Goal: Communication & Community: Answer question/provide support

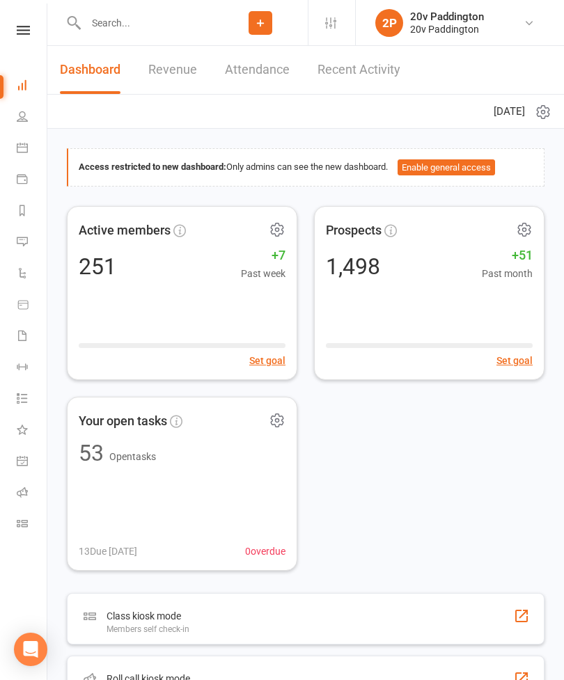
click at [26, 235] on link "Messages 3" at bounding box center [32, 243] width 31 height 31
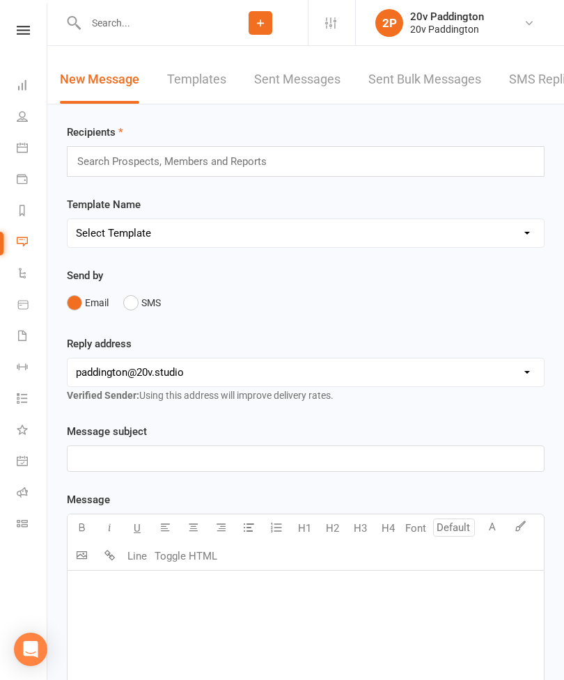
click at [533, 98] on link "SMS Replies 3" at bounding box center [551, 80] width 84 height 48
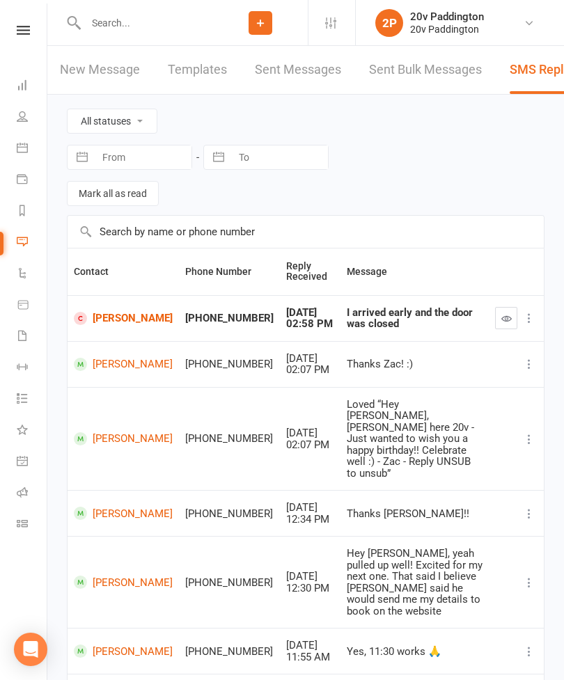
click at [99, 312] on link "[PERSON_NAME]" at bounding box center [123, 318] width 99 height 13
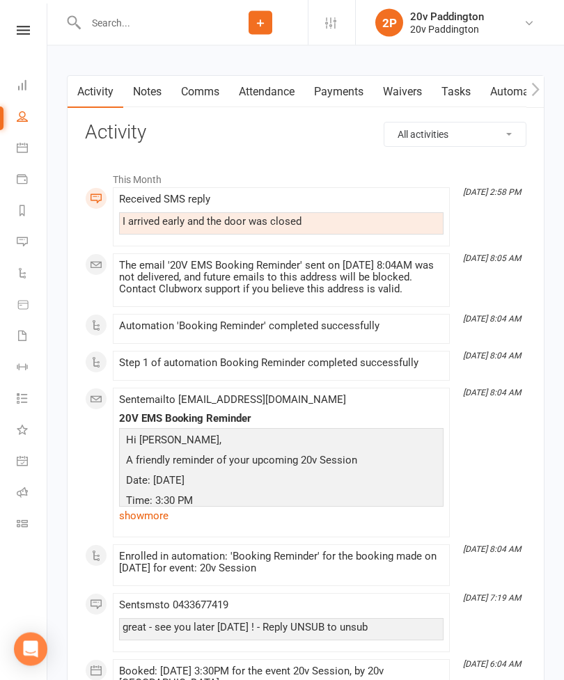
scroll to position [1827, 0]
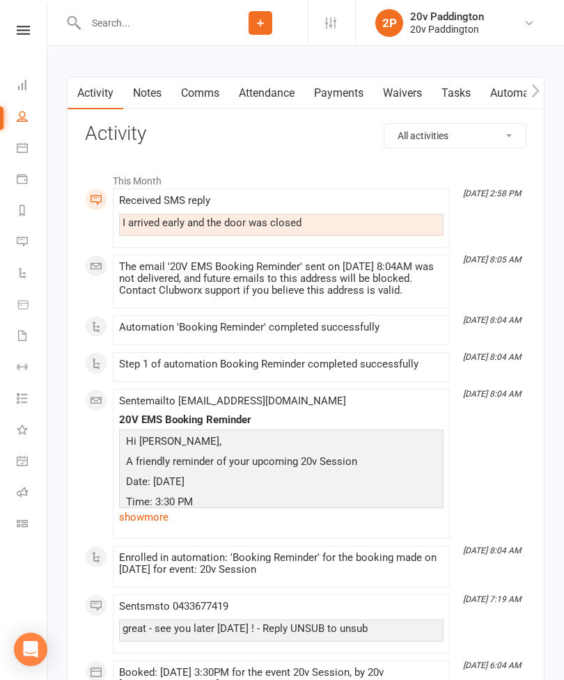
click at [196, 102] on link "Comms" at bounding box center [200, 93] width 58 height 32
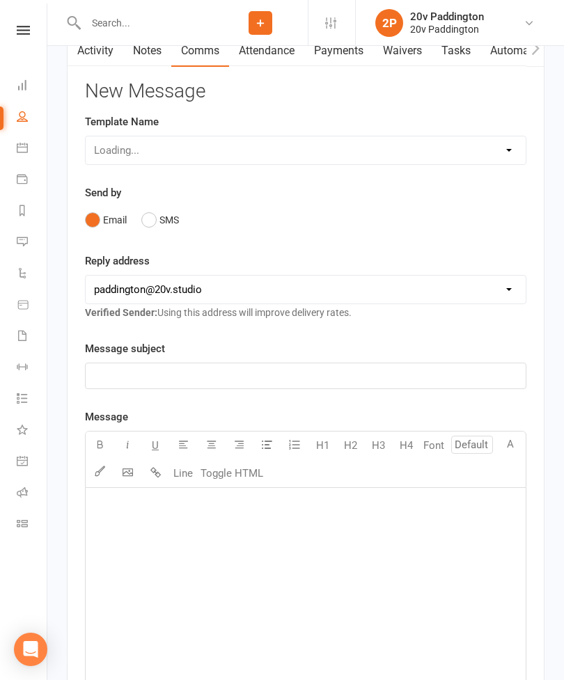
scroll to position [1871, 0]
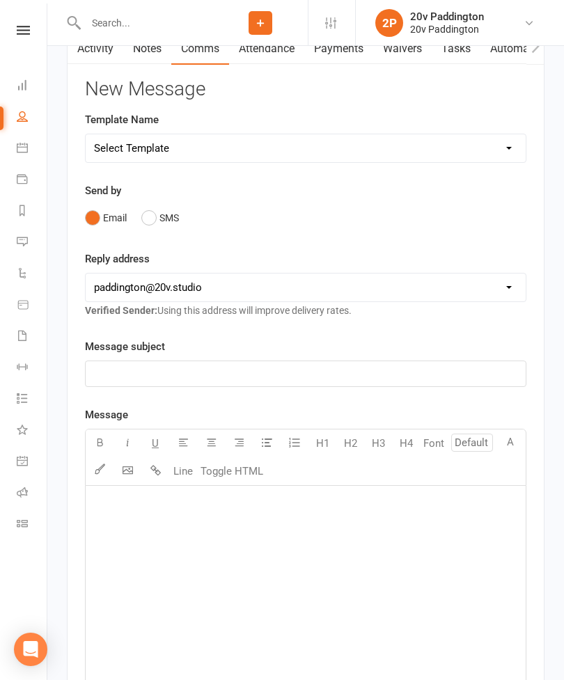
click at [161, 231] on button "SMS" at bounding box center [160, 218] width 38 height 26
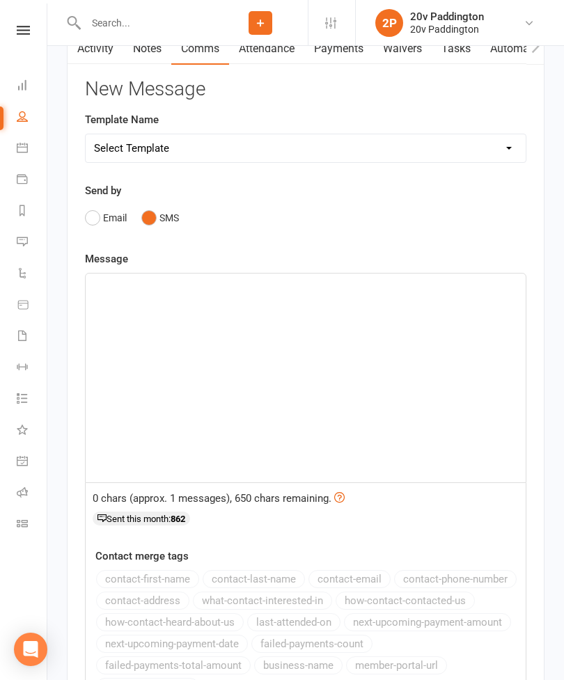
click at [138, 306] on div "﻿" at bounding box center [306, 377] width 440 height 209
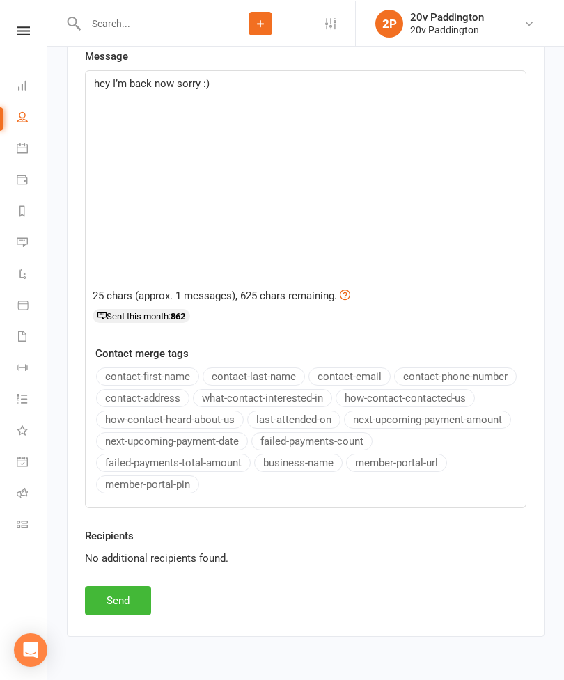
click at [106, 601] on button "Send" at bounding box center [118, 599] width 66 height 29
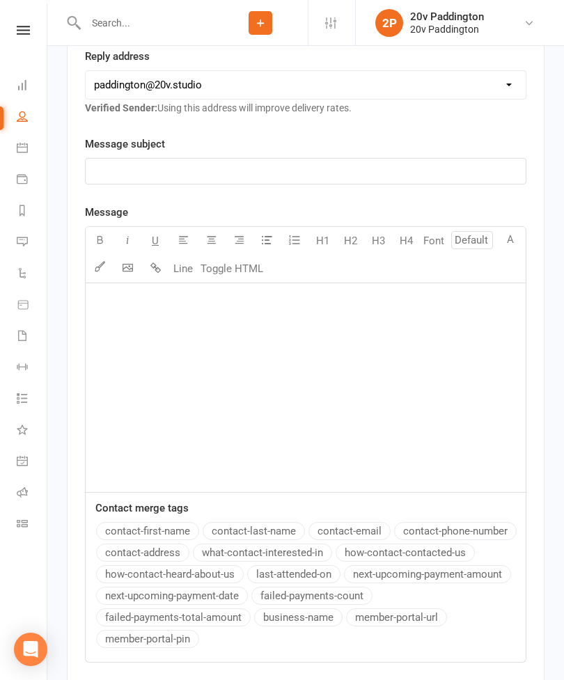
click at [29, 248] on link "Messages 3" at bounding box center [32, 243] width 31 height 31
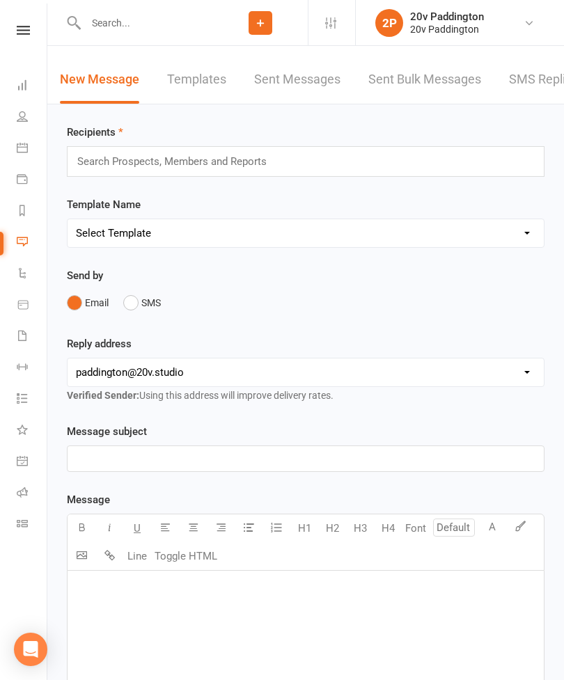
click at [530, 70] on link "SMS Replies 3" at bounding box center [551, 80] width 84 height 48
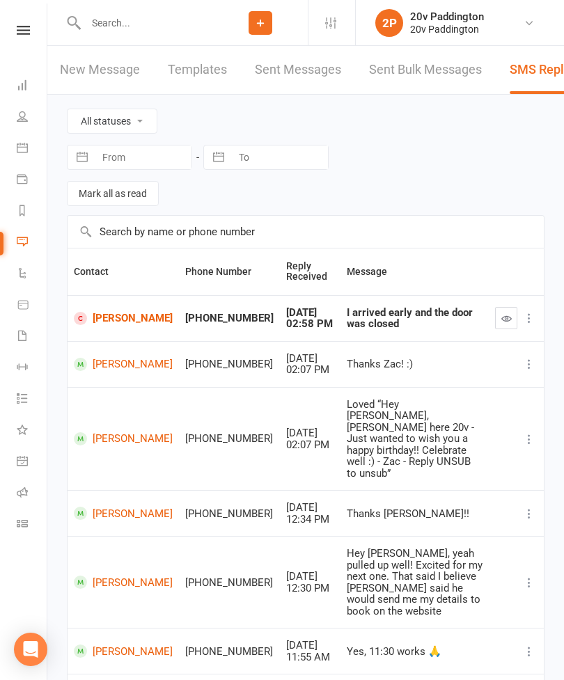
click at [502, 319] on icon "button" at bounding box center [506, 318] width 10 height 10
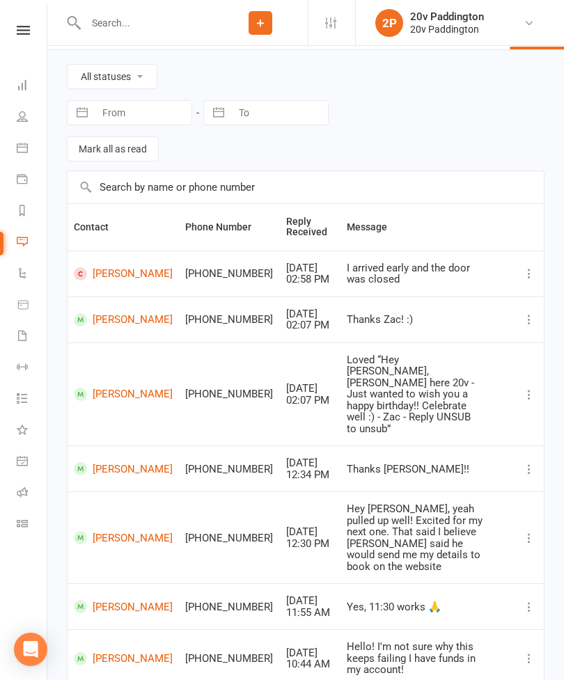
click at [22, 123] on link "People" at bounding box center [32, 117] width 31 height 31
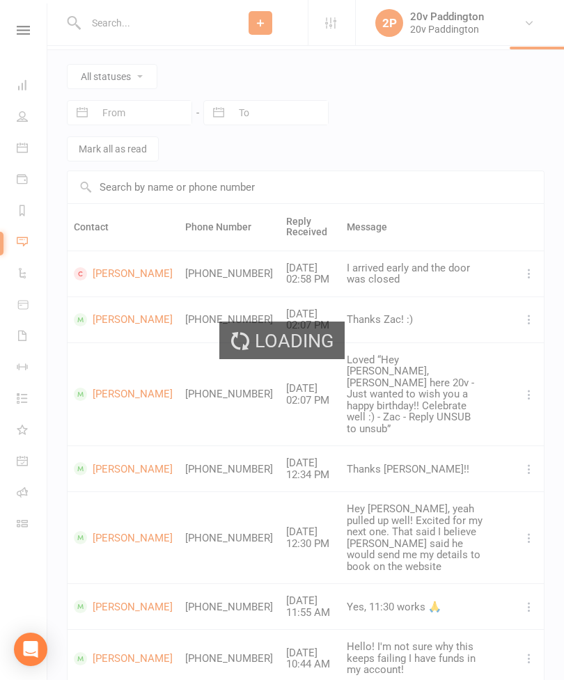
select select "100"
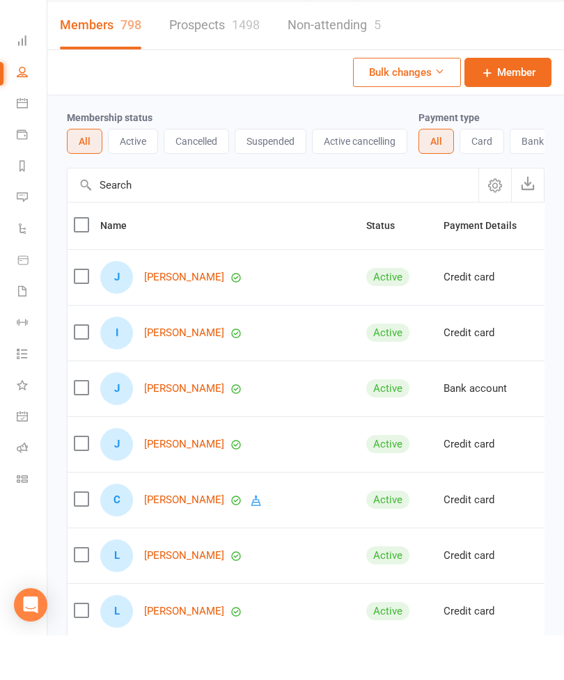
scroll to position [45, 0]
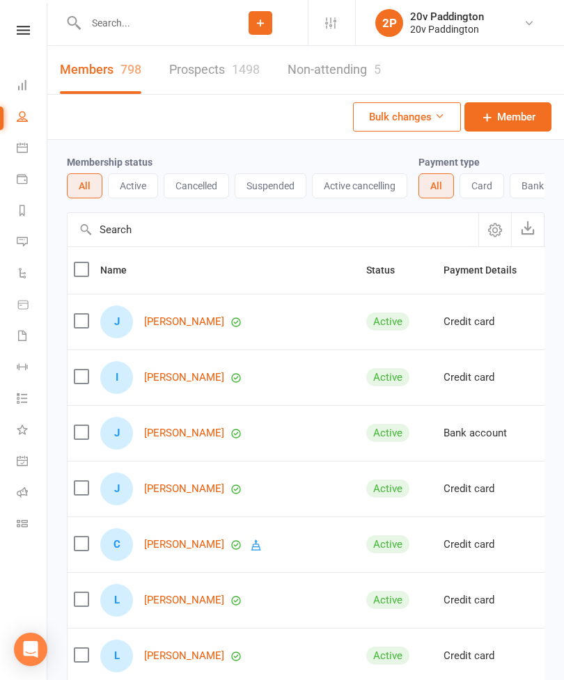
select select "100"
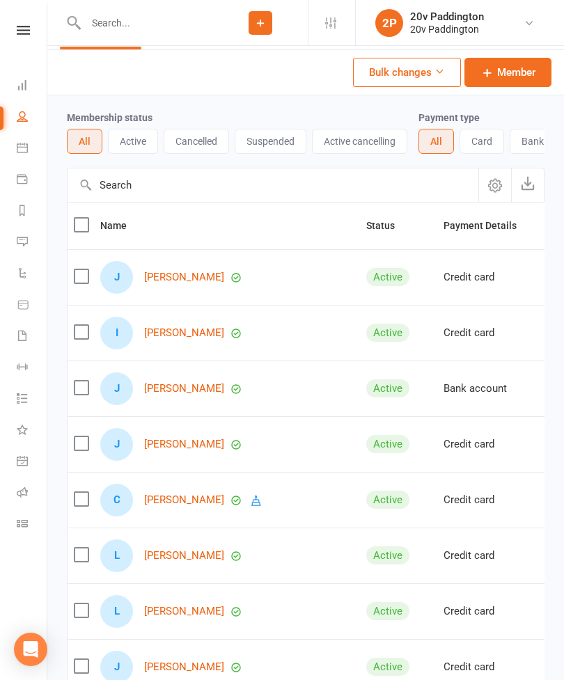
click at [28, 244] on link "Messages 3" at bounding box center [32, 243] width 31 height 31
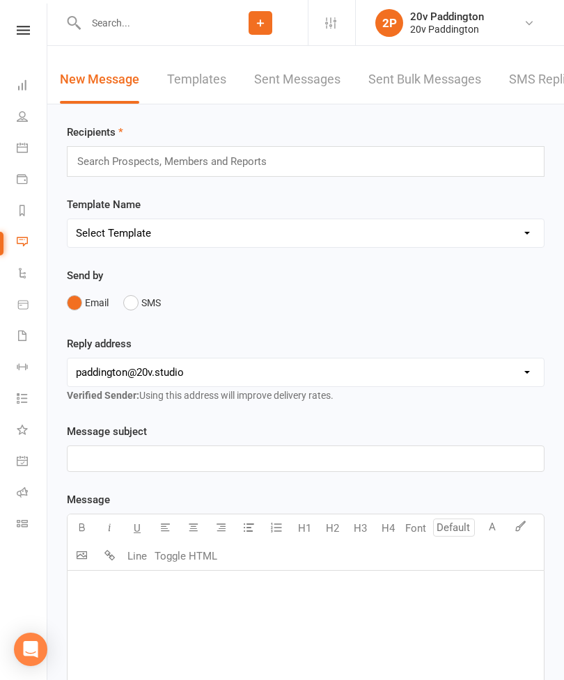
click at [539, 83] on link "SMS Replies 3" at bounding box center [551, 80] width 84 height 48
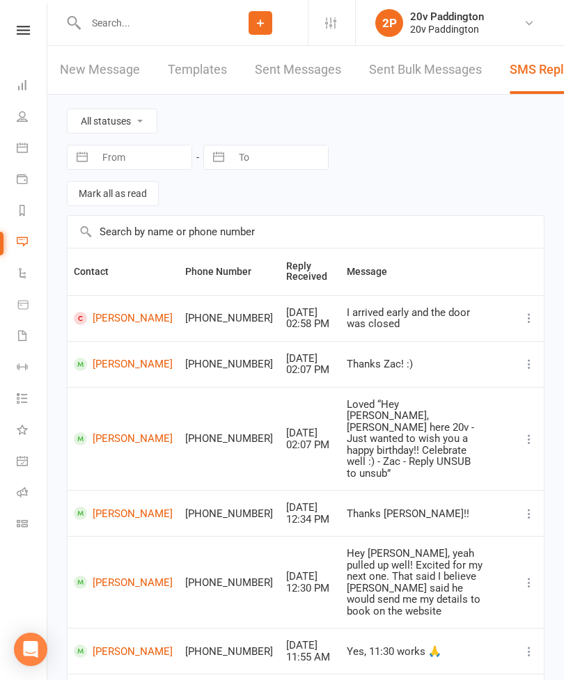
click at [21, 151] on icon at bounding box center [22, 147] width 11 height 11
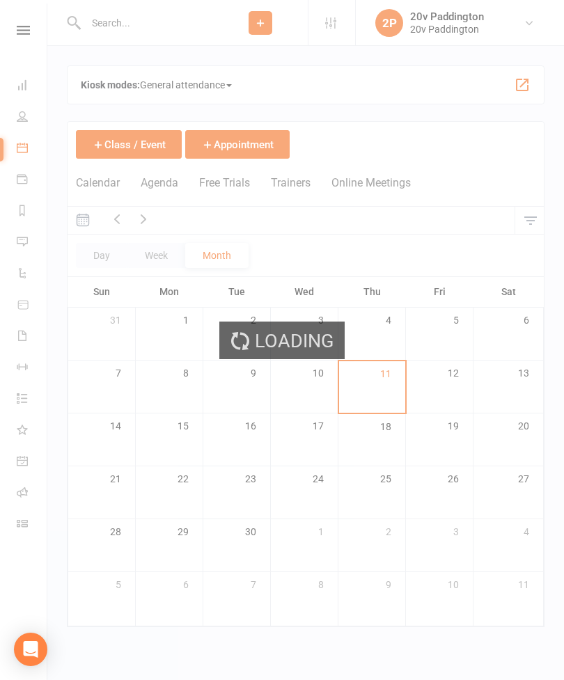
click at [173, 186] on div "Loading" at bounding box center [282, 340] width 564 height 680
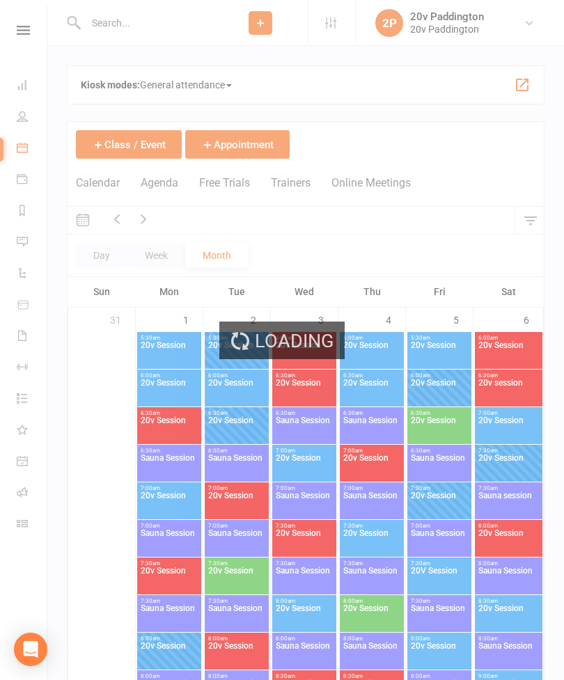
click at [177, 177] on button "Agenda" at bounding box center [160, 191] width 38 height 30
click at [173, 184] on button "Agenda" at bounding box center [160, 191] width 38 height 30
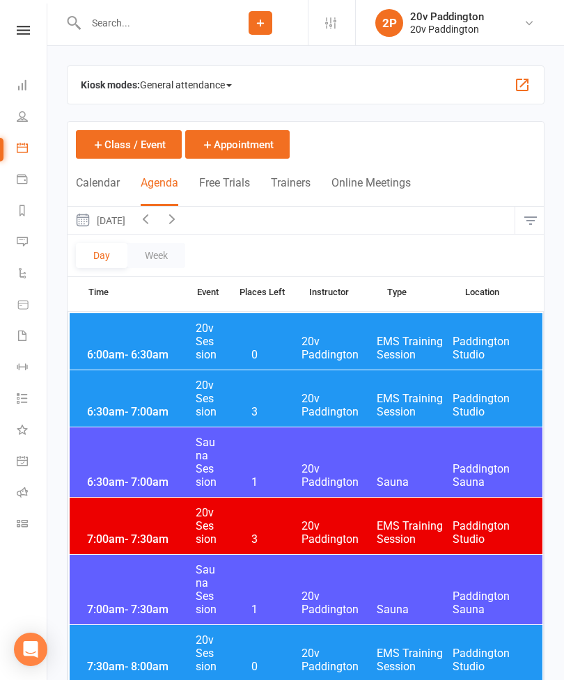
click at [185, 219] on button "button" at bounding box center [172, 220] width 26 height 27
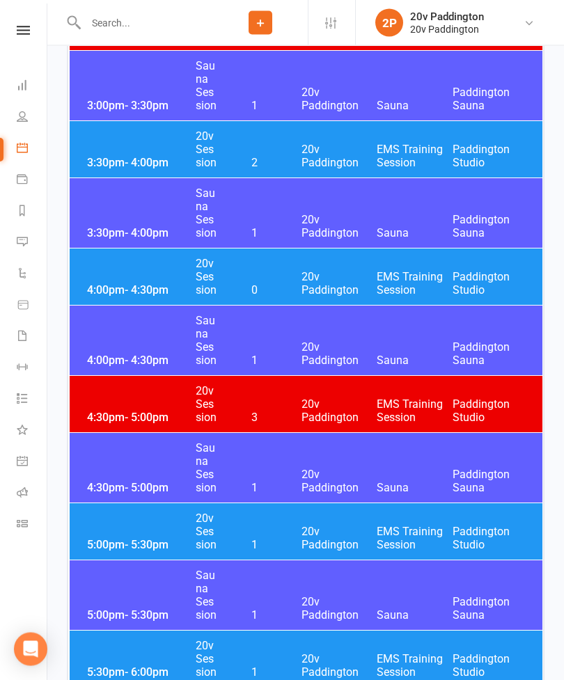
click at [315, 285] on span "20v Paddington" at bounding box center [339, 284] width 76 height 26
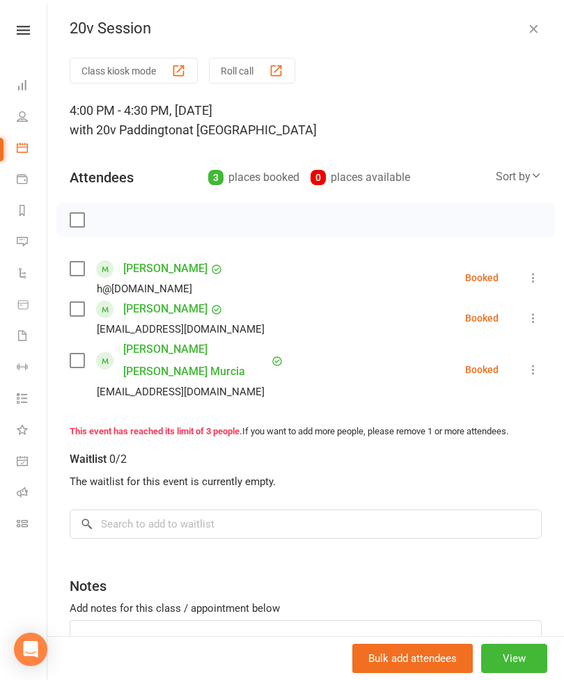
click at [29, 244] on link "Messages 3" at bounding box center [32, 243] width 31 height 31
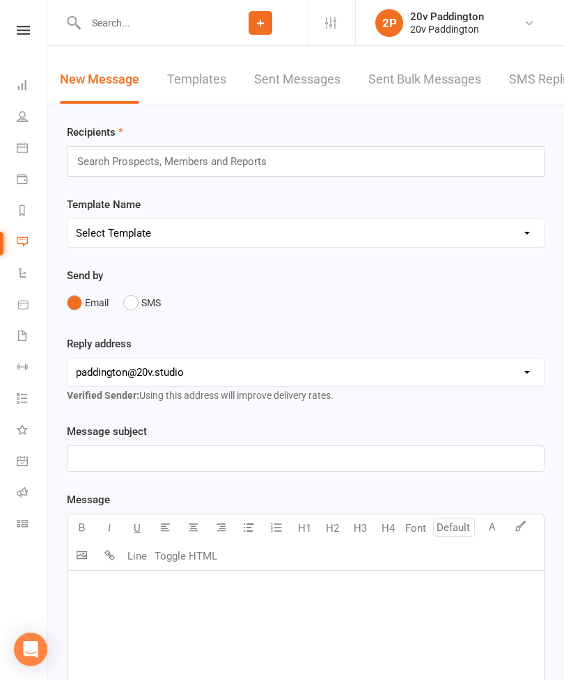
click at [18, 241] on icon at bounding box center [22, 241] width 11 height 11
click at [533, 88] on link "SMS Replies 3" at bounding box center [551, 80] width 84 height 48
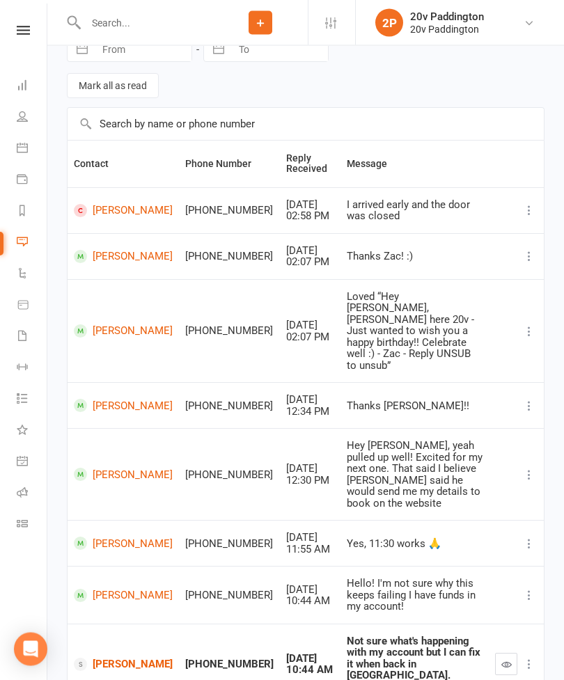
scroll to position [199, 0]
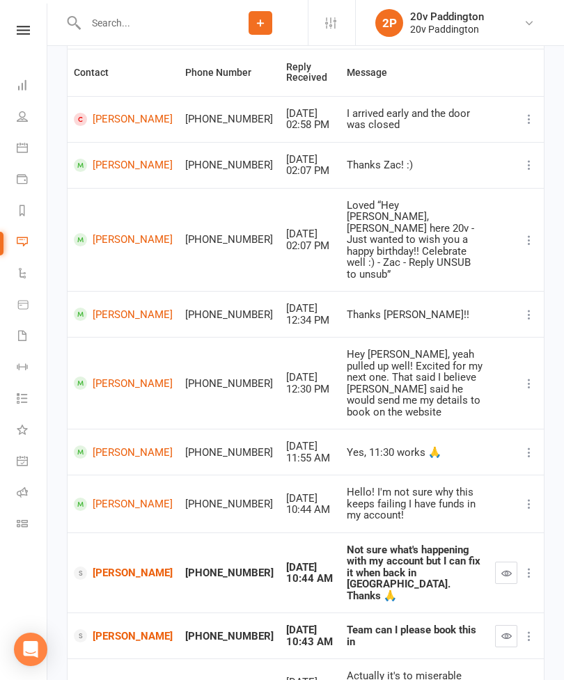
click at [111, 566] on link "[PERSON_NAME]" at bounding box center [123, 572] width 99 height 13
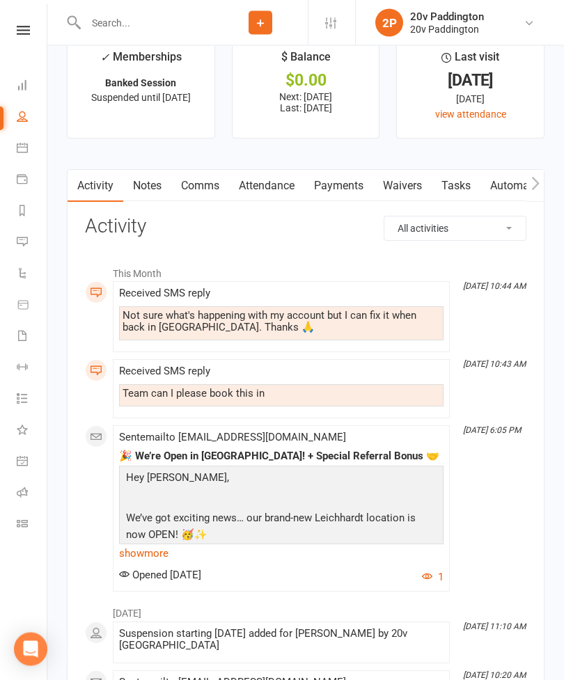
scroll to position [1865, 0]
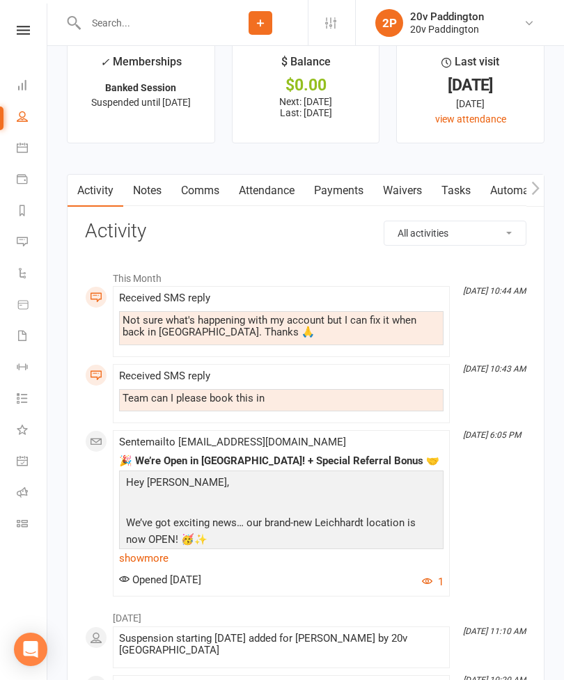
click at [141, 565] on link "show more" at bounding box center [281, 557] width 324 height 19
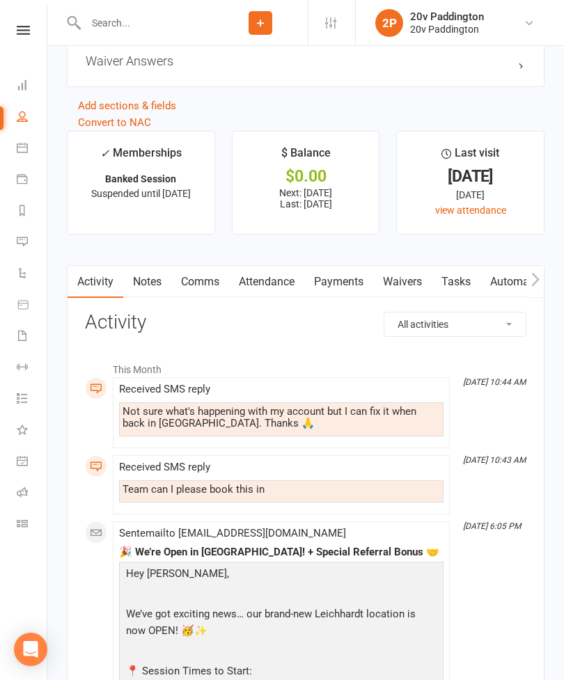
scroll to position [1769, 0]
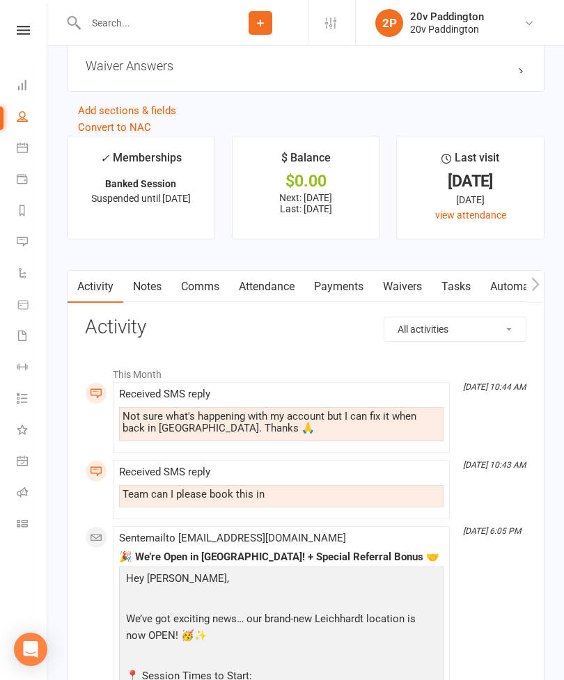
click at [336, 289] on link "Payments" at bounding box center [338, 287] width 69 height 32
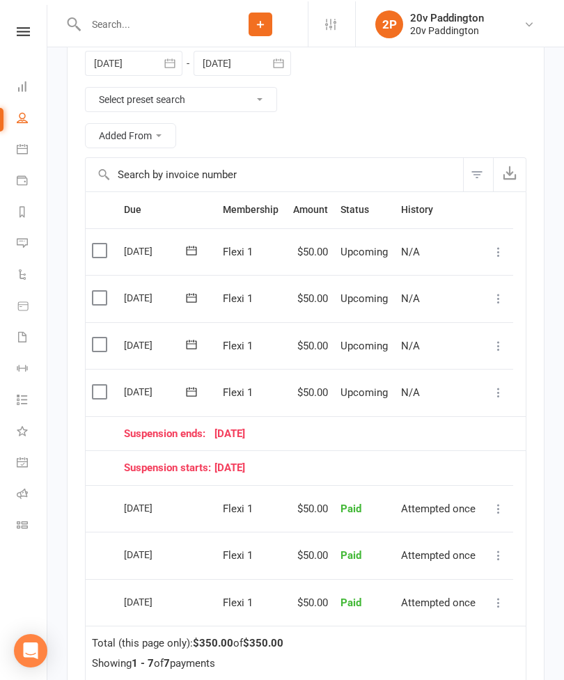
scroll to position [2148, 0]
click at [18, 238] on icon at bounding box center [22, 241] width 11 height 11
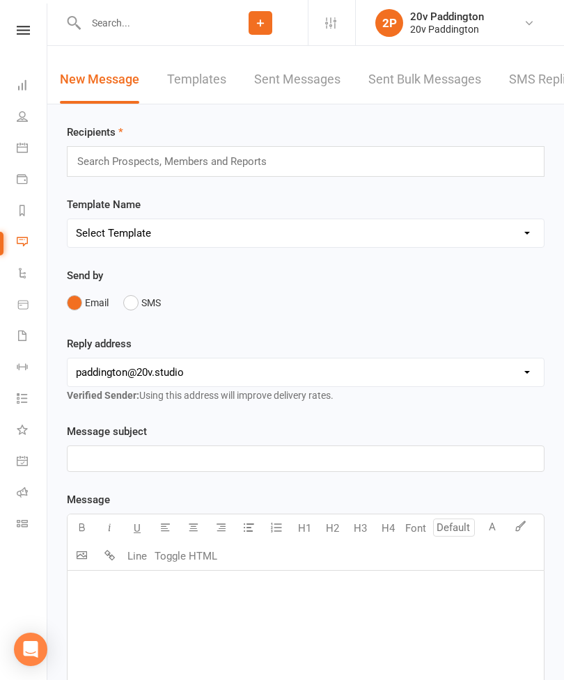
click at [532, 87] on link "SMS Replies 3" at bounding box center [551, 80] width 84 height 48
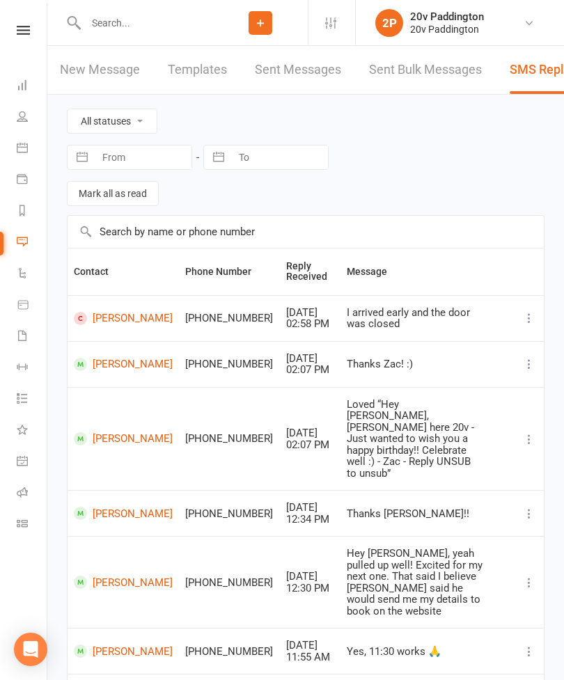
click at [117, 31] on input "text" at bounding box center [147, 22] width 132 height 19
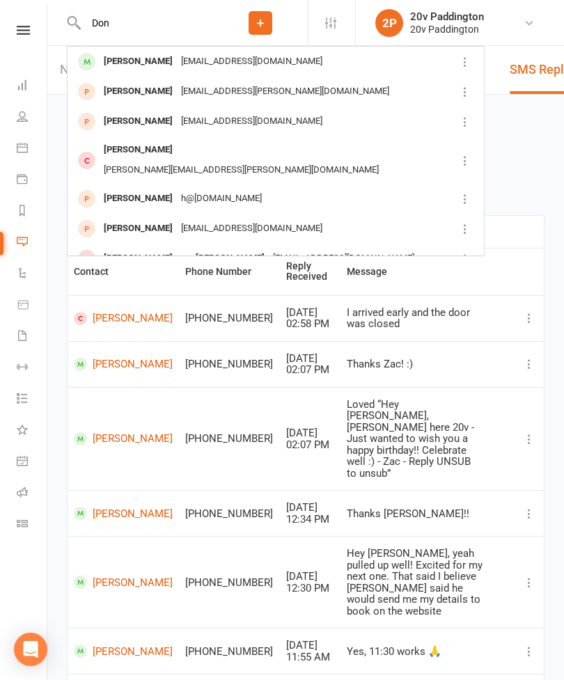
type input "Don"
click at [265, 68] on div "Don Grieve Grieve@16flinton.com" at bounding box center [261, 61] width 387 height 29
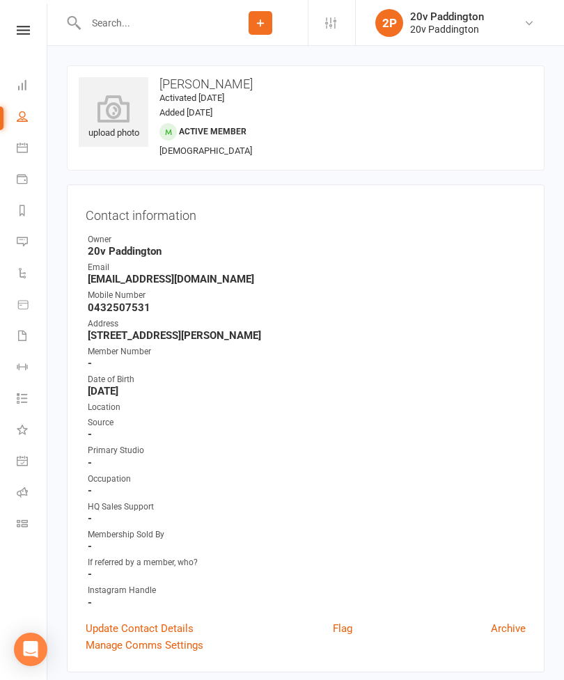
click at [31, 239] on link "Messages 3" at bounding box center [32, 243] width 31 height 31
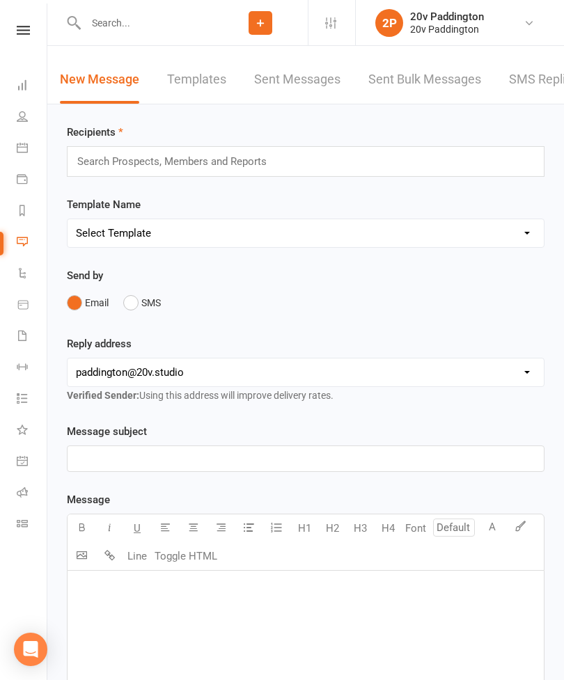
click at [548, 98] on link "SMS Replies 3" at bounding box center [551, 80] width 84 height 48
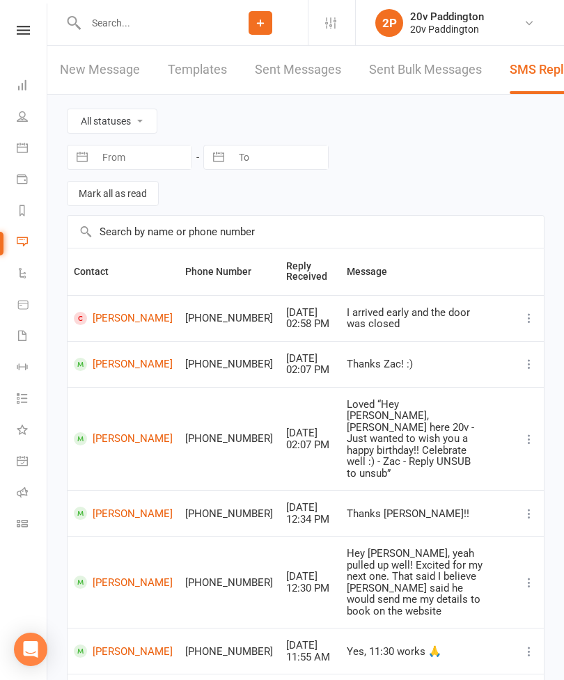
click at [178, 23] on input "text" at bounding box center [147, 22] width 132 height 19
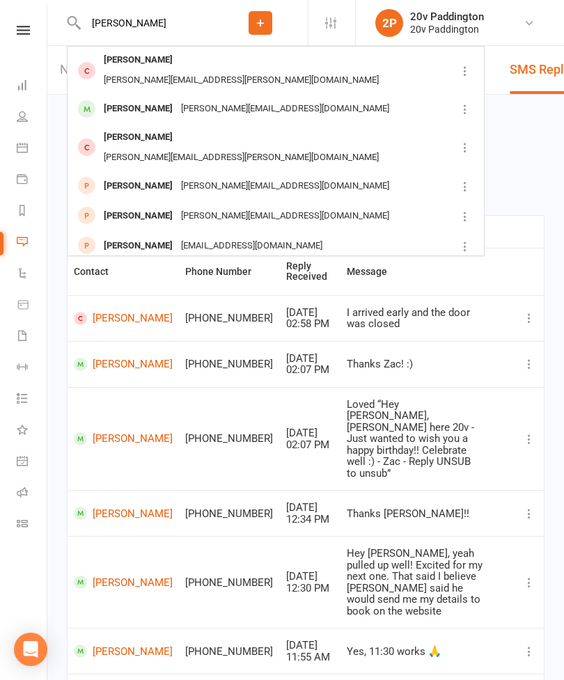
type input "Jessica d"
click at [223, 99] on div "jessica@blackpeach.co" at bounding box center [285, 109] width 216 height 20
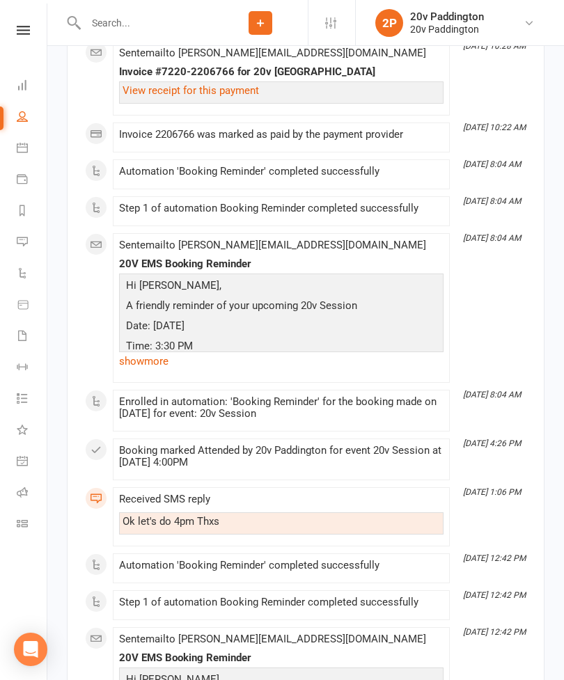
scroll to position [2039, 0]
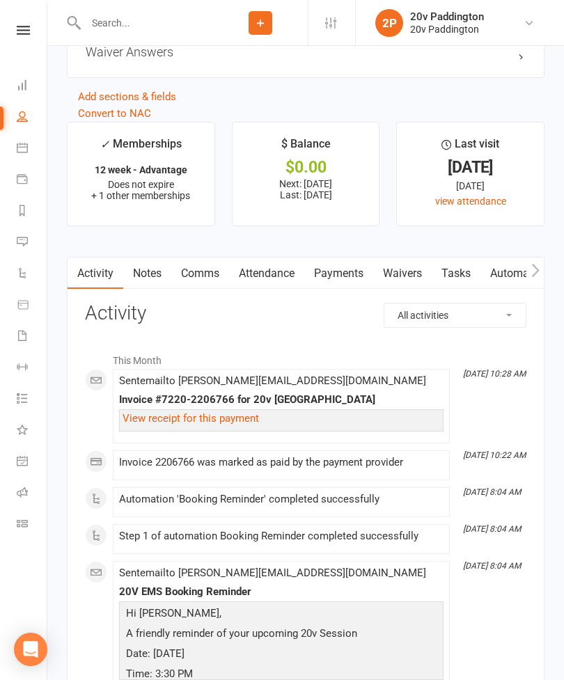
click at [193, 269] on link "Comms" at bounding box center [200, 273] width 58 height 32
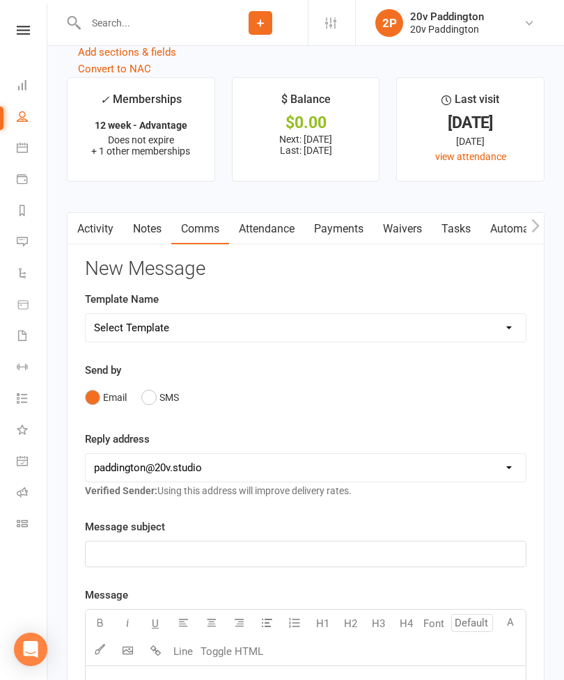
click at [169, 409] on button "SMS" at bounding box center [160, 397] width 38 height 26
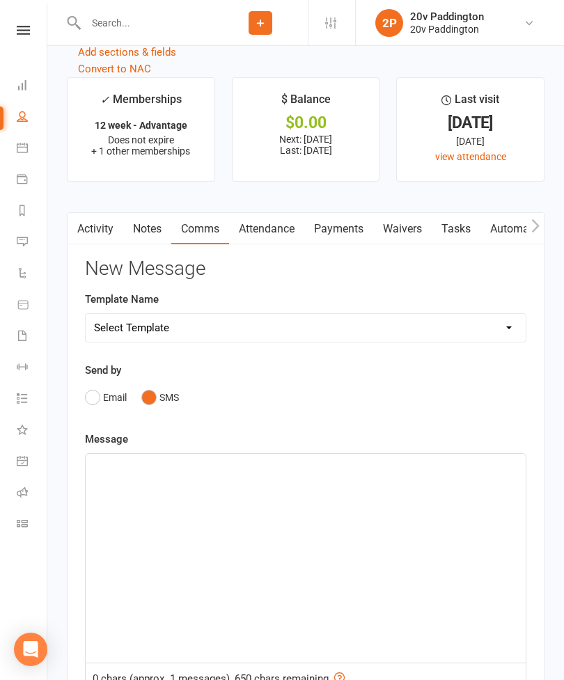
click at [255, 500] on div "﻿" at bounding box center [306, 558] width 440 height 209
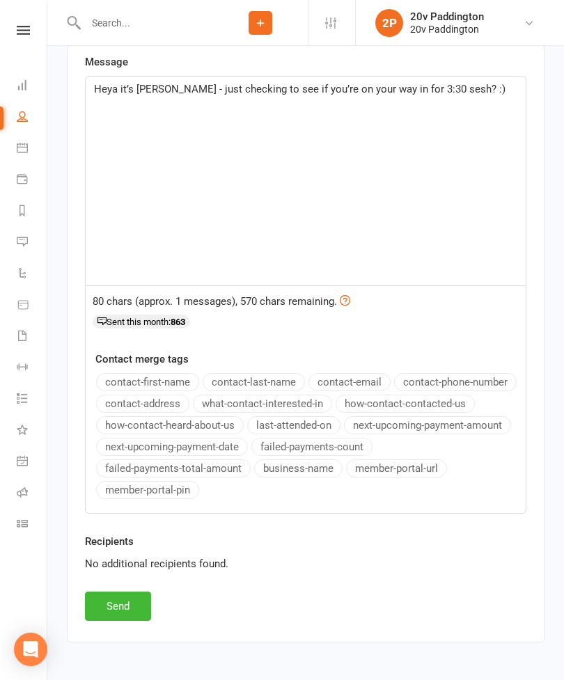
scroll to position [2141, 0]
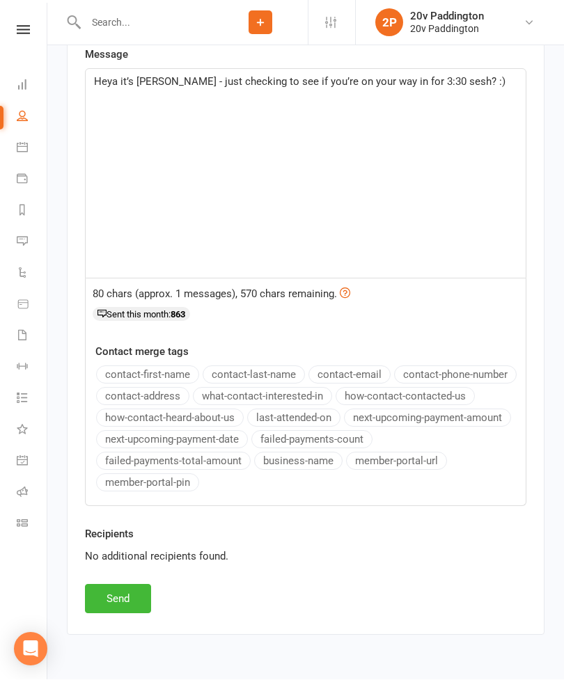
click at [118, 593] on button "Send" at bounding box center [118, 599] width 66 height 29
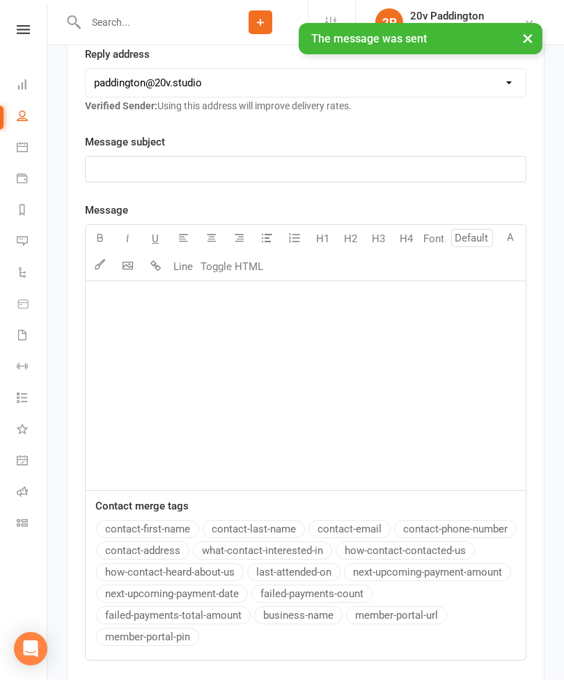
scroll to position [2142, 0]
click at [26, 242] on icon at bounding box center [22, 241] width 11 height 11
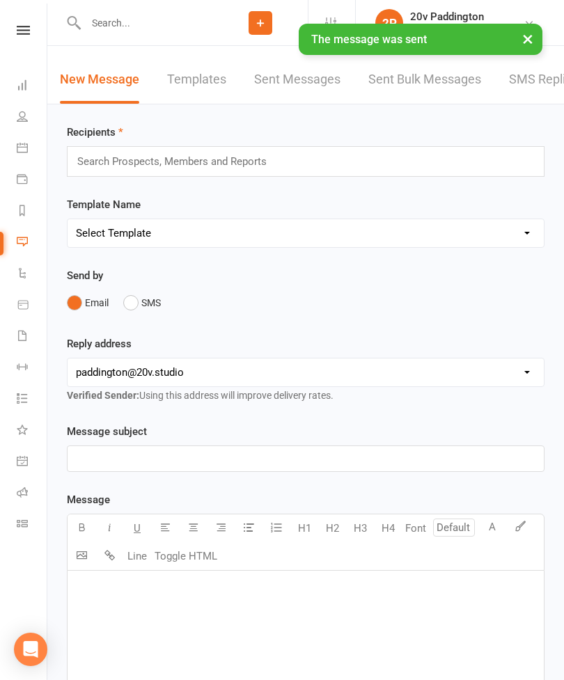
click at [541, 93] on link "SMS Replies 3" at bounding box center [551, 80] width 84 height 48
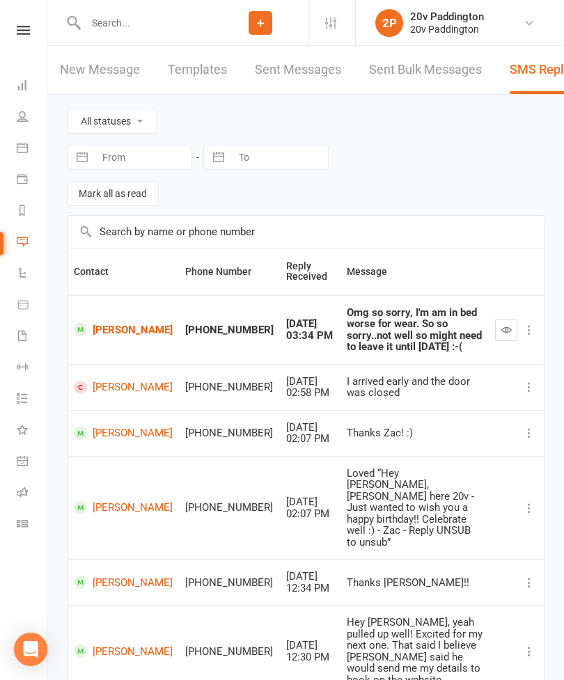
click at [116, 324] on link "[PERSON_NAME]" at bounding box center [123, 329] width 99 height 13
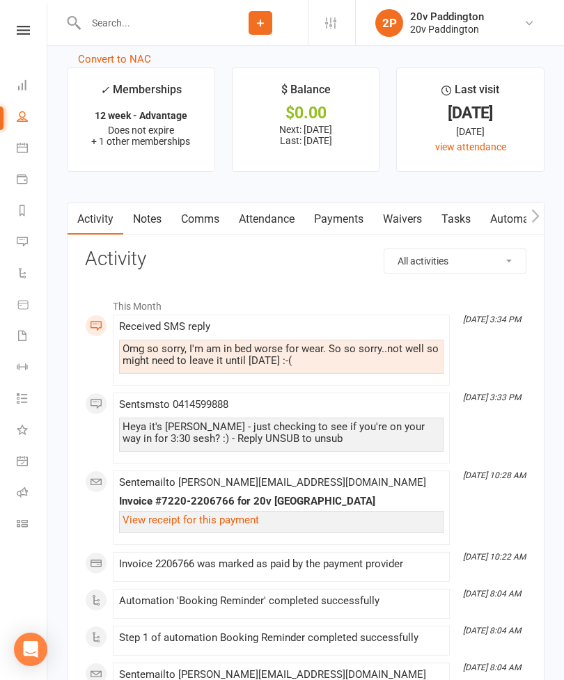
scroll to position [1798, 0]
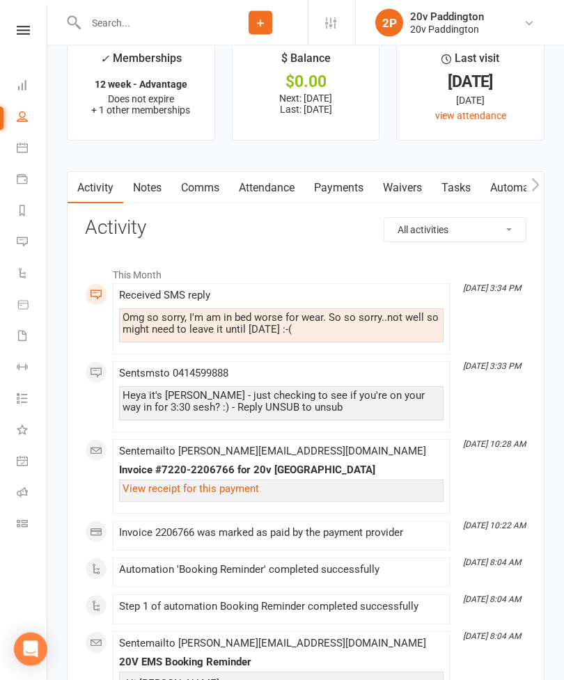
click at [201, 203] on link "Comms" at bounding box center [200, 189] width 58 height 32
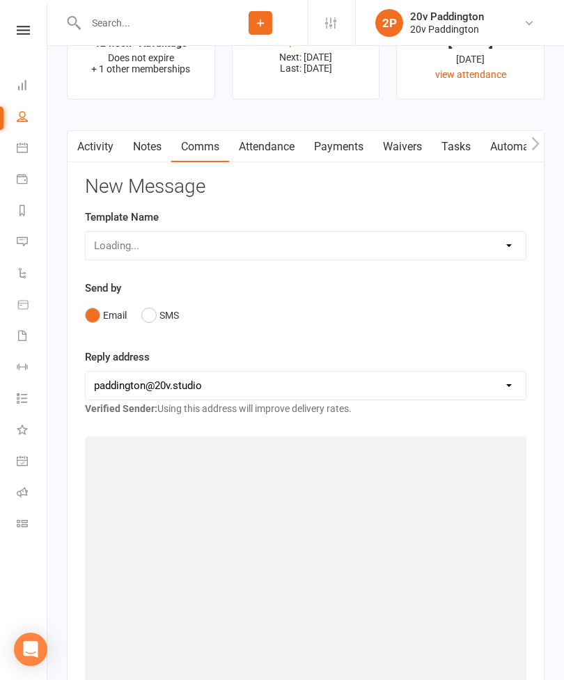
scroll to position [1843, 0]
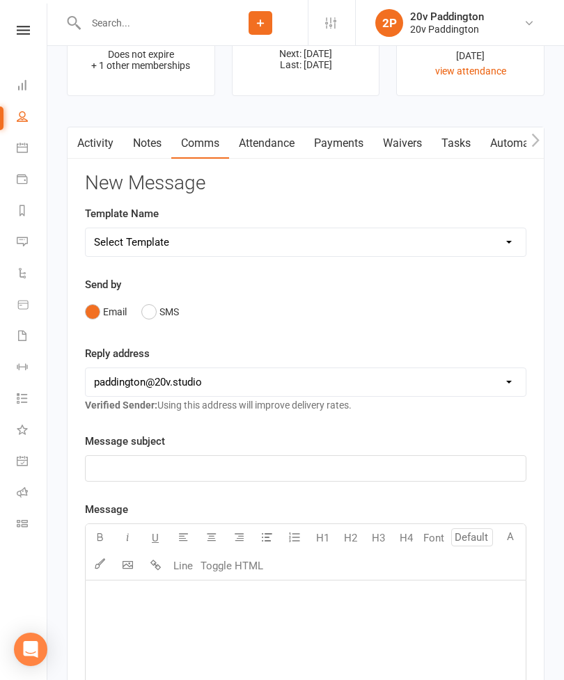
click at [126, 315] on button "Email" at bounding box center [106, 312] width 42 height 26
click at [164, 322] on button "SMS" at bounding box center [160, 312] width 38 height 26
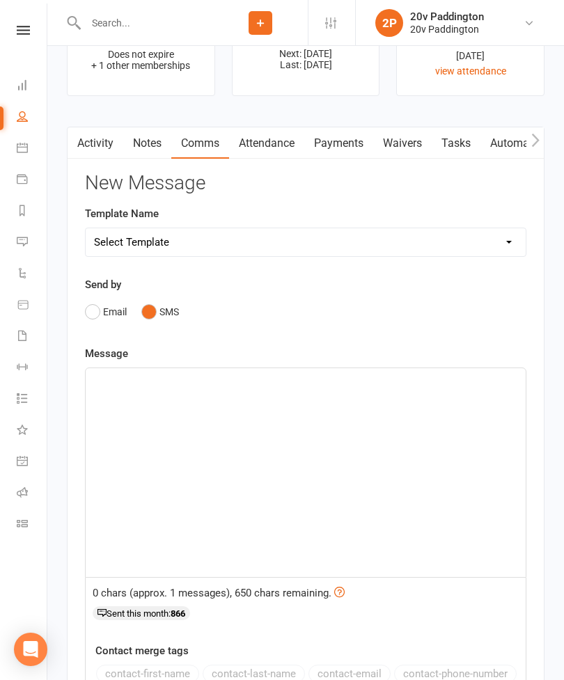
click at [253, 425] on div "﻿" at bounding box center [306, 472] width 440 height 209
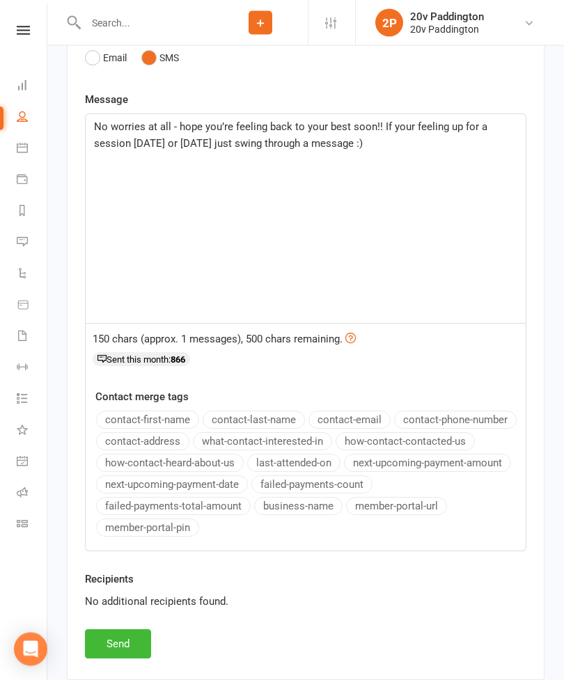
click at [106, 653] on button "Send" at bounding box center [118, 644] width 66 height 29
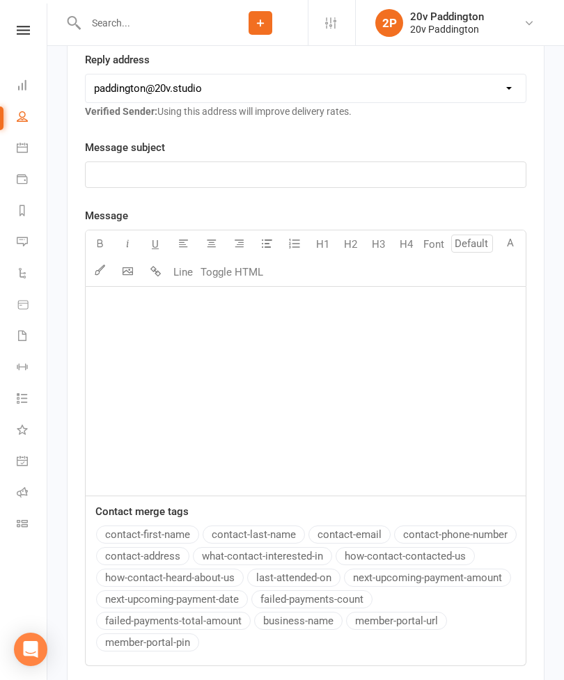
scroll to position [2141, 0]
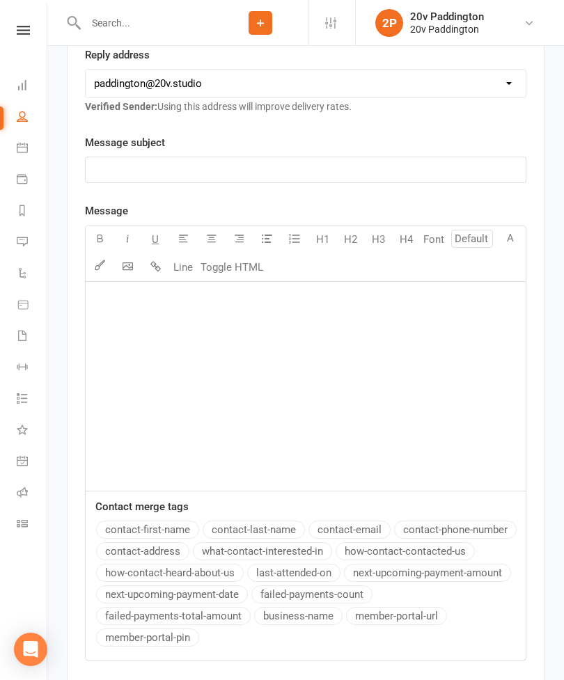
click at [20, 150] on icon at bounding box center [22, 147] width 11 height 11
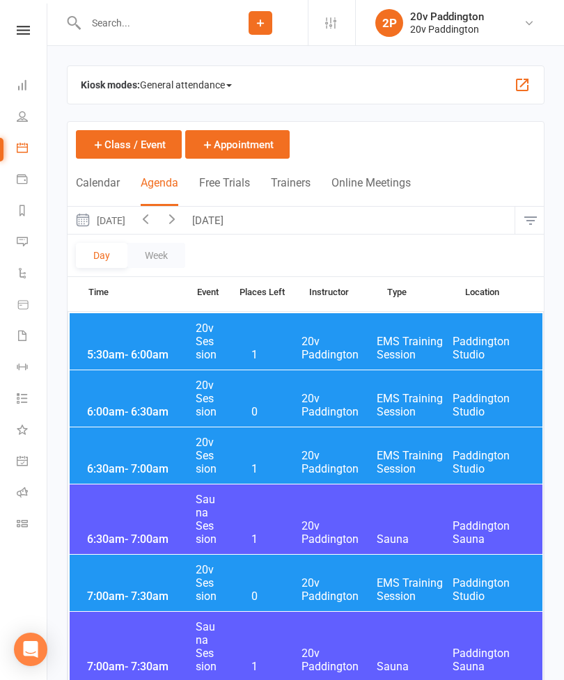
click at [132, 216] on button "[DATE]" at bounding box center [100, 220] width 65 height 27
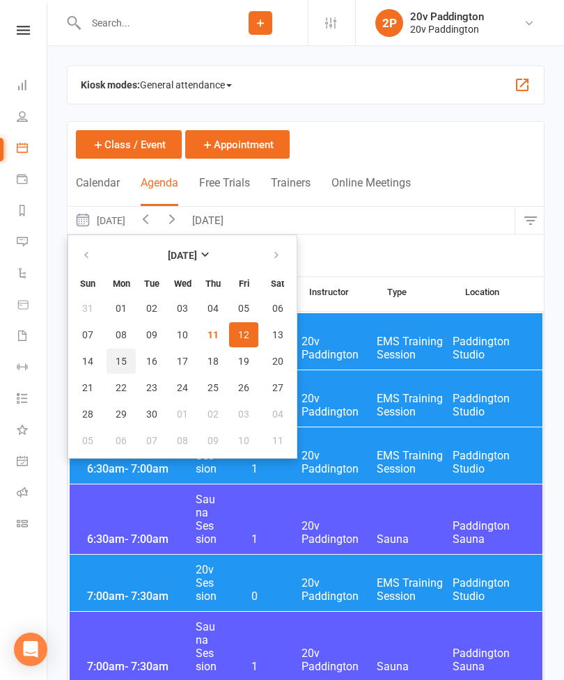
click at [121, 360] on span "15" at bounding box center [121, 361] width 11 height 11
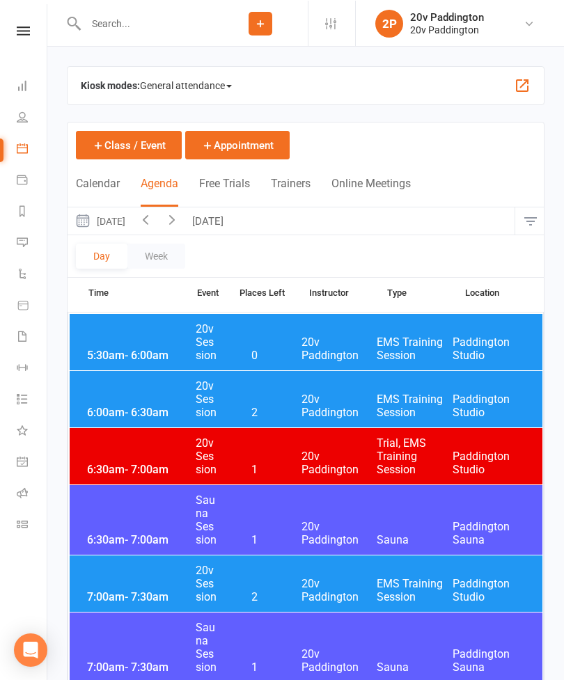
click at [127, 215] on button "Monday, Sep 15, 2025" at bounding box center [100, 220] width 65 height 27
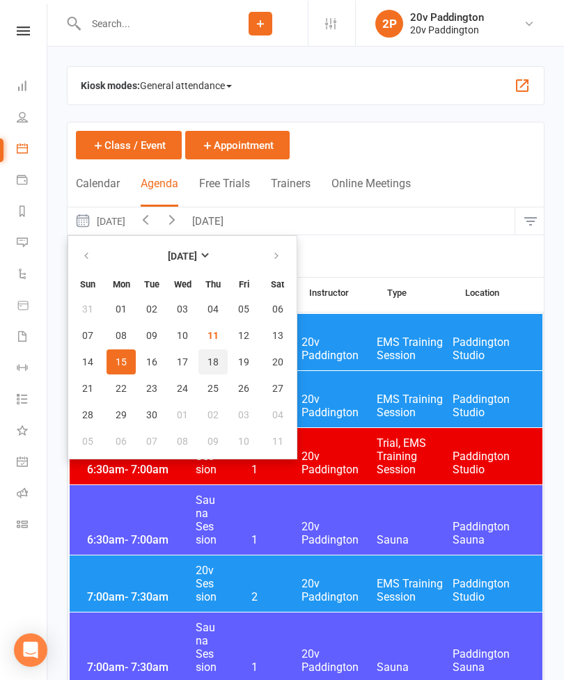
click at [212, 361] on span "18" at bounding box center [212, 361] width 11 height 11
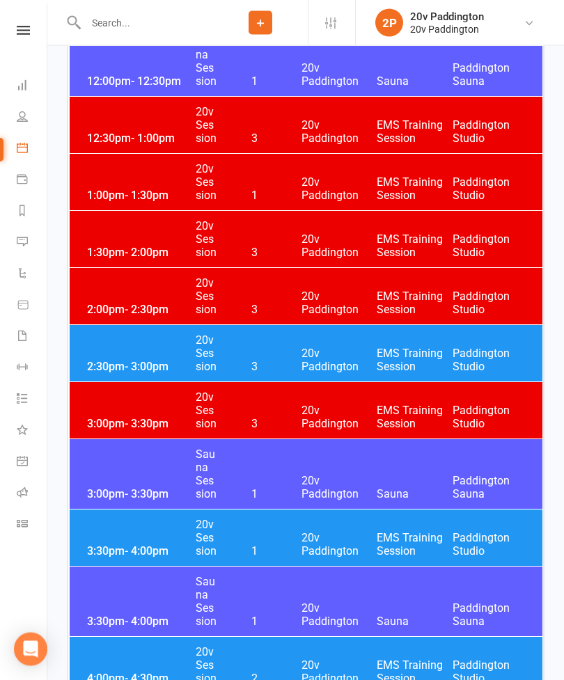
click at [120, 525] on div "3:30pm - 4:00pm 20v Session 1 20v Paddington EMS Training Session Paddington St…" at bounding box center [306, 538] width 473 height 56
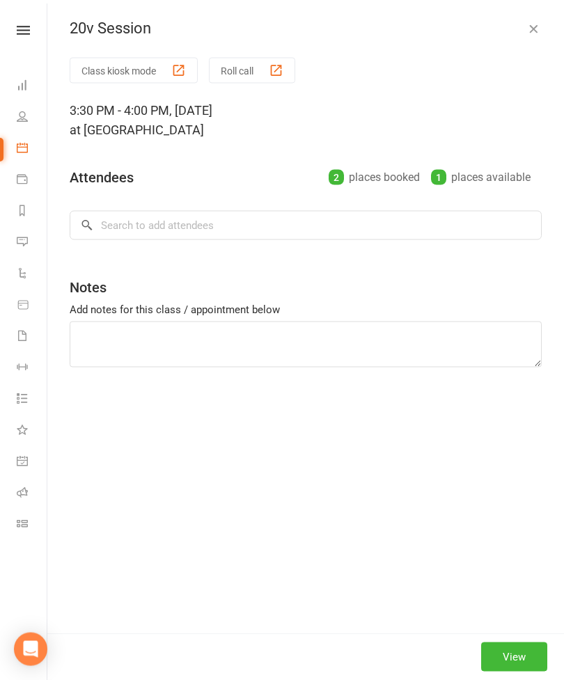
scroll to position [1815, 0]
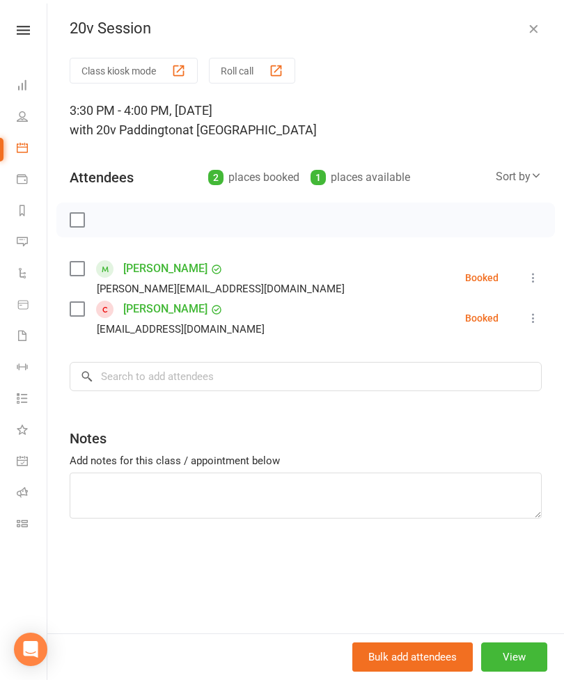
click at [538, 322] on icon at bounding box center [533, 318] width 14 height 14
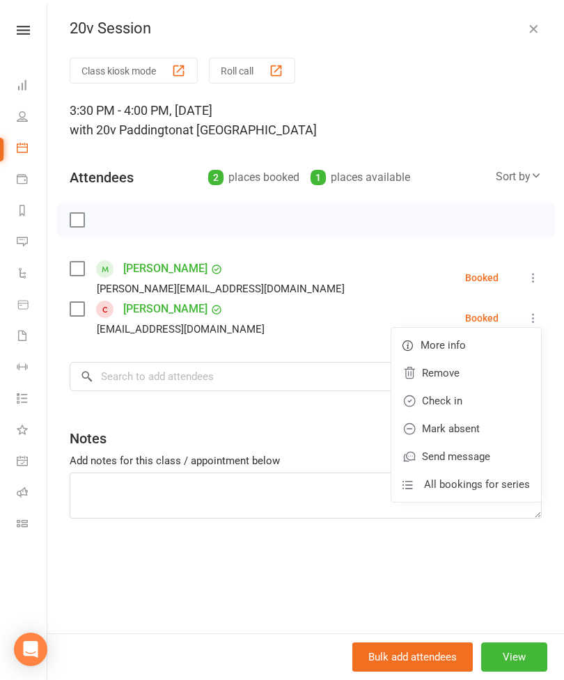
click at [486, 372] on link "Remove" at bounding box center [466, 373] width 150 height 28
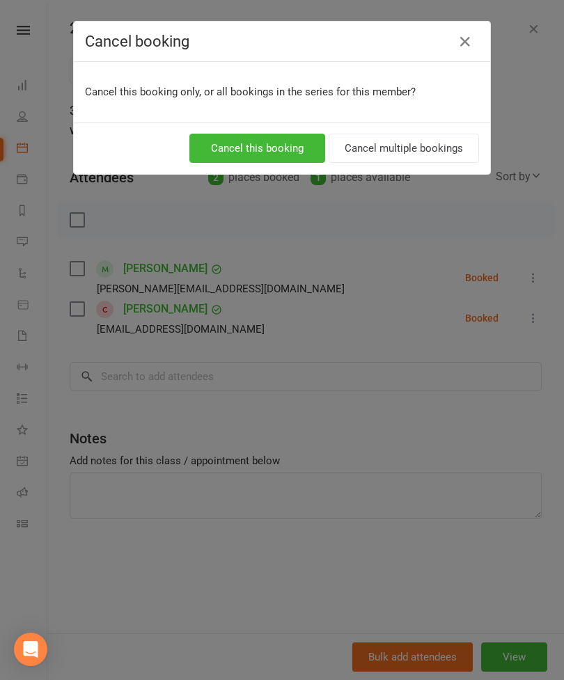
click at [280, 142] on button "Cancel this booking" at bounding box center [257, 148] width 136 height 29
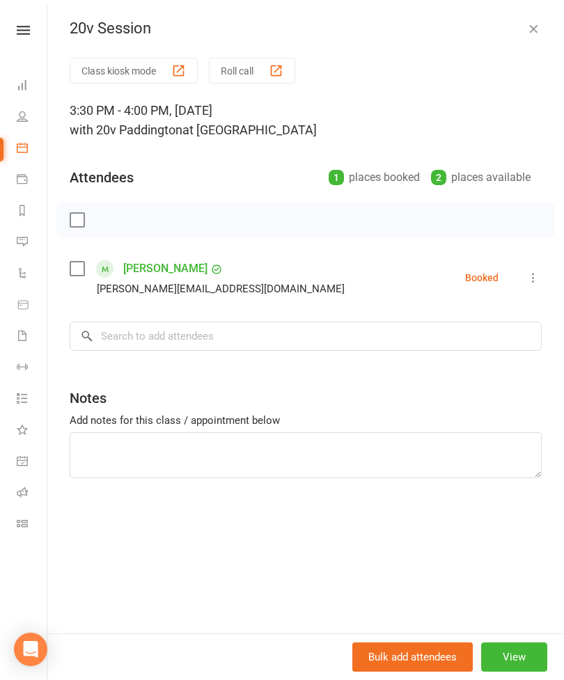
click at [539, 25] on icon "button" at bounding box center [533, 29] width 14 height 14
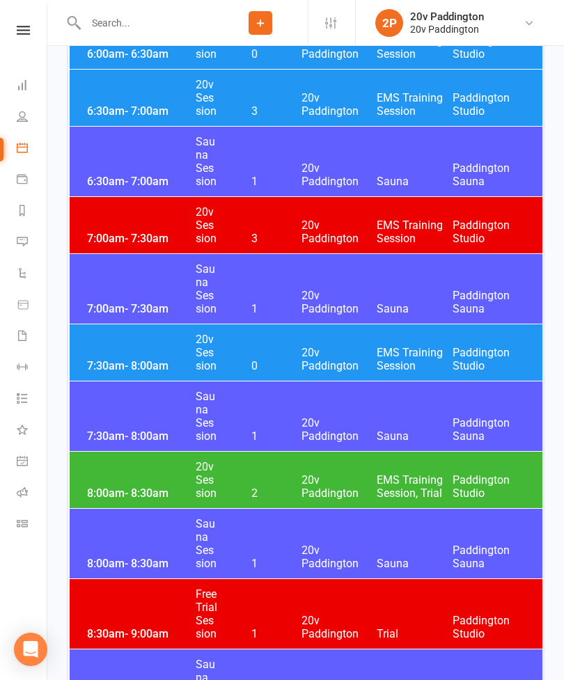
scroll to position [0, 0]
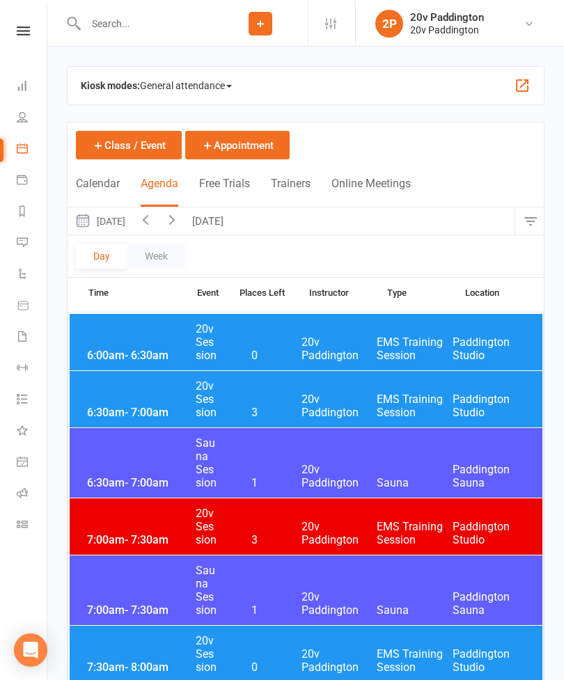
click at [132, 226] on button "Thursday, Sep 18, 2025" at bounding box center [100, 220] width 65 height 27
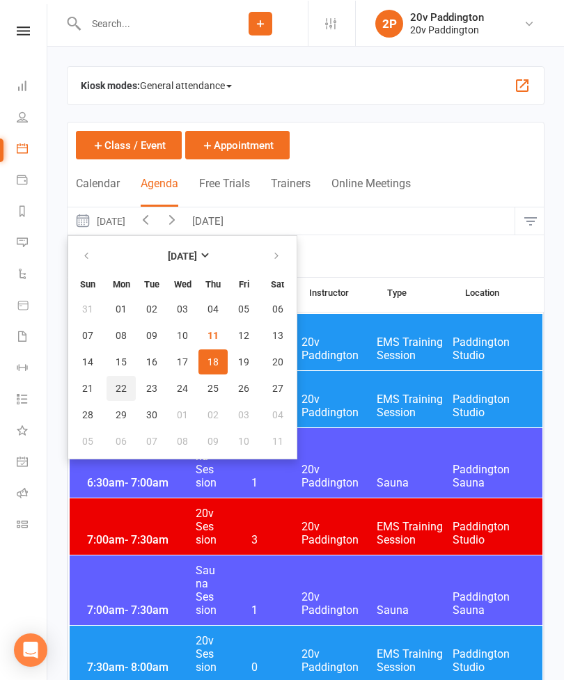
click at [124, 393] on span "22" at bounding box center [121, 387] width 11 height 11
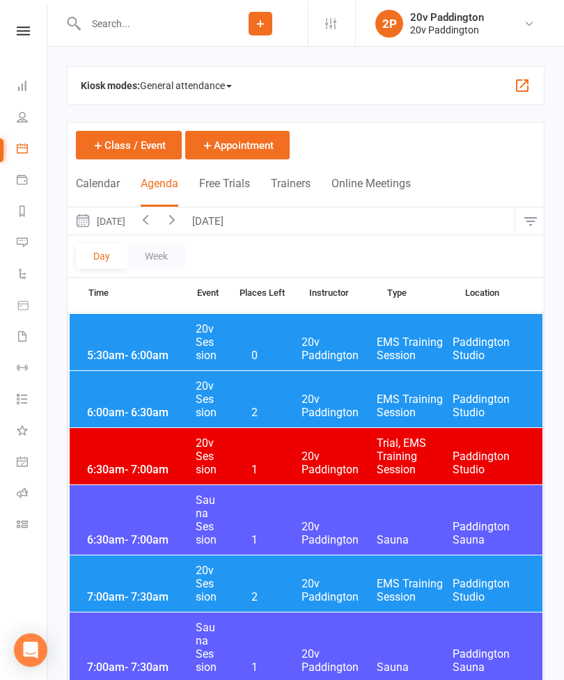
click at [132, 214] on button "Monday, Sep 22, 2025" at bounding box center [100, 220] width 65 height 27
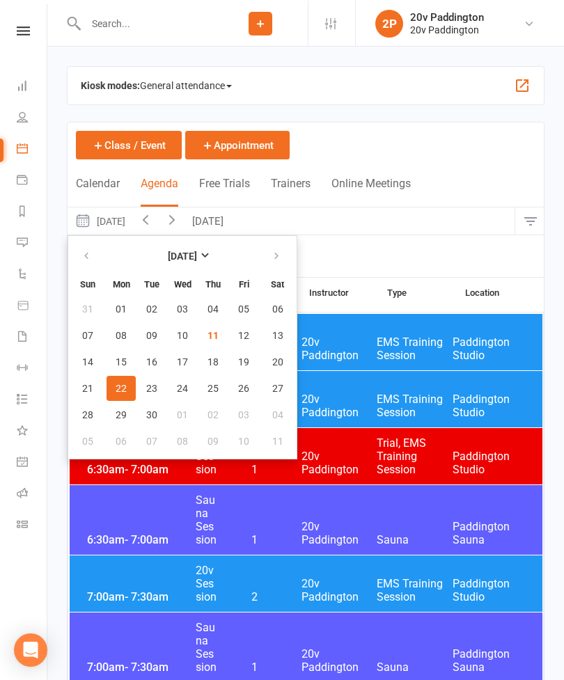
click at [127, 360] on button "15" at bounding box center [120, 361] width 29 height 25
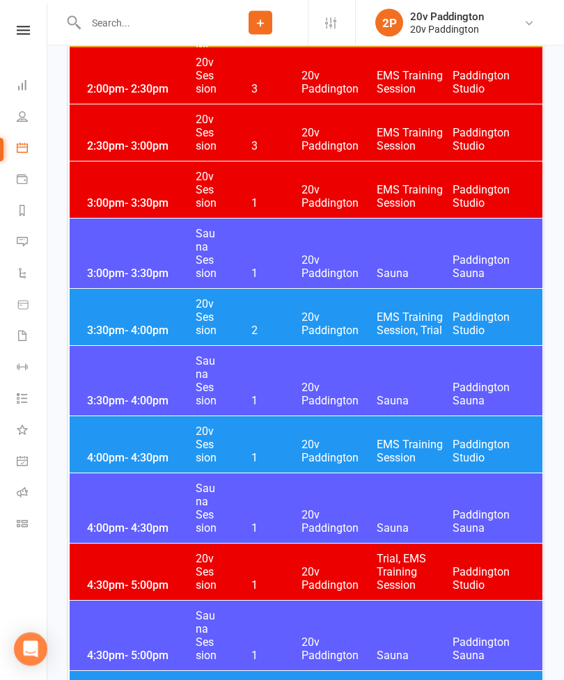
click at [330, 303] on div "3:30pm - 4:00pm 20v Session 2 20v Paddington EMS Training Session, Trial Paddin…" at bounding box center [306, 317] width 473 height 56
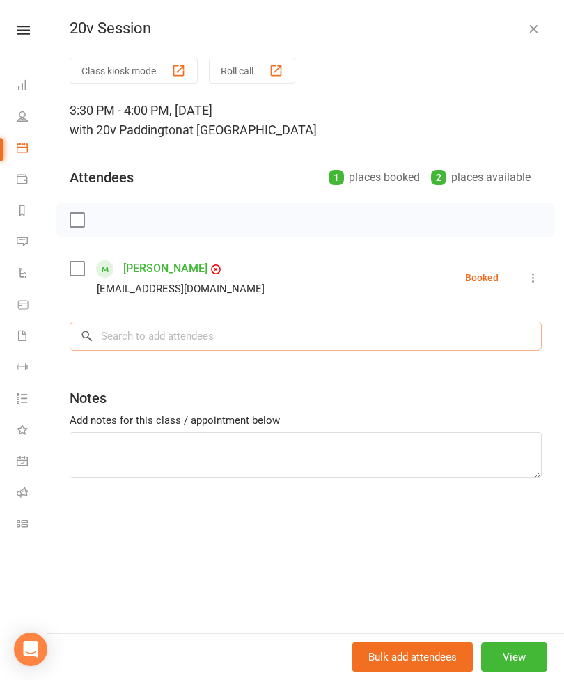
click at [246, 326] on input "search" at bounding box center [306, 336] width 472 height 29
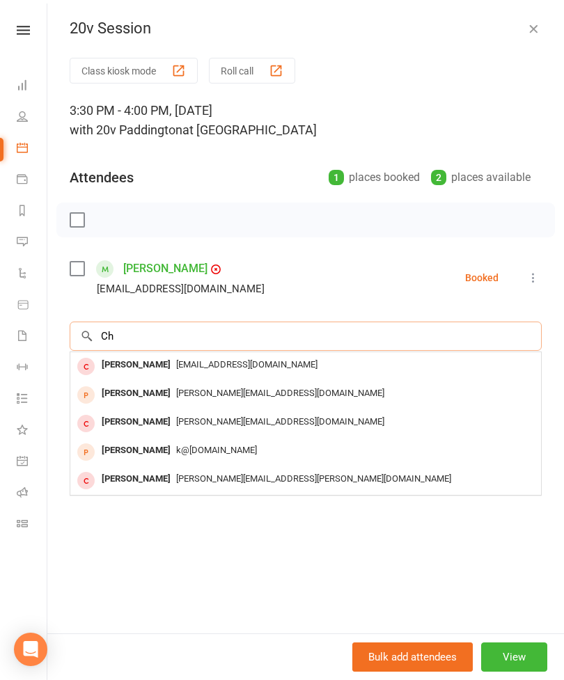
type input "C"
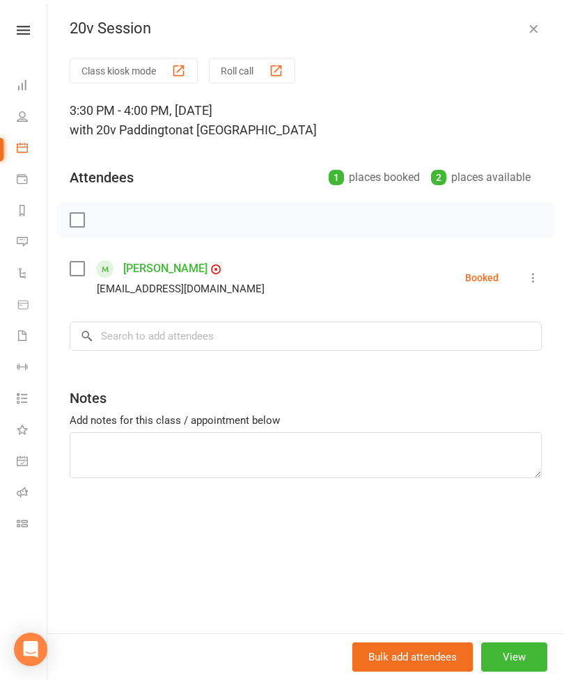
click at [537, 26] on icon "button" at bounding box center [533, 29] width 14 height 14
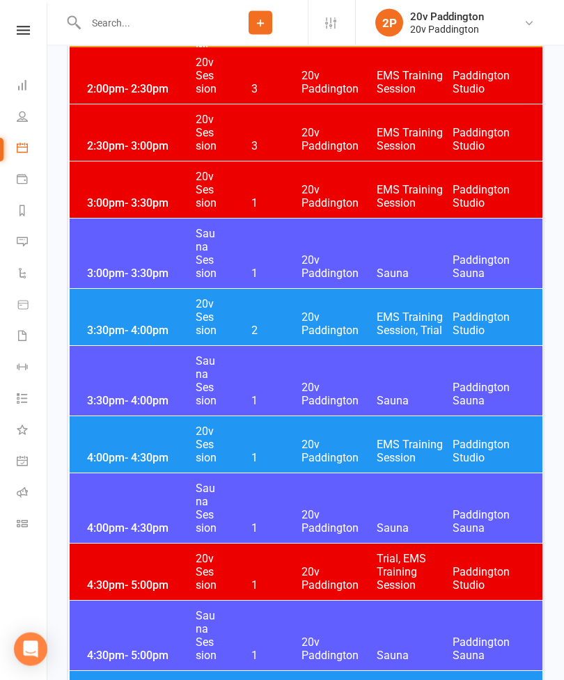
scroll to position [2132, 0]
click at [338, 194] on span "20v Paddington" at bounding box center [339, 196] width 76 height 26
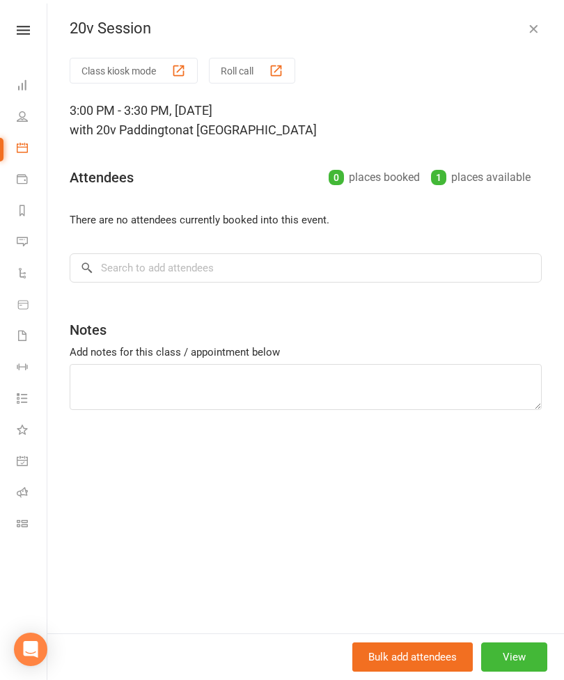
click at [534, 27] on icon "button" at bounding box center [533, 29] width 14 height 14
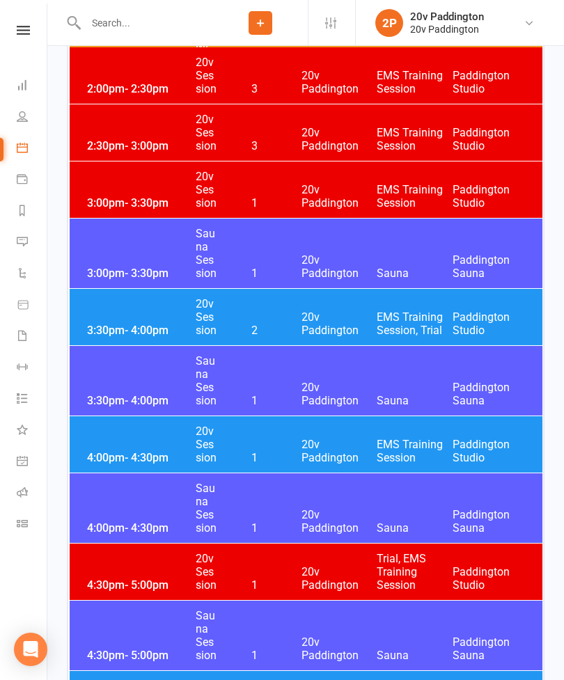
click at [295, 311] on div "3:30pm - 4:00pm 20v Session 2 20v Paddington EMS Training Session, Trial Paddin…" at bounding box center [306, 317] width 473 height 56
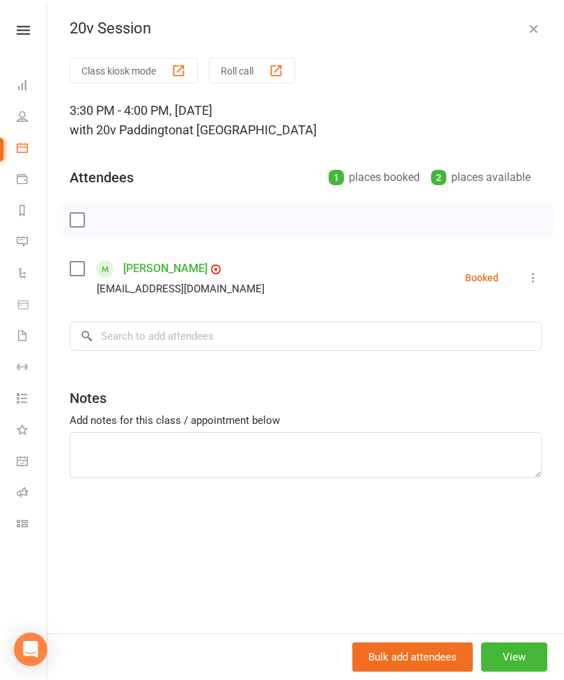
click at [518, 672] on button "View" at bounding box center [514, 656] width 66 height 29
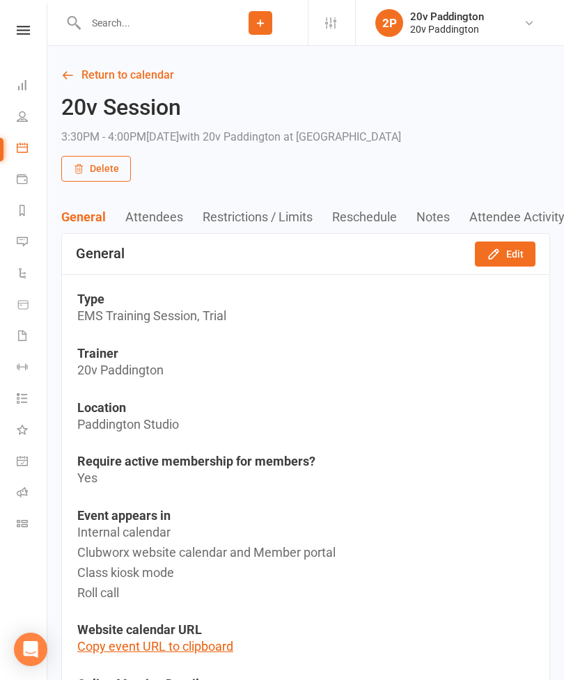
click at [521, 250] on button "Edit" at bounding box center [505, 253] width 61 height 25
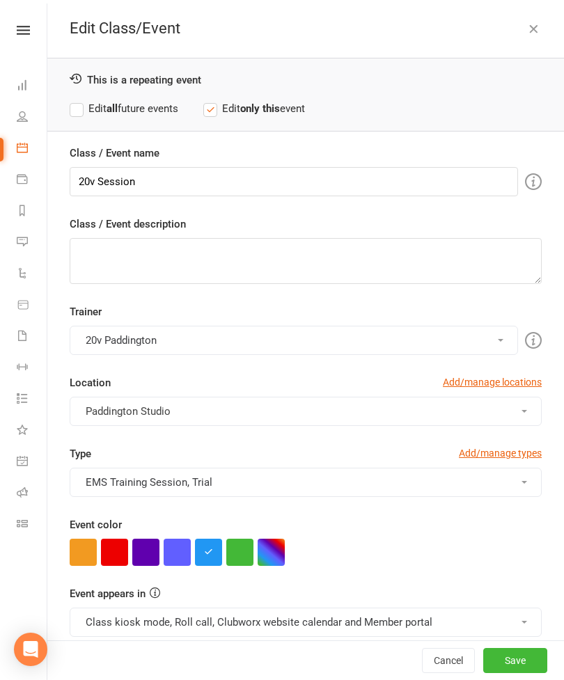
click at [148, 554] on button "button" at bounding box center [145, 552] width 27 height 27
click at [213, 617] on button "Class kiosk mode, Roll call, Clubworx website calendar and Member portal" at bounding box center [306, 622] width 472 height 29
click at [250, 653] on link "Clubworx website calendar and Member portal" at bounding box center [195, 656] width 250 height 28
click at [521, 673] on button "Save" at bounding box center [515, 660] width 64 height 25
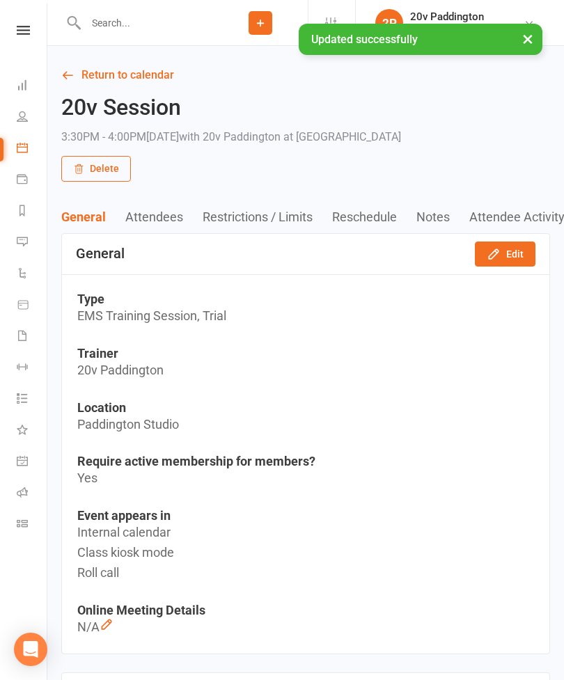
click at [148, 75] on link "Return to calendar" at bounding box center [305, 74] width 489 height 19
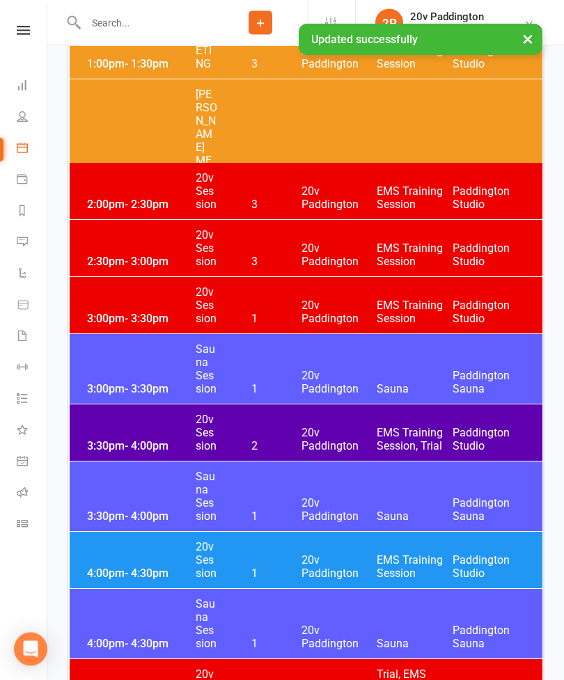
scroll to position [2016, 0]
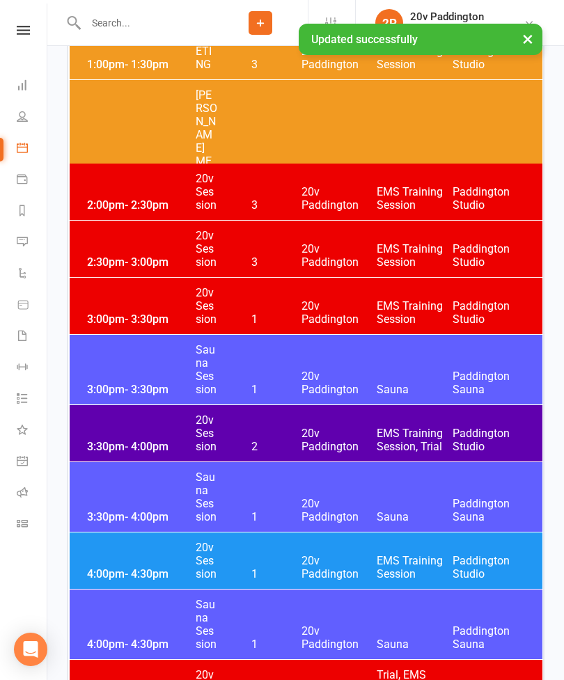
click at [301, 555] on span "20v Paddington" at bounding box center [339, 567] width 76 height 26
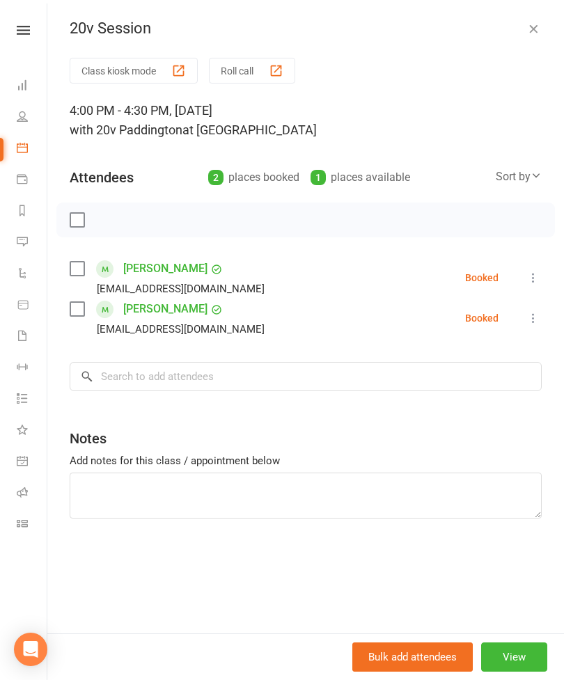
click at [539, 24] on icon "button" at bounding box center [533, 29] width 14 height 14
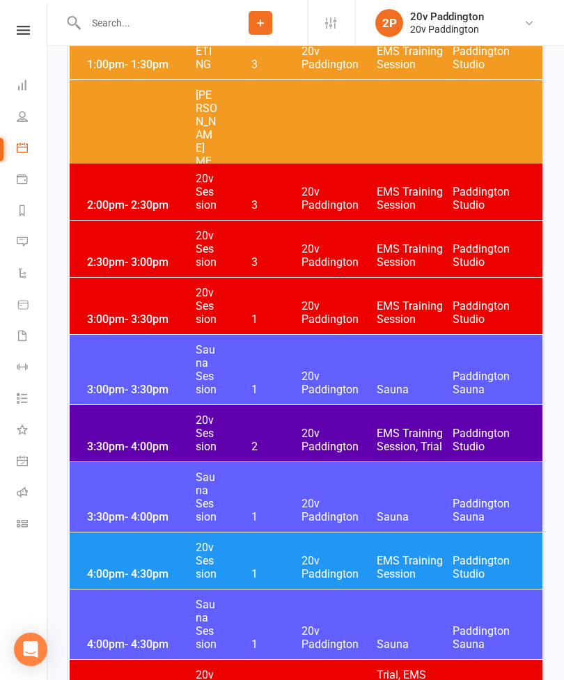
click at [318, 297] on div "3:00pm - 3:30pm 20v Session 1 20v Paddington EMS Training Session Paddington St…" at bounding box center [306, 306] width 473 height 56
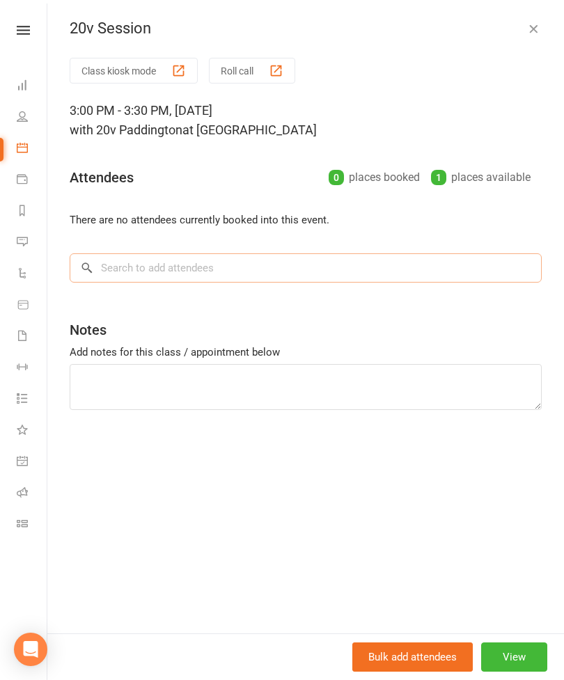
click at [301, 270] on input "search" at bounding box center [306, 267] width 472 height 29
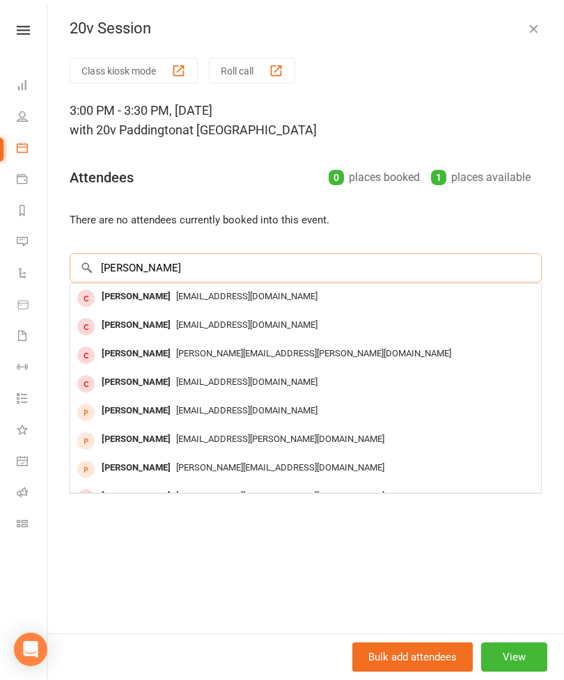
type input "Chritine"
click at [234, 324] on span "Chritinezhu95@gmail.com" at bounding box center [246, 324] width 141 height 10
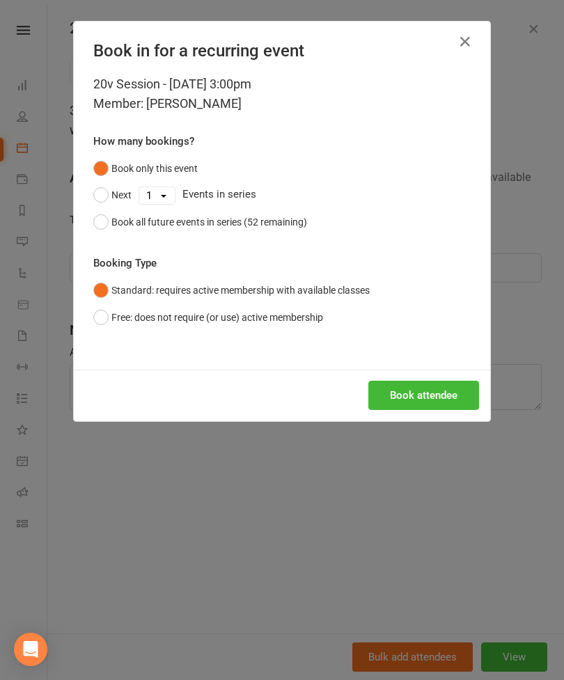
click at [420, 396] on button "Book attendee" at bounding box center [423, 395] width 111 height 29
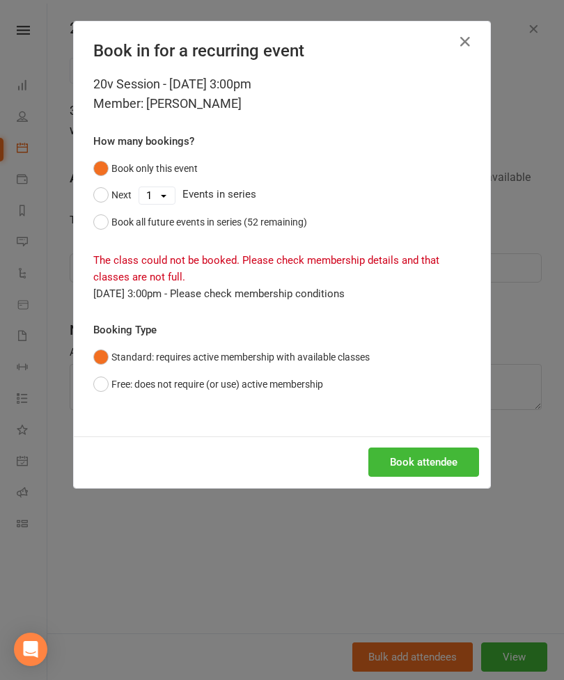
click at [129, 387] on button "Free: does not require (or use) active membership" at bounding box center [208, 384] width 230 height 26
click at [431, 451] on button "Book attendee" at bounding box center [423, 461] width 111 height 29
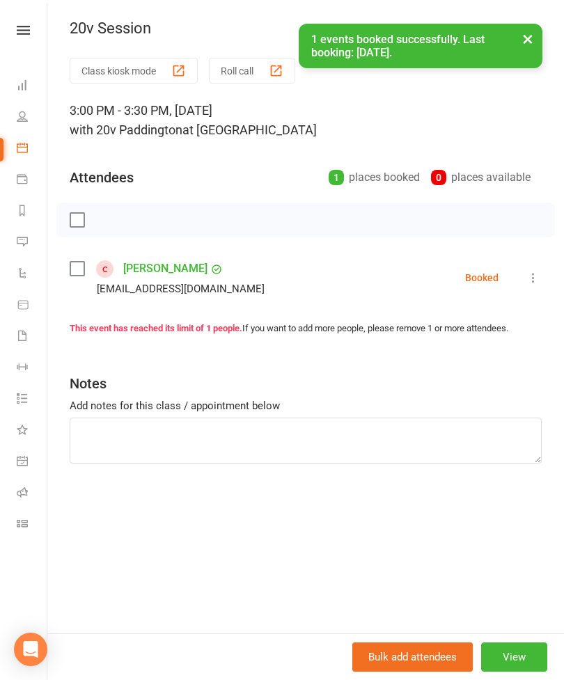
click at [537, 29] on button "×" at bounding box center [527, 39] width 25 height 30
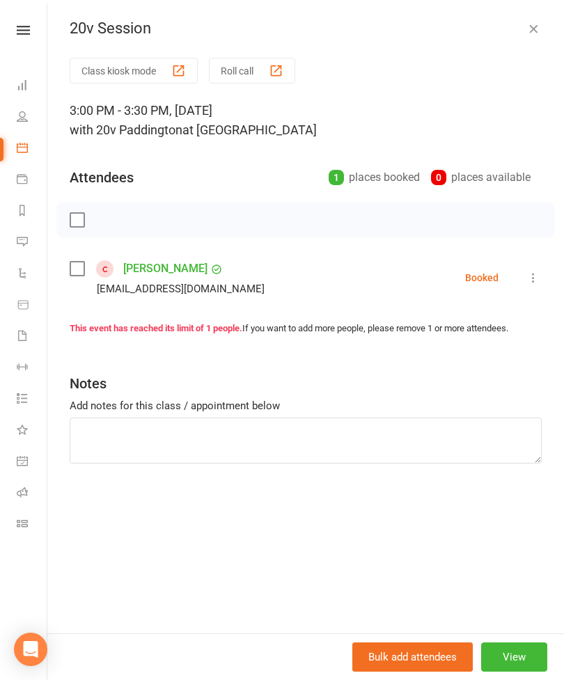
click at [529, 35] on icon "button" at bounding box center [533, 29] width 14 height 14
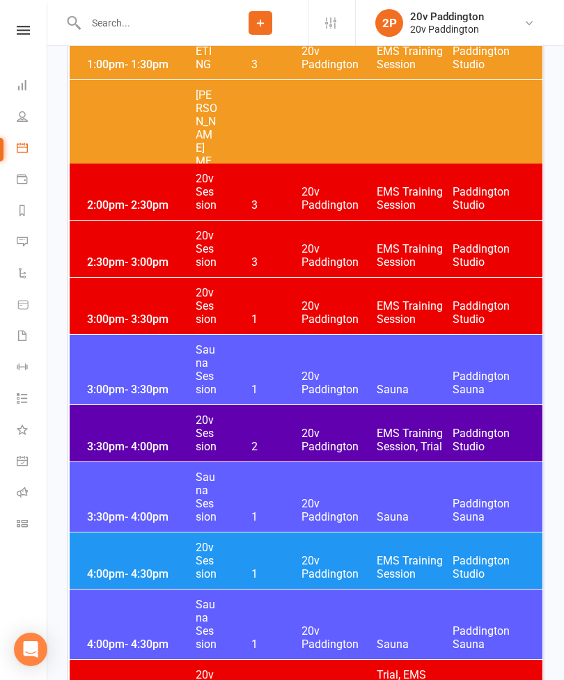
click at [315, 303] on span "20v Paddington" at bounding box center [339, 312] width 76 height 26
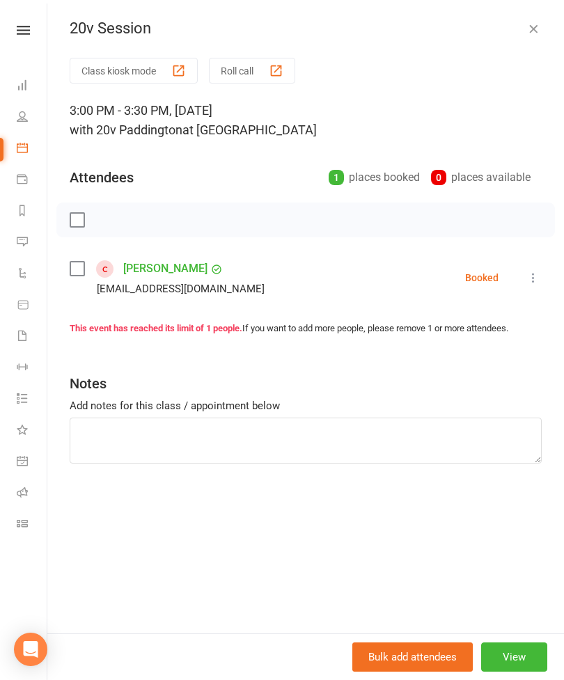
click at [523, 672] on button "View" at bounding box center [514, 656] width 66 height 29
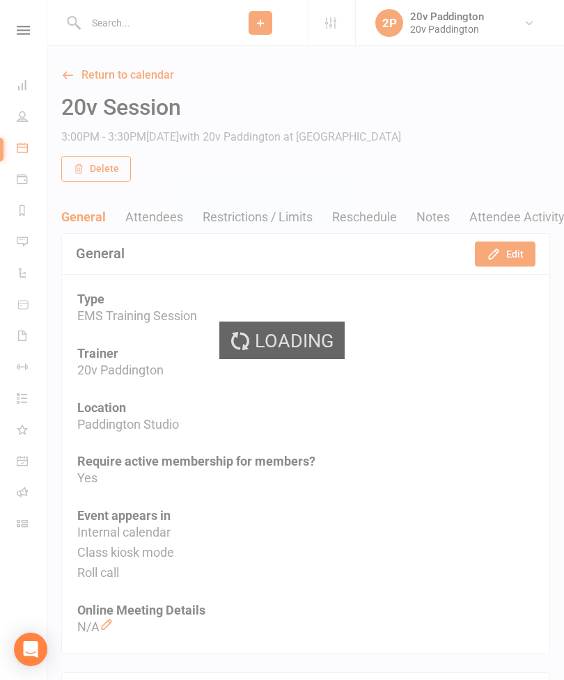
click at [520, 258] on button "Edit" at bounding box center [505, 253] width 61 height 25
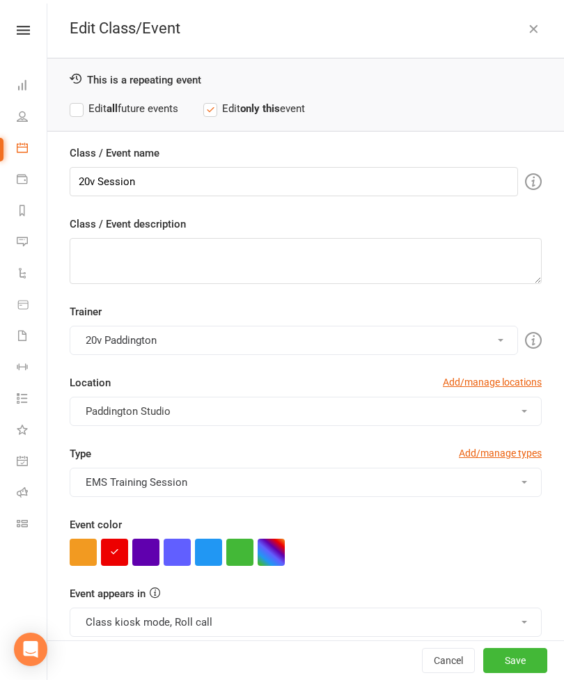
click at [240, 550] on button "button" at bounding box center [239, 552] width 27 height 27
click at [514, 673] on button "Save" at bounding box center [515, 660] width 64 height 25
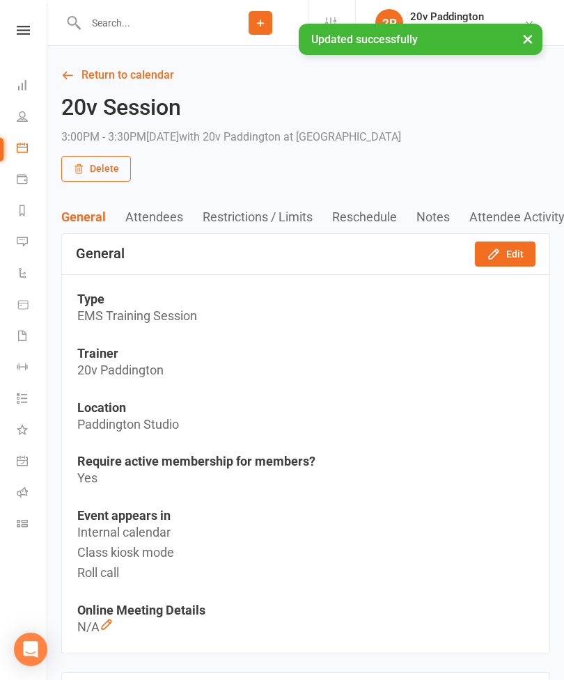
click at [524, 257] on button "Edit" at bounding box center [505, 253] width 61 height 25
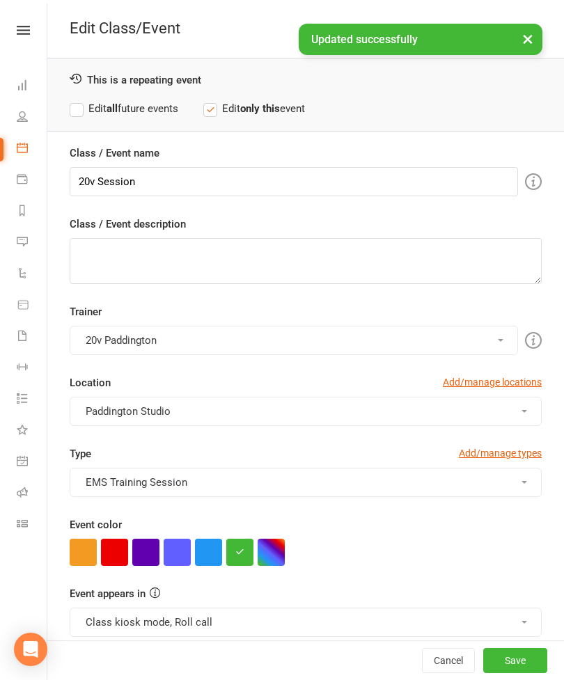
click at [147, 551] on button "button" at bounding box center [145, 552] width 27 height 27
click at [520, 673] on button "Save" at bounding box center [515, 660] width 64 height 25
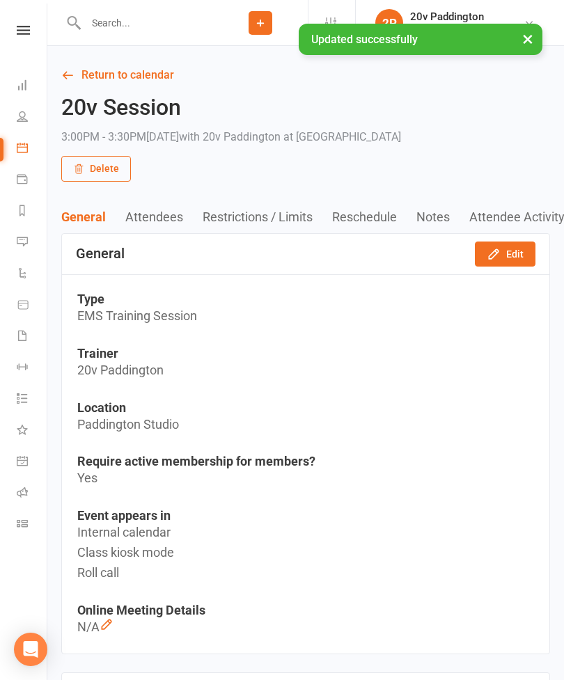
click at [161, 78] on link "Return to calendar" at bounding box center [305, 74] width 489 height 19
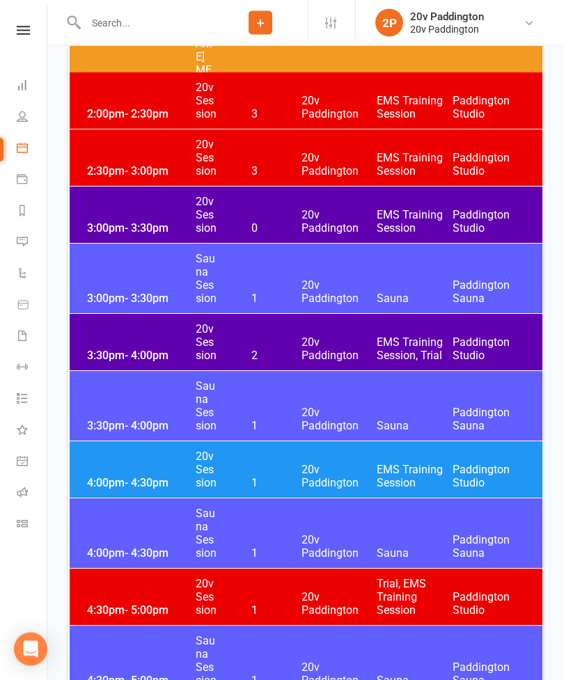
scroll to position [2107, 0]
click at [316, 351] on span "20v Paddington" at bounding box center [339, 348] width 76 height 26
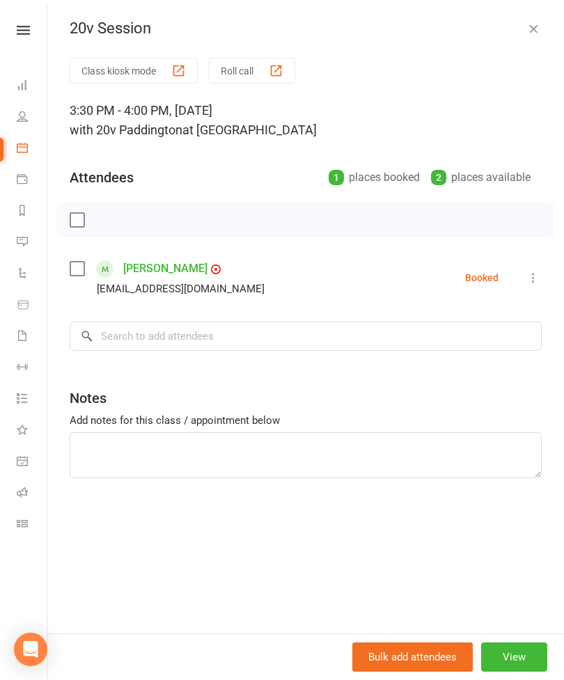
click at [532, 672] on button "View" at bounding box center [514, 656] width 66 height 29
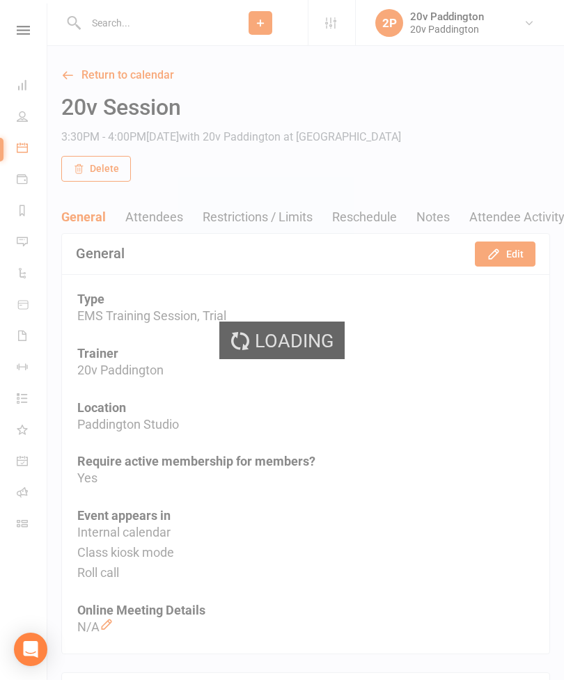
click at [520, 257] on button "Edit" at bounding box center [505, 253] width 61 height 25
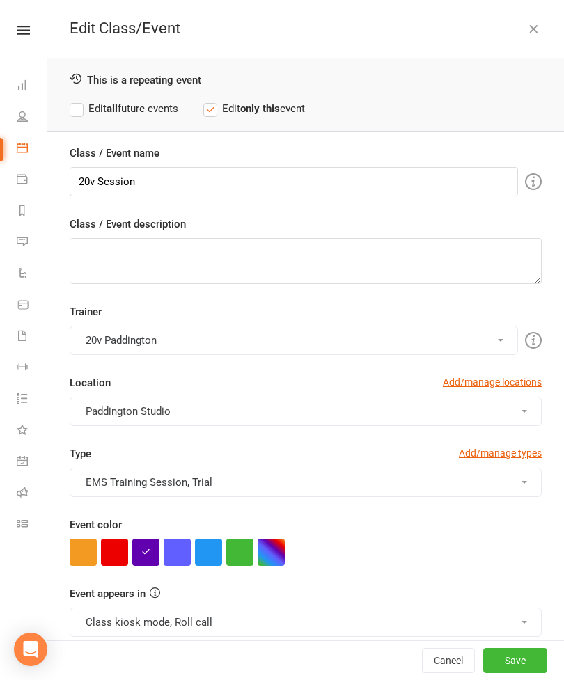
click at [232, 564] on button "button" at bounding box center [239, 552] width 27 height 27
click at [525, 673] on button "Save" at bounding box center [515, 660] width 64 height 25
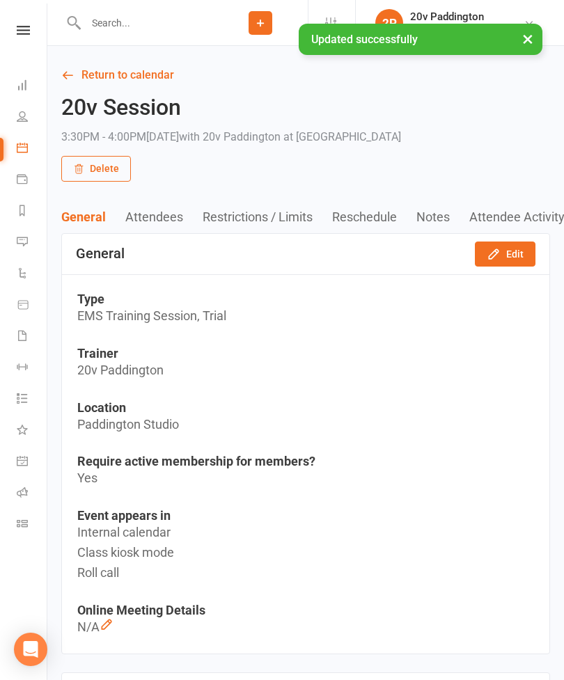
click at [168, 84] on link "Return to calendar" at bounding box center [305, 74] width 489 height 19
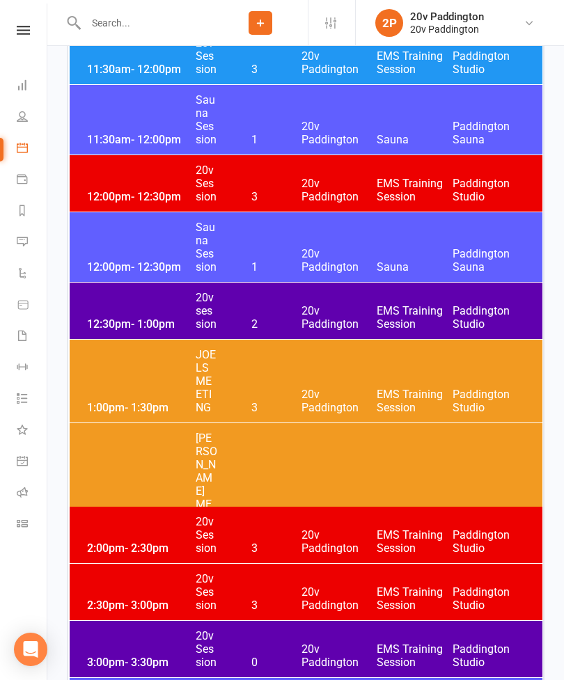
scroll to position [1672, 0]
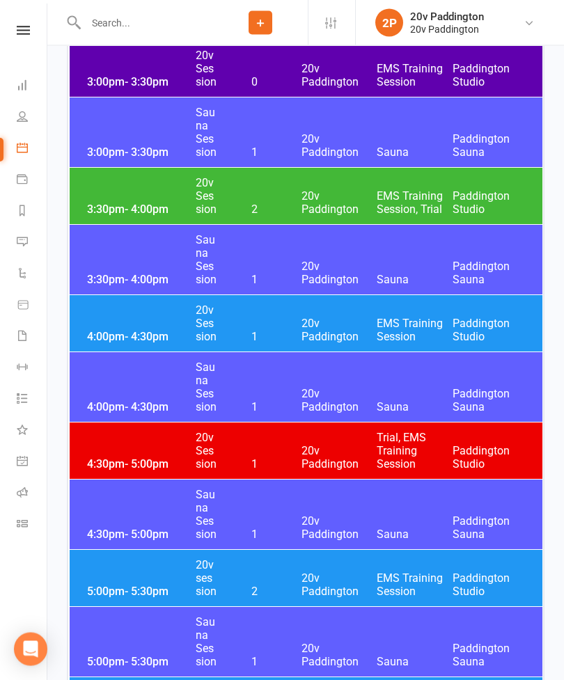
click at [394, 324] on span "EMS Training Session" at bounding box center [414, 330] width 76 height 26
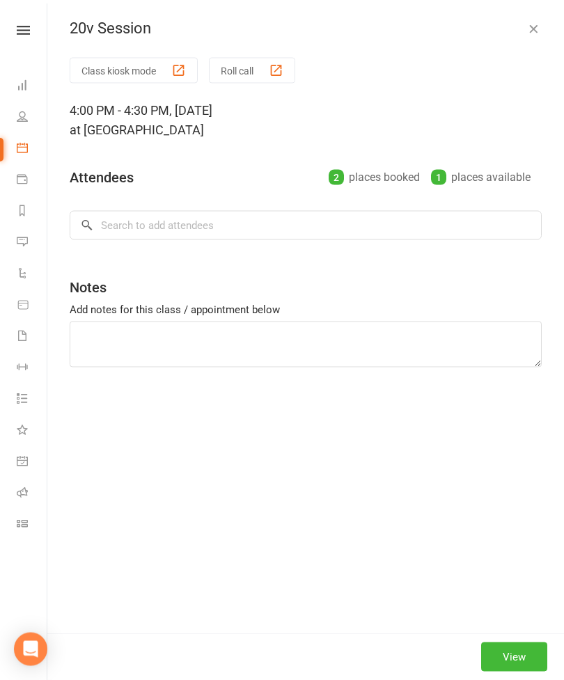
scroll to position [2253, 0]
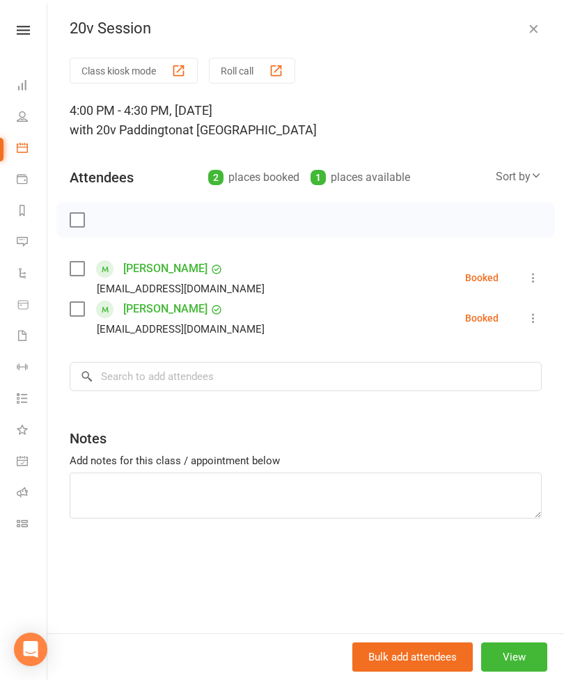
click at [537, 29] on icon "button" at bounding box center [533, 29] width 14 height 14
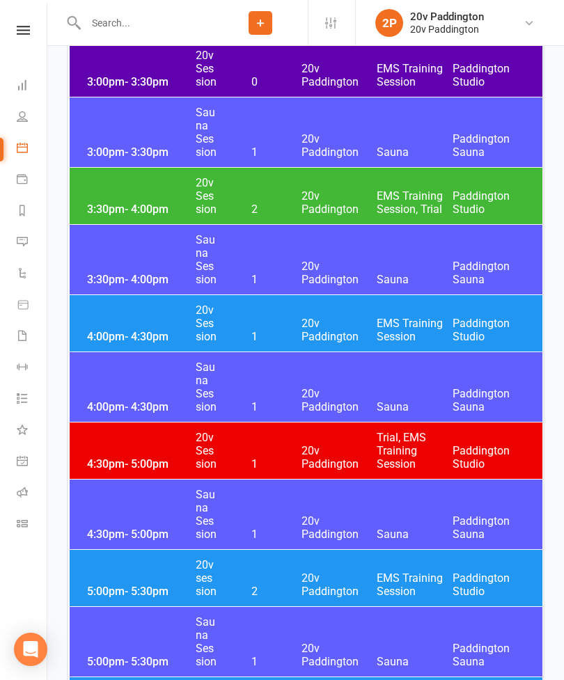
click at [338, 192] on span "20v Paddington" at bounding box center [339, 202] width 76 height 26
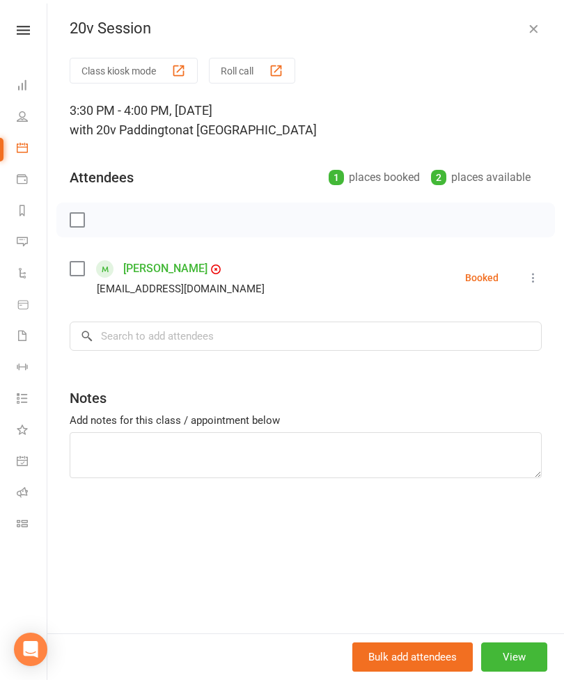
click at [182, 264] on link "shyama Ryland" at bounding box center [165, 268] width 84 height 22
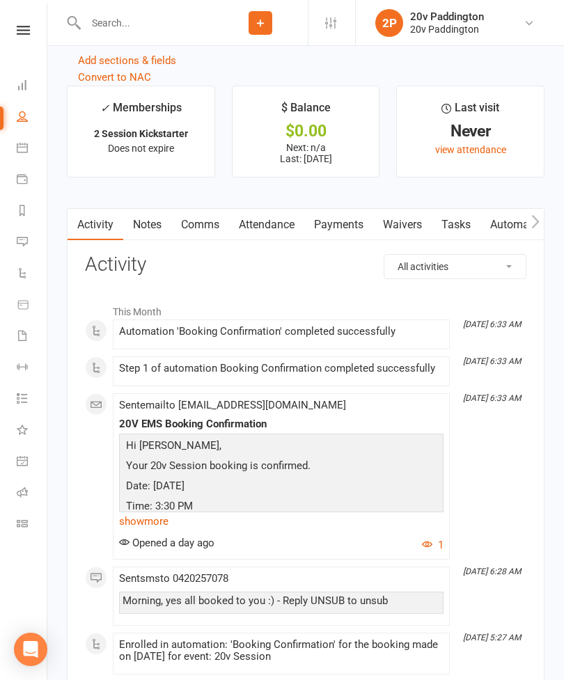
click at [346, 227] on link "Payments" at bounding box center [338, 225] width 69 height 32
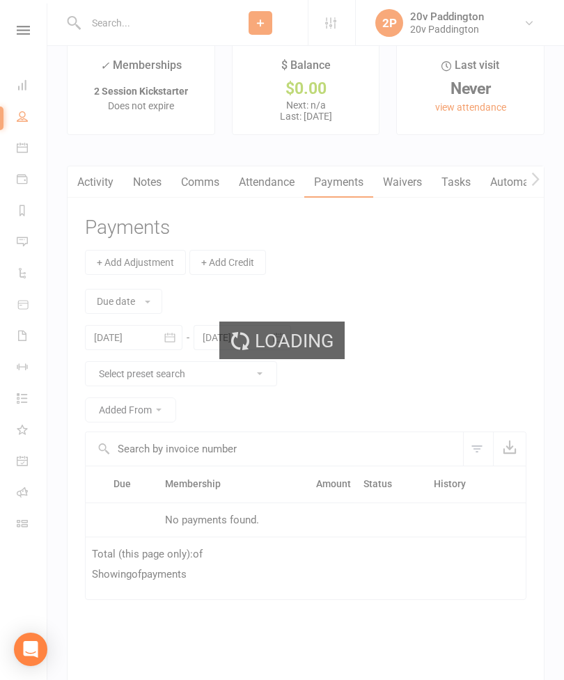
scroll to position [1727, 0]
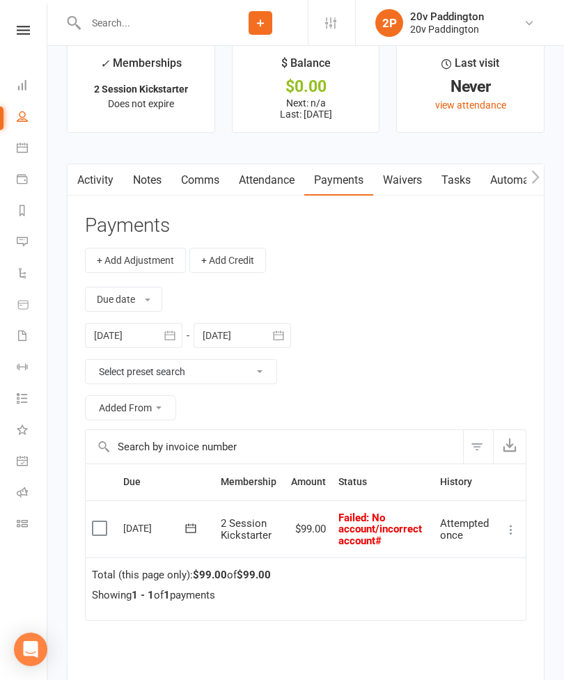
click at [94, 192] on link "Activity" at bounding box center [96, 180] width 56 height 32
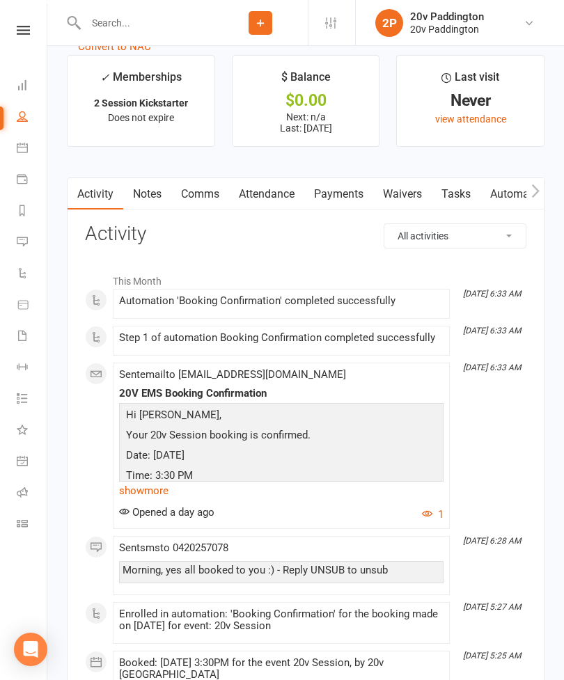
scroll to position [1936, 0]
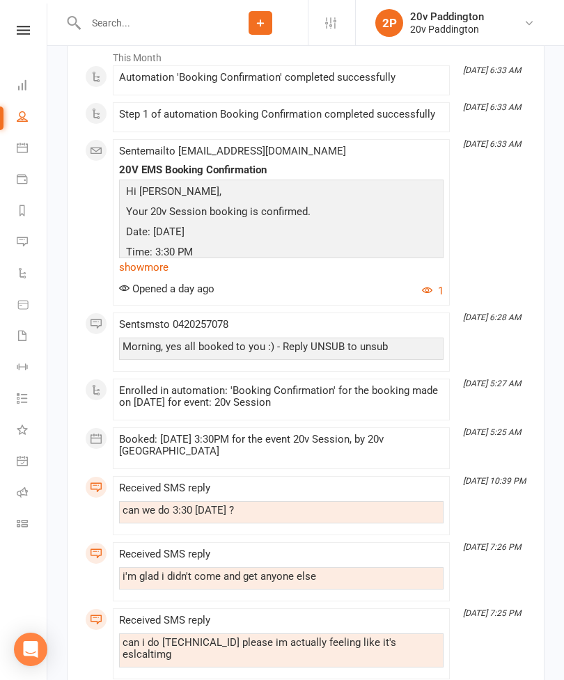
click at [21, 250] on link "Messages 3" at bounding box center [32, 243] width 31 height 31
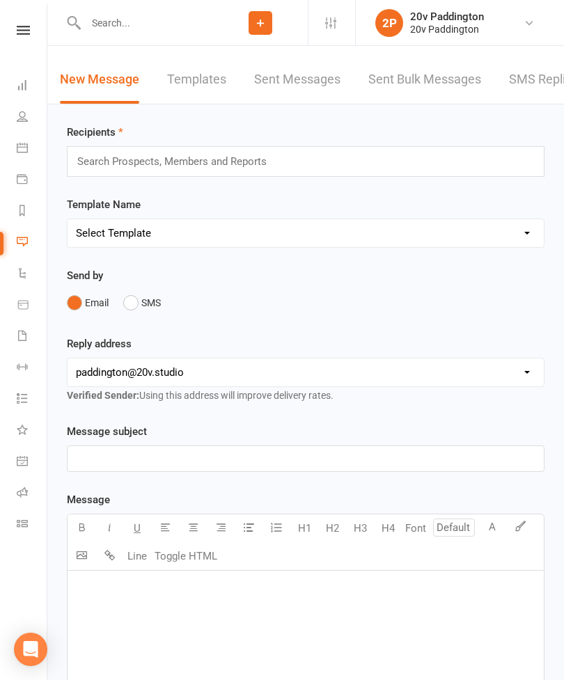
click at [563, 74] on link "SMS Replies 3" at bounding box center [551, 80] width 84 height 48
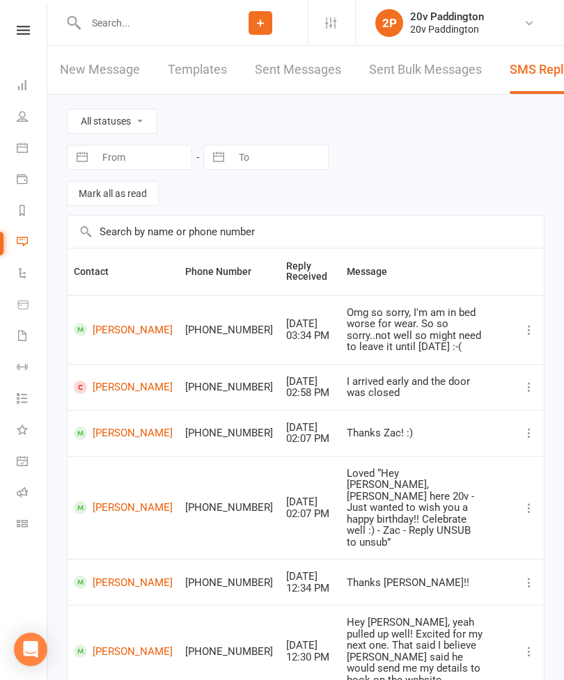
click at [27, 153] on link "Calendar" at bounding box center [32, 149] width 31 height 31
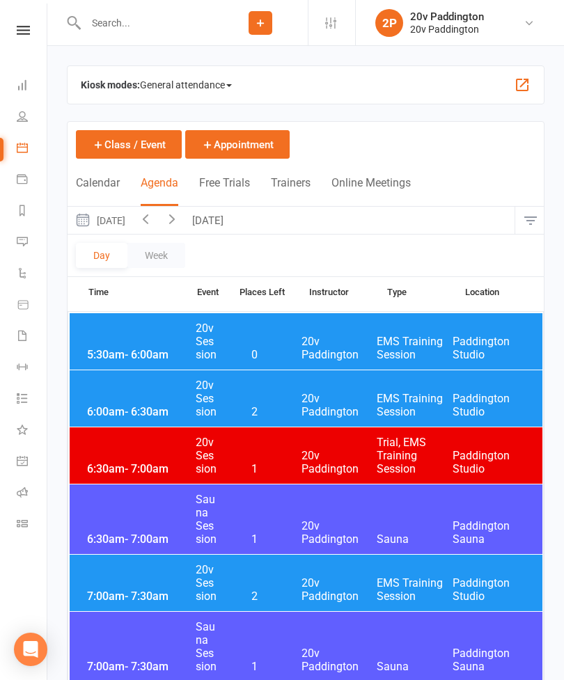
click at [109, 22] on input "text" at bounding box center [147, 22] width 132 height 19
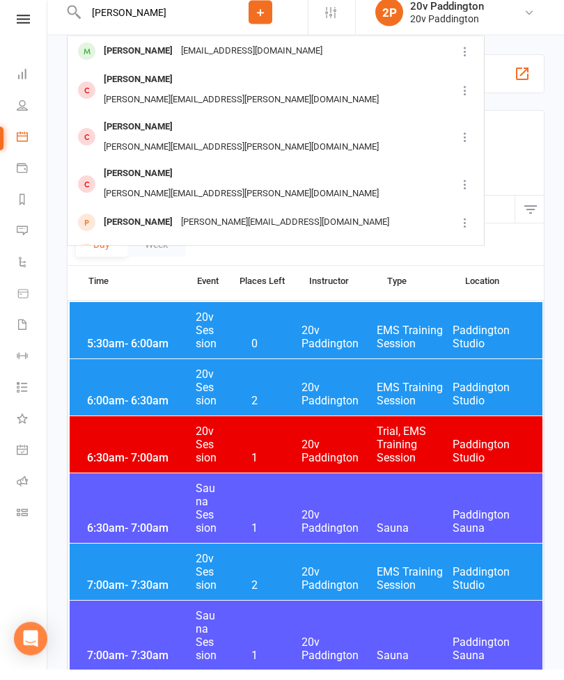
type input "Jessica knot"
click at [121, 51] on div "Jessica Knotnerus" at bounding box center [138, 61] width 77 height 20
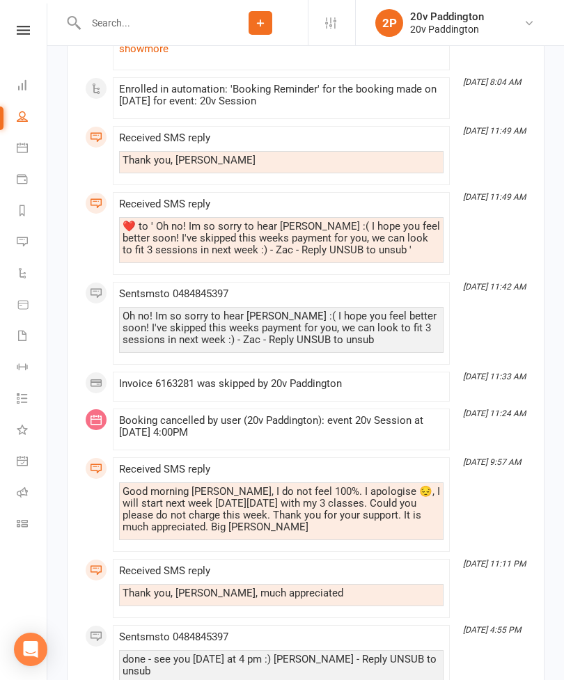
scroll to position [2200, 0]
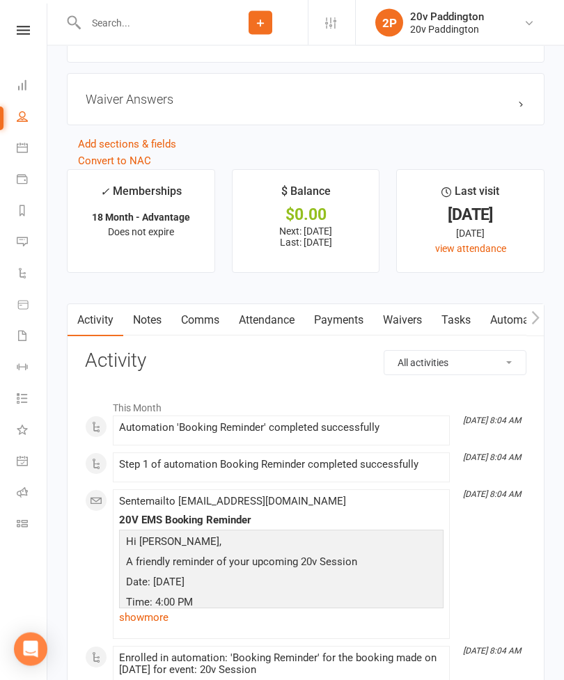
click at [277, 331] on link "Attendance" at bounding box center [266, 321] width 75 height 32
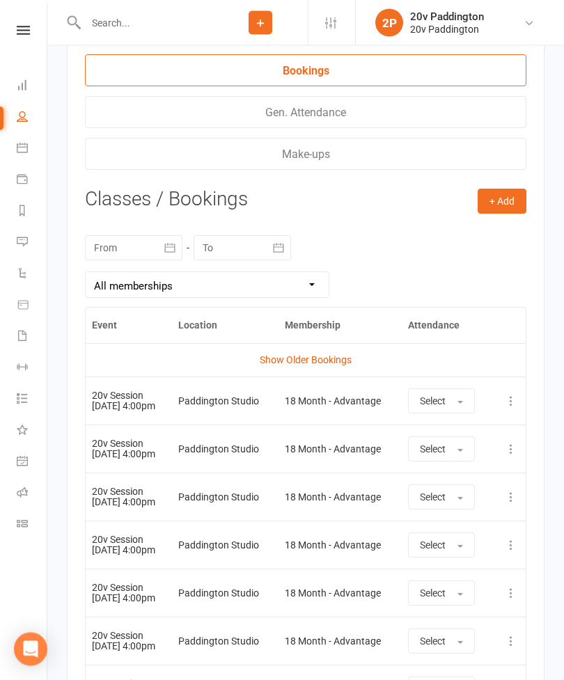
click at [518, 402] on icon at bounding box center [511, 402] width 14 height 14
click at [484, 484] on link "Remove booking" at bounding box center [450, 484] width 138 height 28
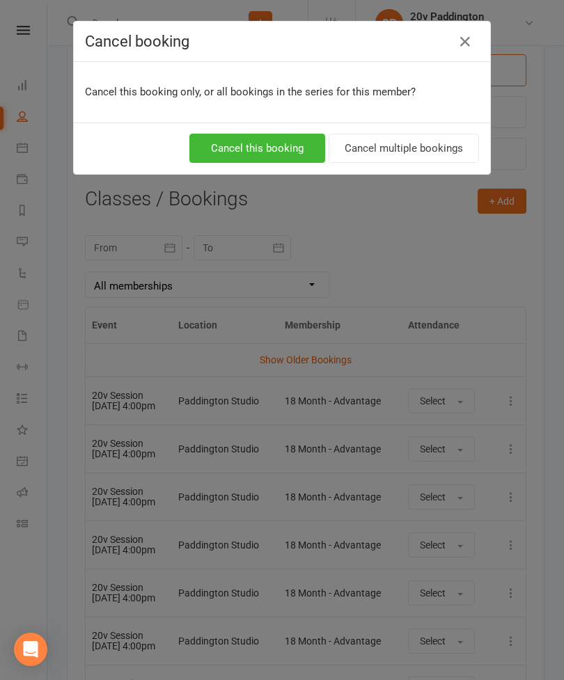
click at [264, 160] on button "Cancel this booking" at bounding box center [257, 148] width 136 height 29
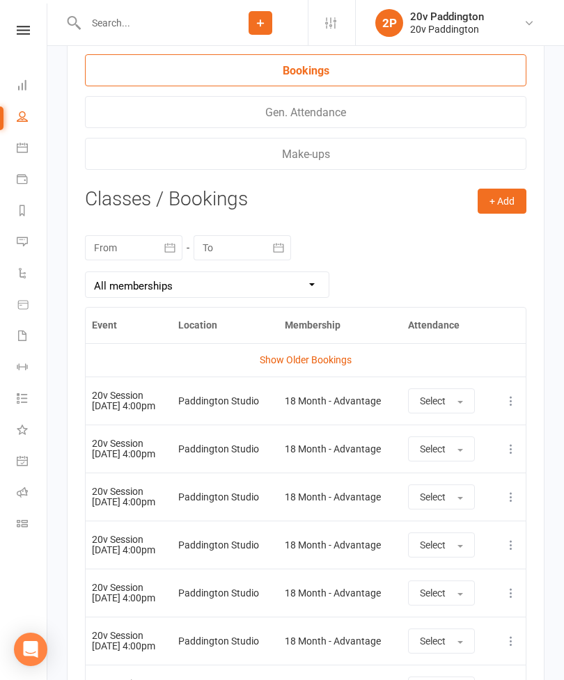
click at [28, 151] on link "Calendar" at bounding box center [32, 149] width 31 height 31
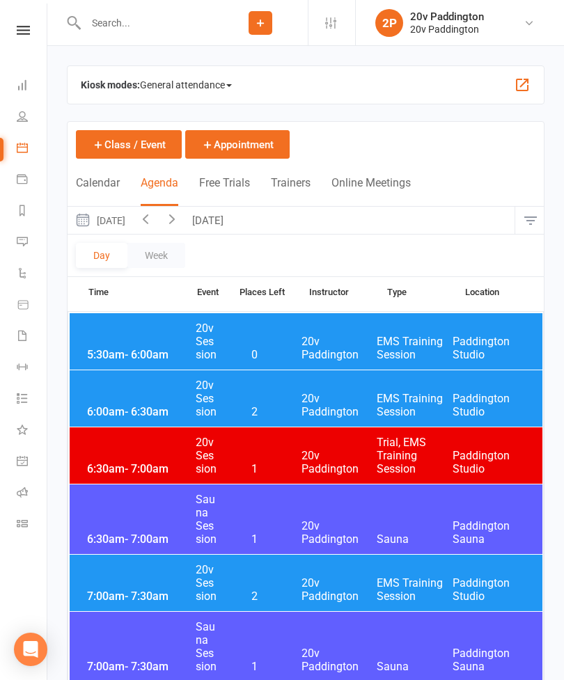
click at [132, 215] on button "Monday, Sep 15, 2025" at bounding box center [100, 220] width 65 height 27
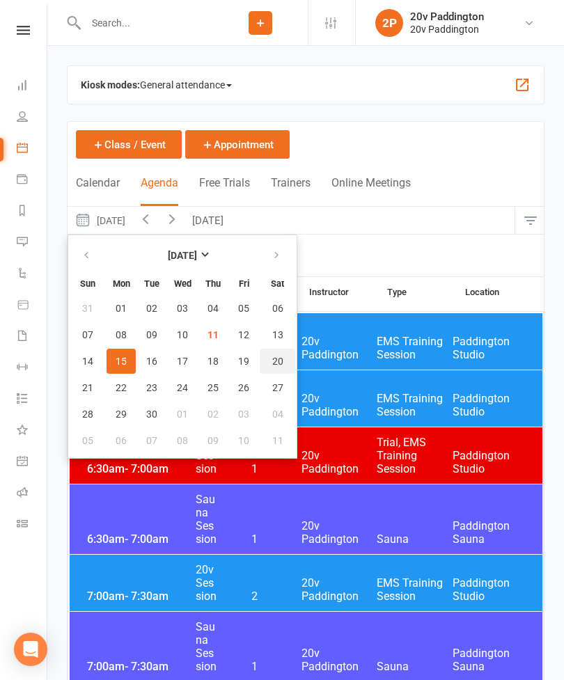
click at [279, 369] on button "20" at bounding box center [277, 361] width 35 height 25
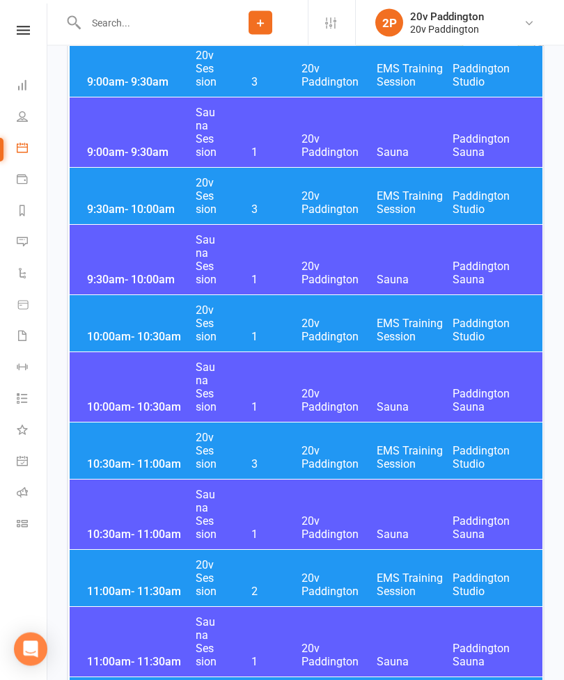
scroll to position [826, 0]
click at [367, 309] on div "10:00am - 10:30am 20v Session 1 20v Paddington EMS Training Session Paddington …" at bounding box center [306, 323] width 473 height 56
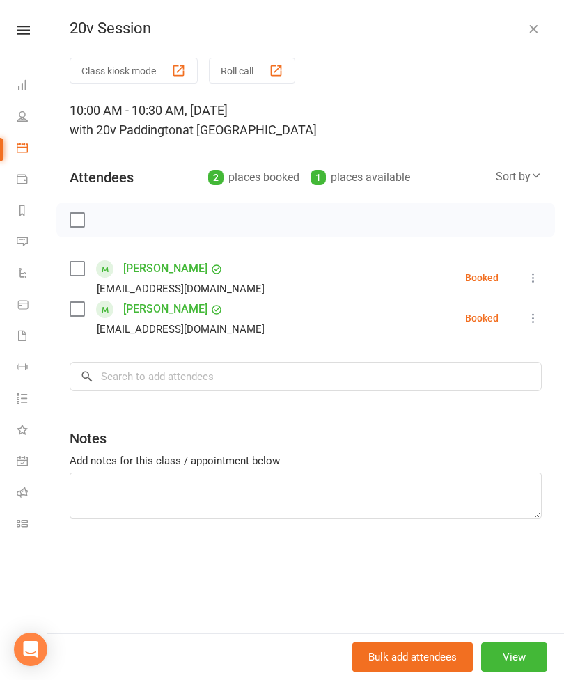
click at [537, 30] on icon "button" at bounding box center [533, 29] width 14 height 14
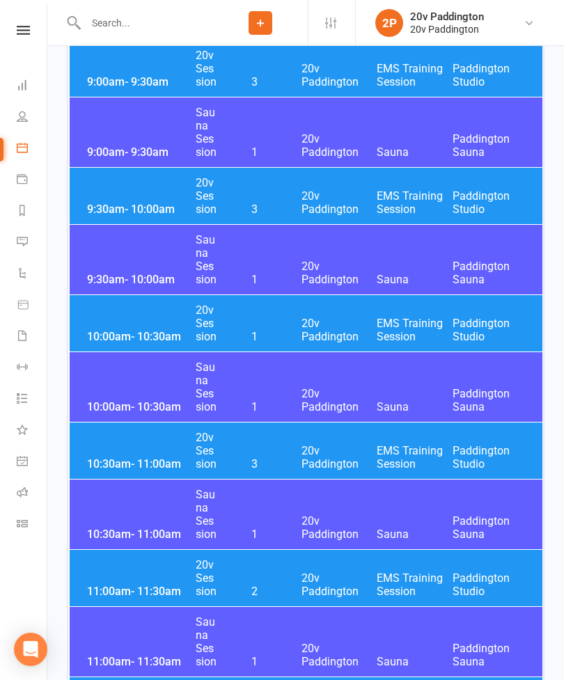
click at [307, 447] on span "20v Paddington" at bounding box center [339, 457] width 76 height 26
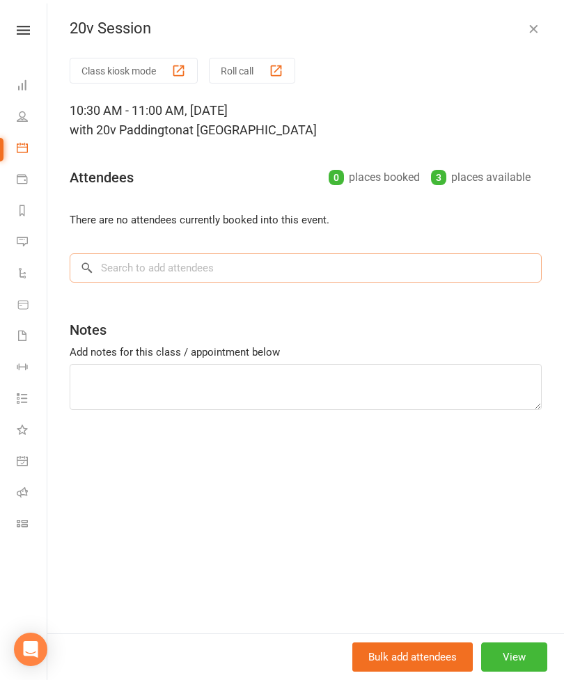
click at [346, 261] on input "search" at bounding box center [306, 267] width 472 height 29
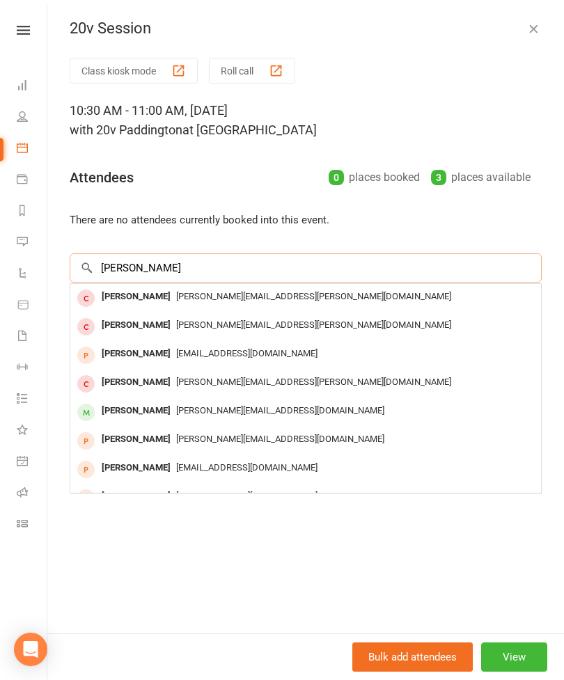
scroll to position [0, 0]
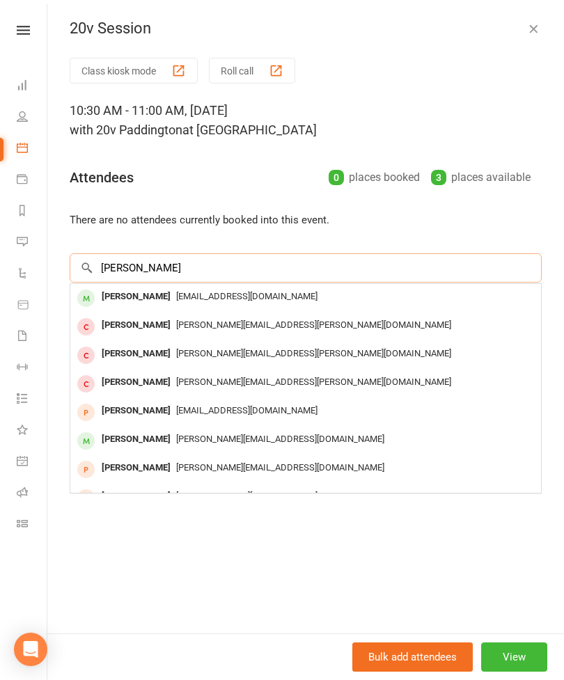
type input "Jessica knot"
click at [257, 295] on span "jmayleno@gmail.com" at bounding box center [246, 296] width 141 height 10
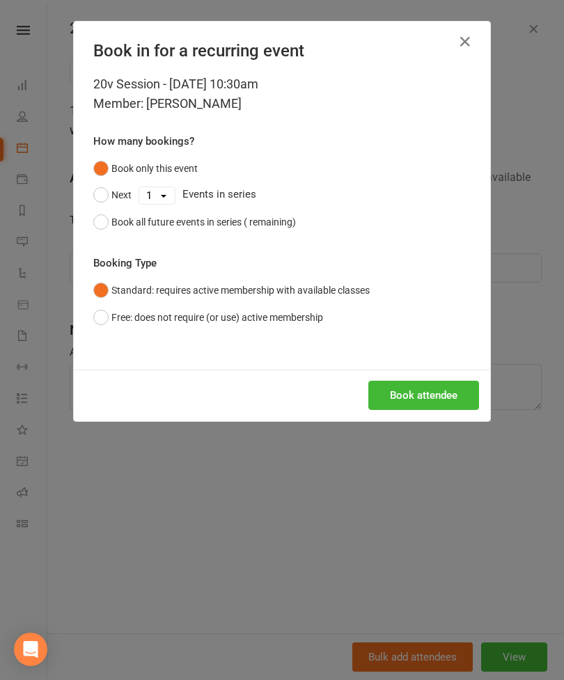
scroll to position [826, 0]
click at [445, 404] on button "Book attendee" at bounding box center [423, 395] width 111 height 29
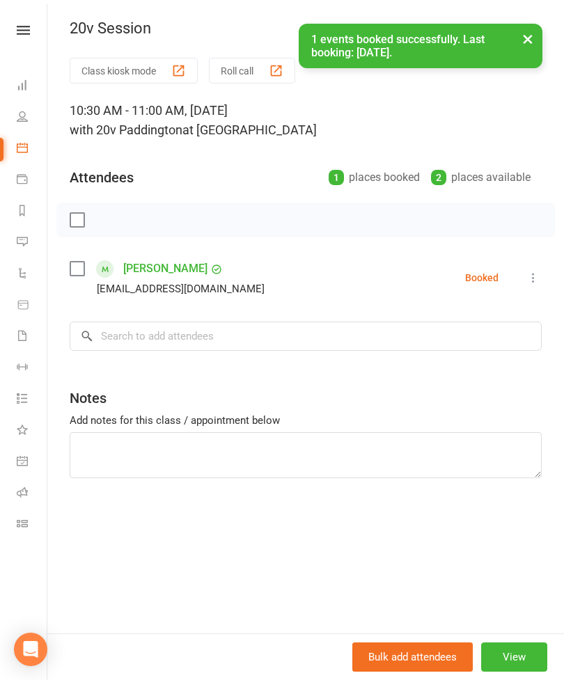
click at [196, 278] on link "Jessica Knotnerus" at bounding box center [165, 268] width 84 height 22
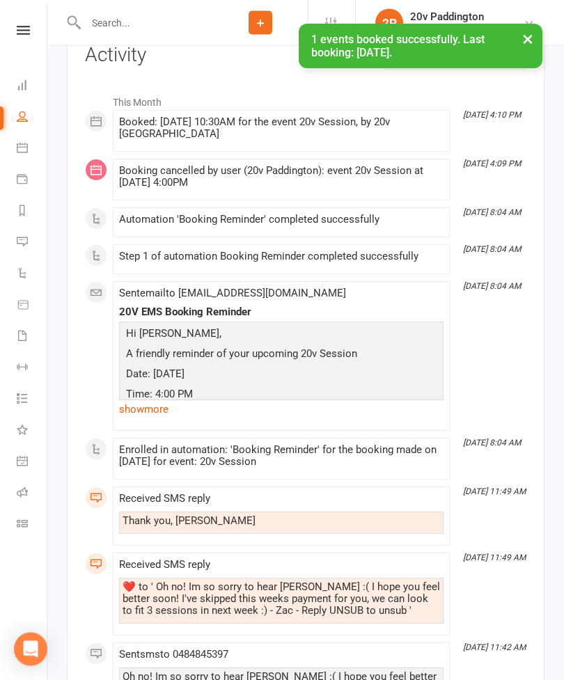
scroll to position [1937, 0]
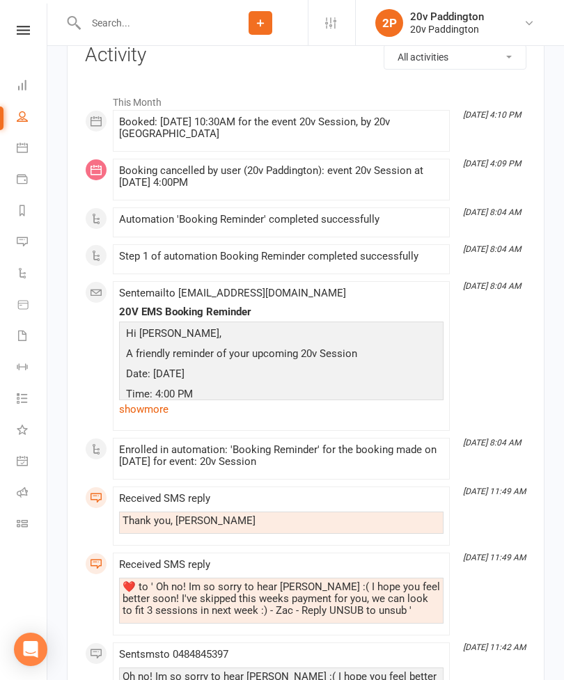
click at [31, 238] on link "Messages 3" at bounding box center [32, 243] width 31 height 31
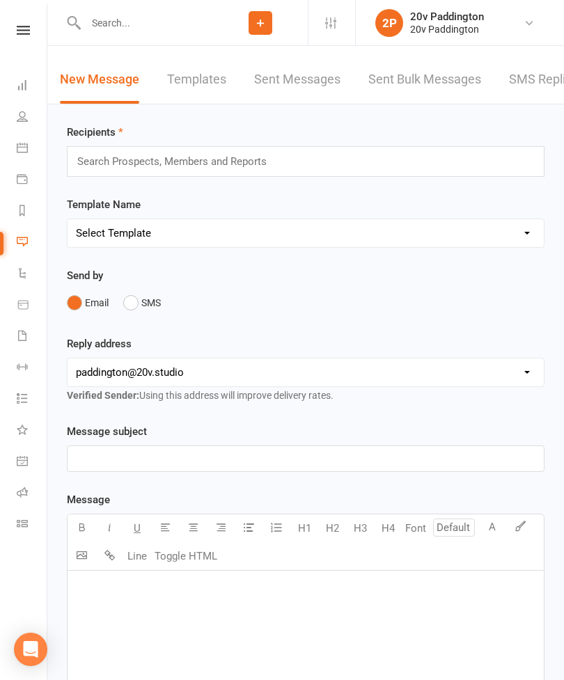
click at [523, 95] on link "SMS Replies 3" at bounding box center [551, 80] width 84 height 48
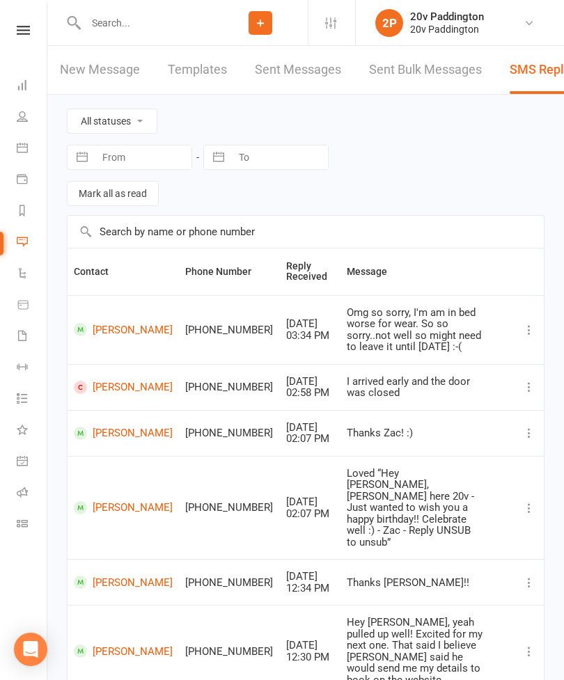
click at [33, 146] on link "Calendar" at bounding box center [32, 149] width 31 height 31
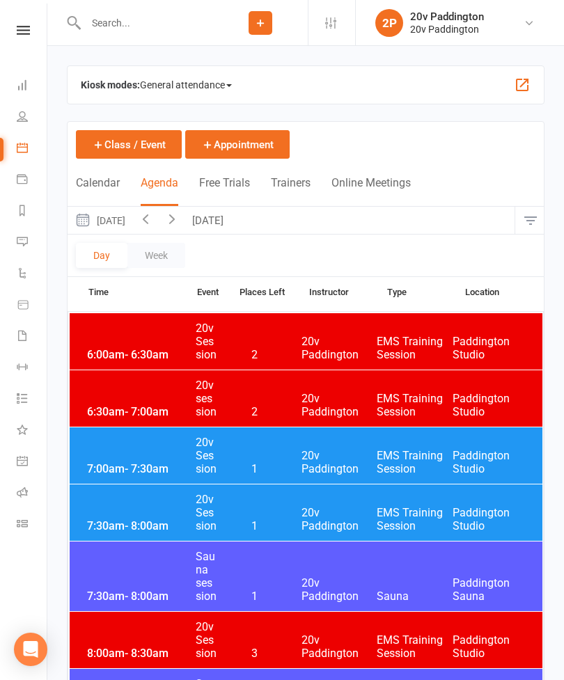
click at [234, 215] on button "Today" at bounding box center [209, 220] width 49 height 27
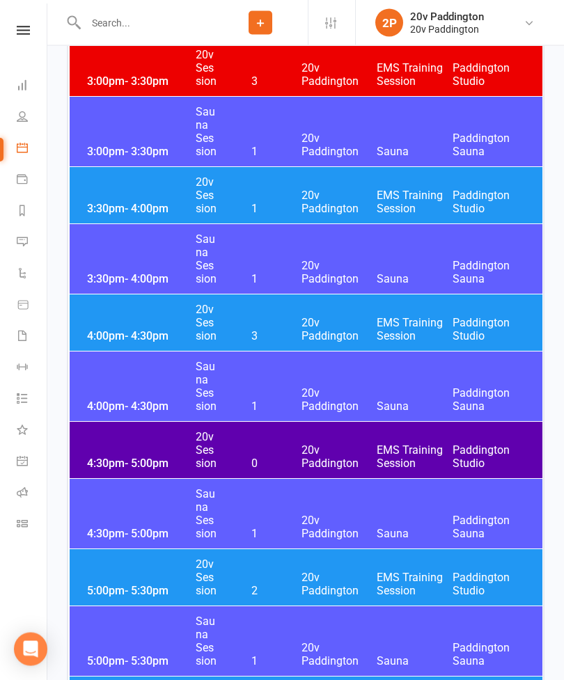
scroll to position [2157, 0]
click at [347, 314] on div "4:00pm - 4:30pm 20v Session 3 20v Paddington EMS Training Session Paddington St…" at bounding box center [306, 322] width 473 height 56
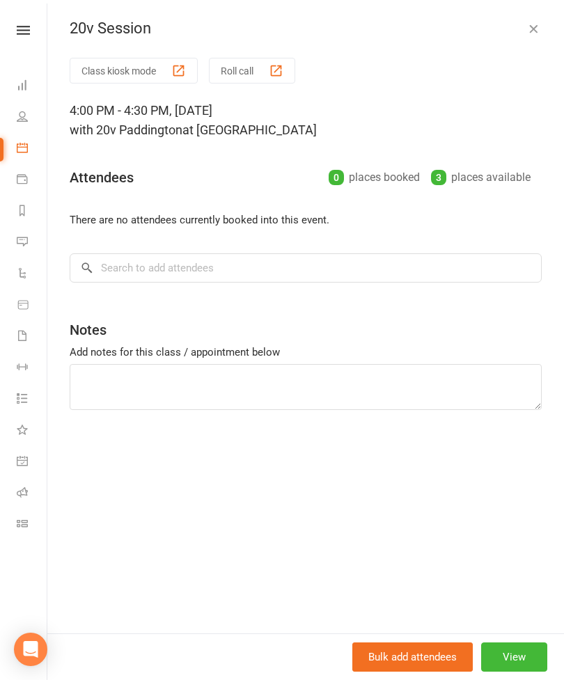
click at [529, 672] on button "View" at bounding box center [514, 656] width 66 height 29
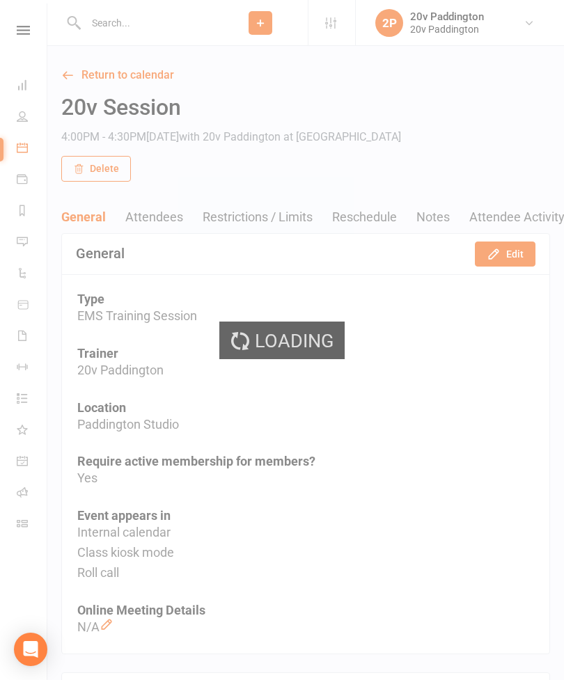
click at [524, 249] on button "Edit" at bounding box center [505, 253] width 61 height 25
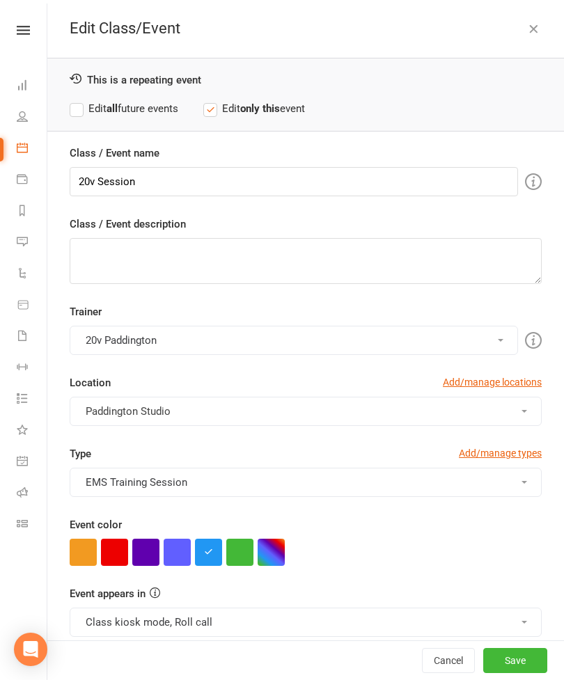
click at [110, 557] on button "button" at bounding box center [114, 552] width 27 height 27
click at [519, 673] on button "Save" at bounding box center [515, 660] width 64 height 25
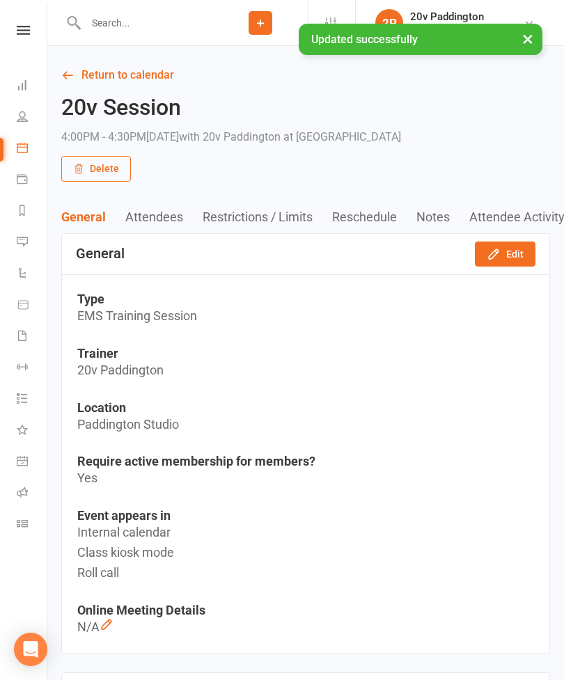
click at [148, 78] on link "Return to calendar" at bounding box center [305, 74] width 489 height 19
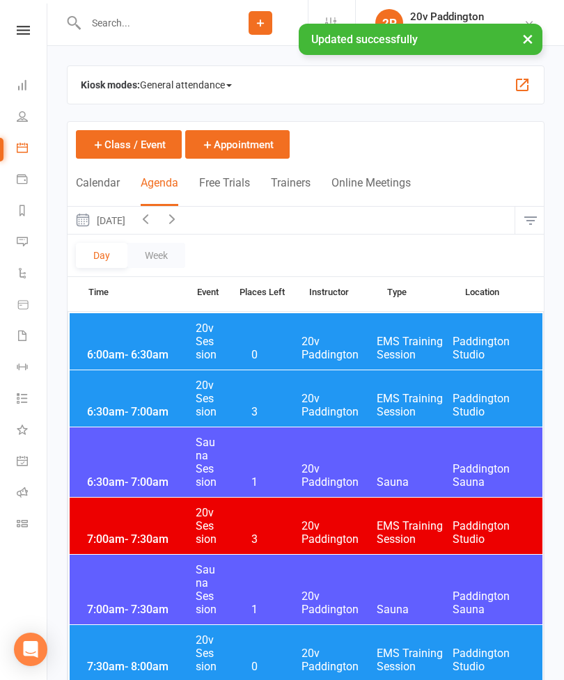
click at [172, 26] on input "text" at bounding box center [147, 22] width 132 height 19
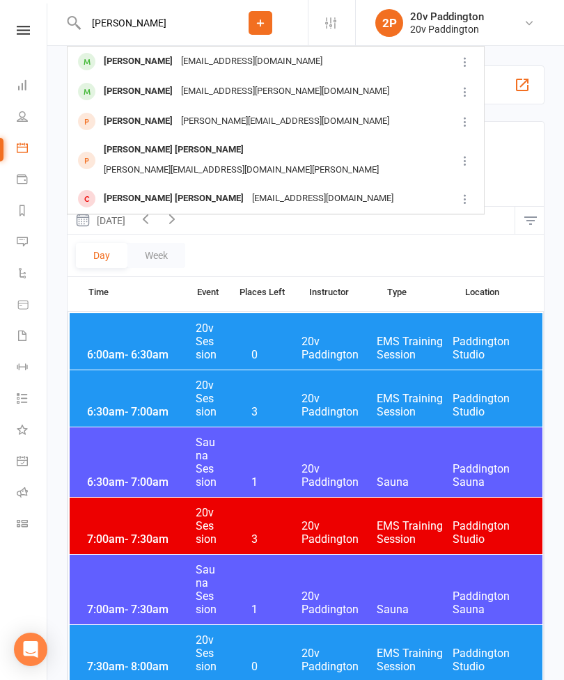
type input "Dixie"
click at [223, 63] on div "coulton@familylawchambers.com.au" at bounding box center [252, 61] width 150 height 20
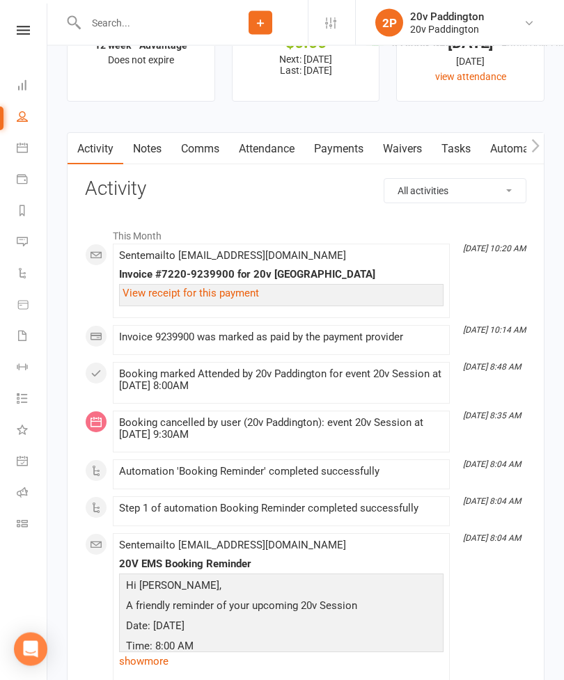
scroll to position [1831, 0]
click at [24, 148] on icon at bounding box center [22, 147] width 11 height 11
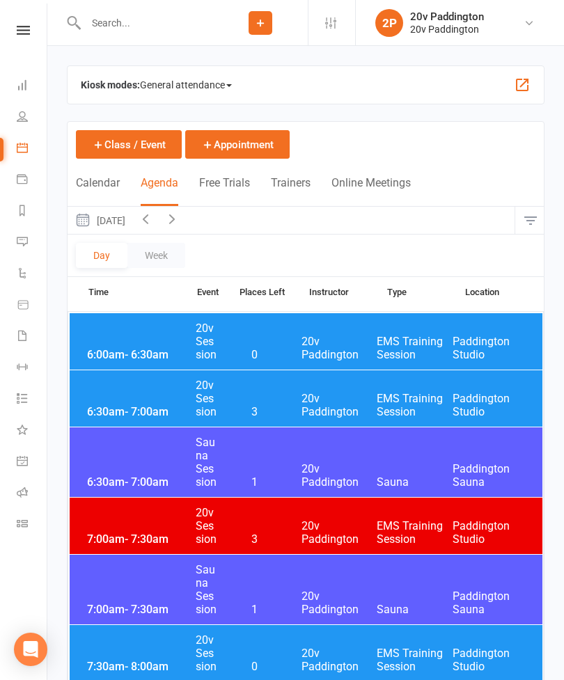
click at [132, 228] on button "Thursday, Sep 11, 2025" at bounding box center [100, 220] width 65 height 27
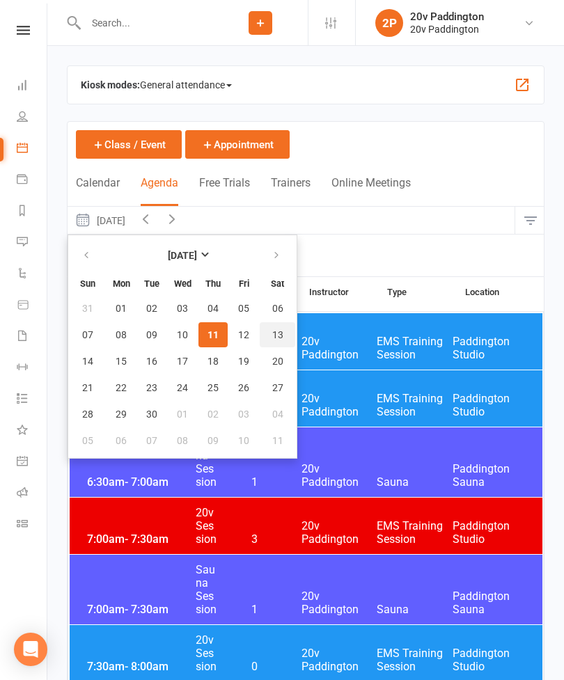
click at [278, 337] on span "13" at bounding box center [277, 334] width 11 height 11
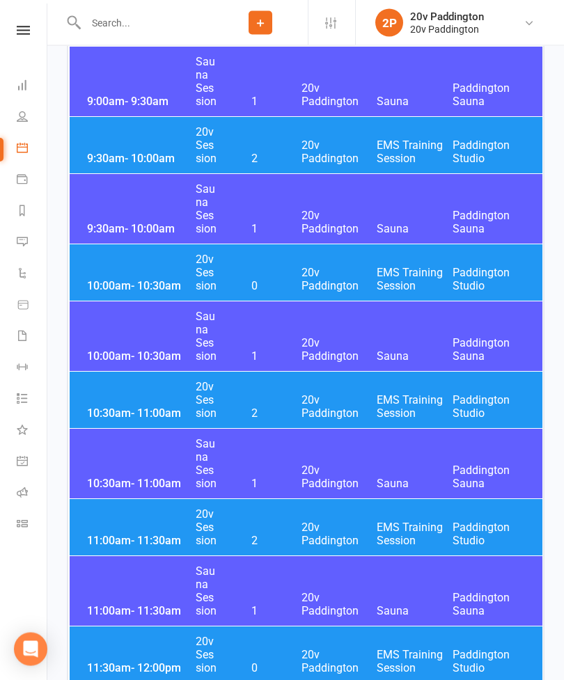
click at [339, 395] on span "20v Paddington" at bounding box center [339, 407] width 76 height 26
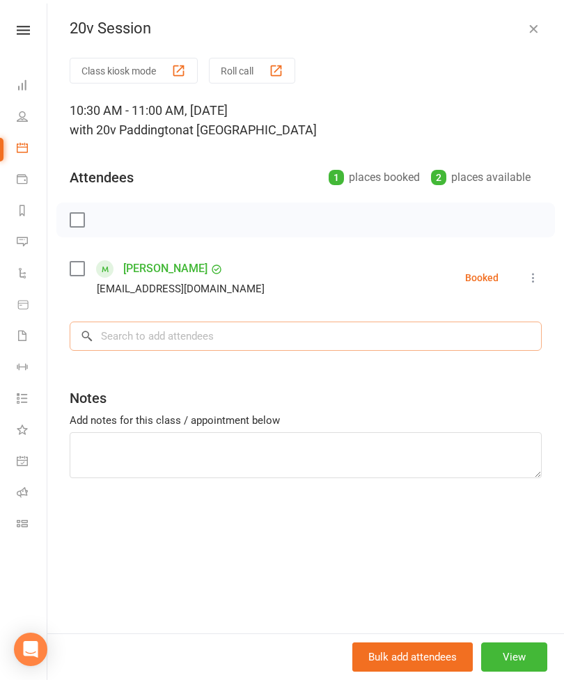
click at [288, 329] on input "search" at bounding box center [306, 336] width 472 height 29
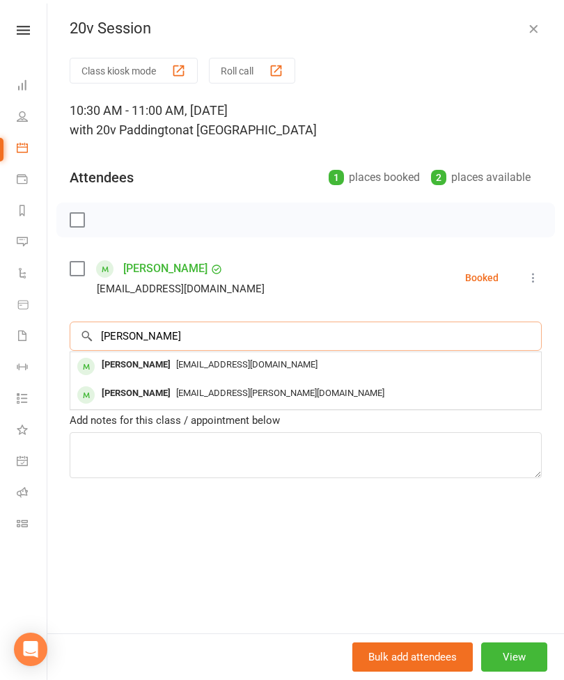
type input "Dixie"
click at [207, 363] on span "coulton@familylawchambers.com.au" at bounding box center [246, 364] width 141 height 10
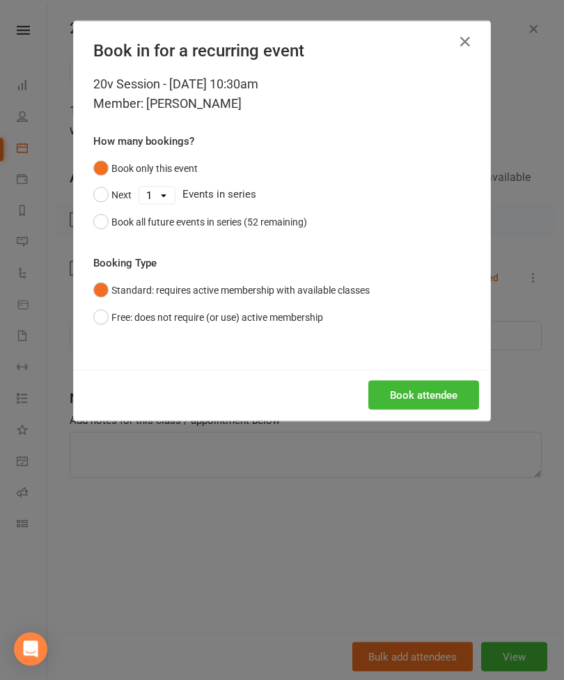
scroll to position [877, 0]
click at [437, 398] on button "Book attendee" at bounding box center [423, 395] width 111 height 29
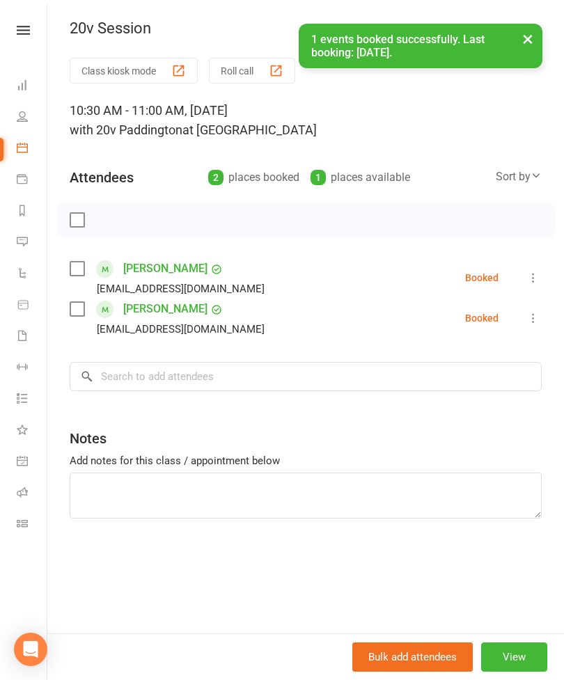
click at [533, 40] on button "×" at bounding box center [527, 39] width 25 height 30
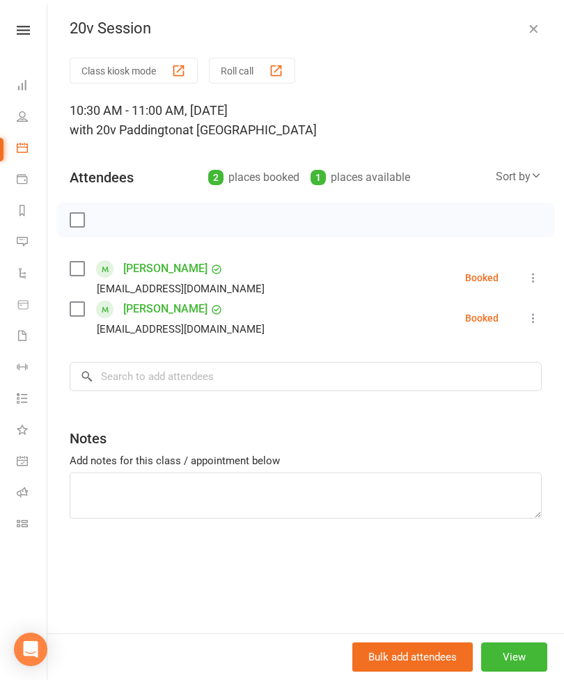
click at [538, 34] on icon "button" at bounding box center [533, 29] width 14 height 14
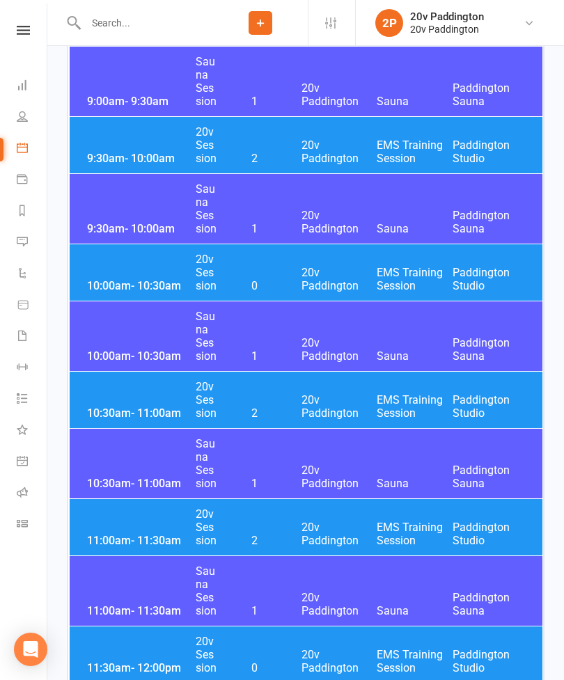
click at [332, 274] on span "20v Paddington" at bounding box center [339, 279] width 76 height 26
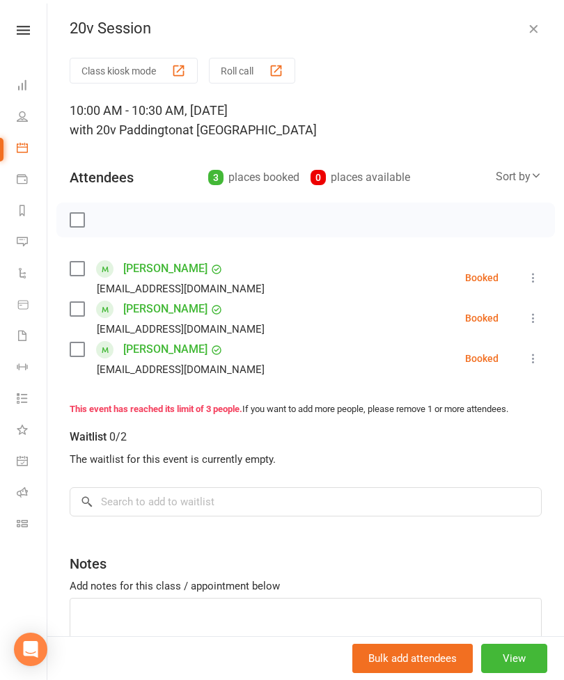
click at [537, 30] on icon "button" at bounding box center [533, 29] width 14 height 14
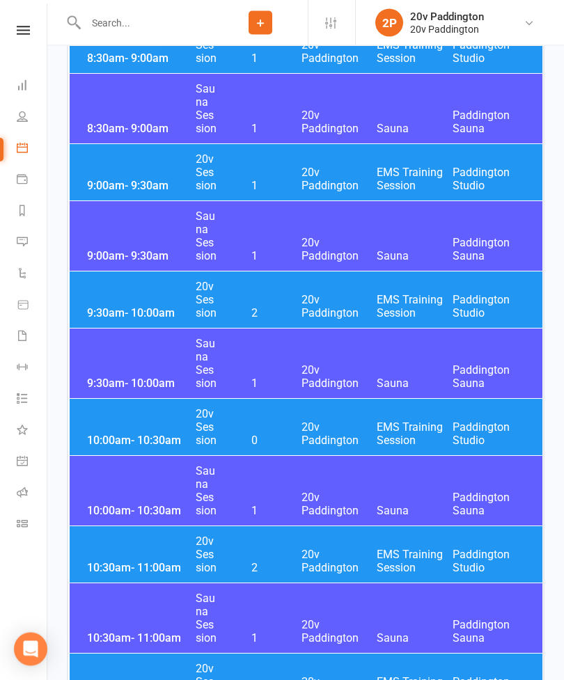
click at [357, 302] on span "20v Paddington" at bounding box center [339, 307] width 76 height 26
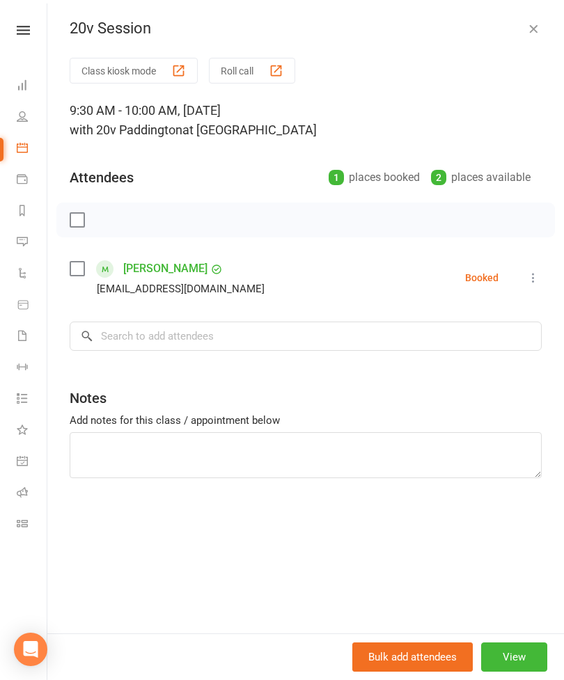
click at [534, 34] on icon "button" at bounding box center [533, 29] width 14 height 14
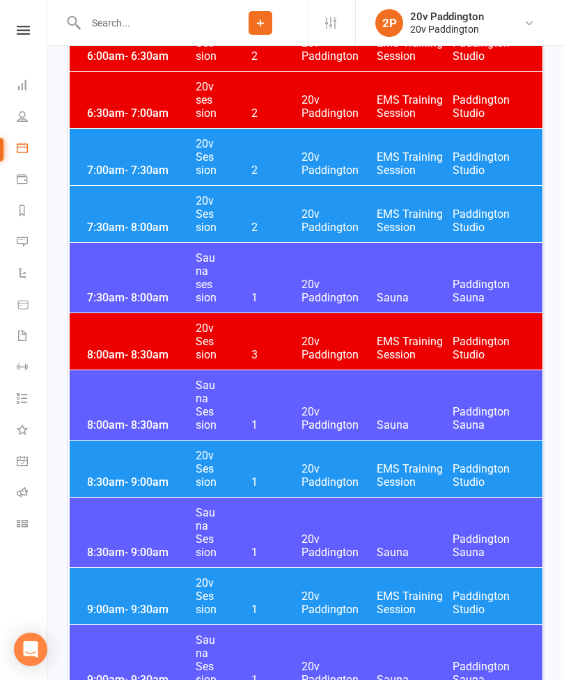
scroll to position [287, 0]
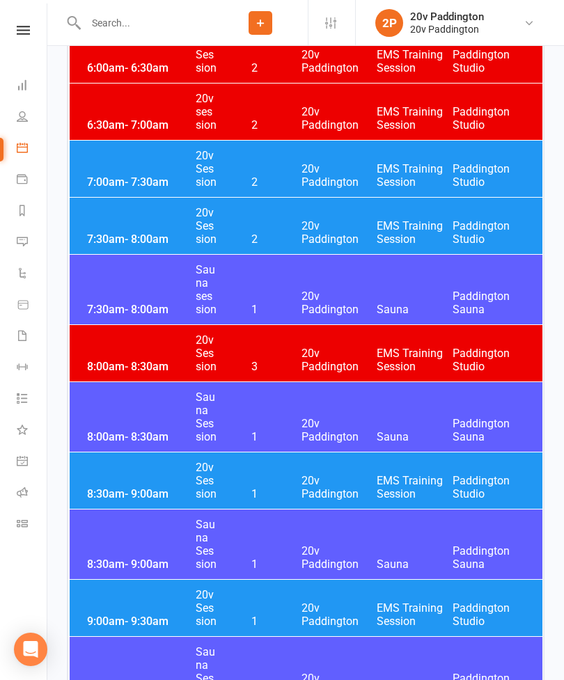
click at [421, 156] on div "7:00am - 7:30am 20v Session 2 20v Paddington EMS Training Session Paddington St…" at bounding box center [306, 169] width 473 height 56
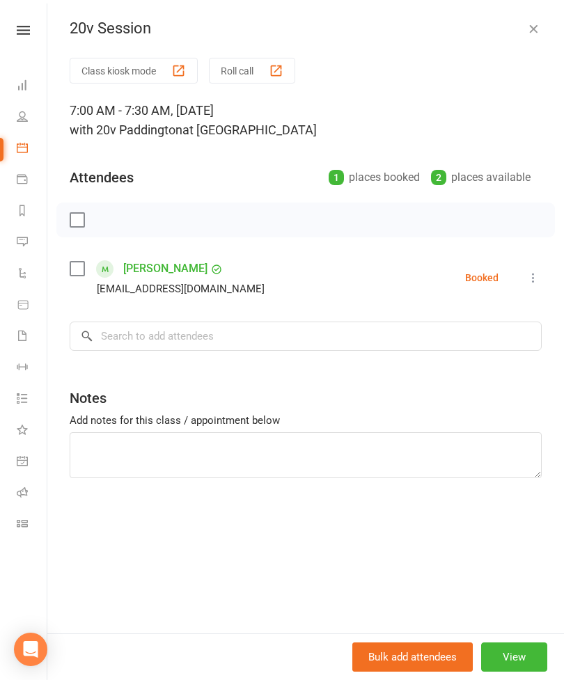
click at [530, 26] on icon "button" at bounding box center [533, 29] width 14 height 14
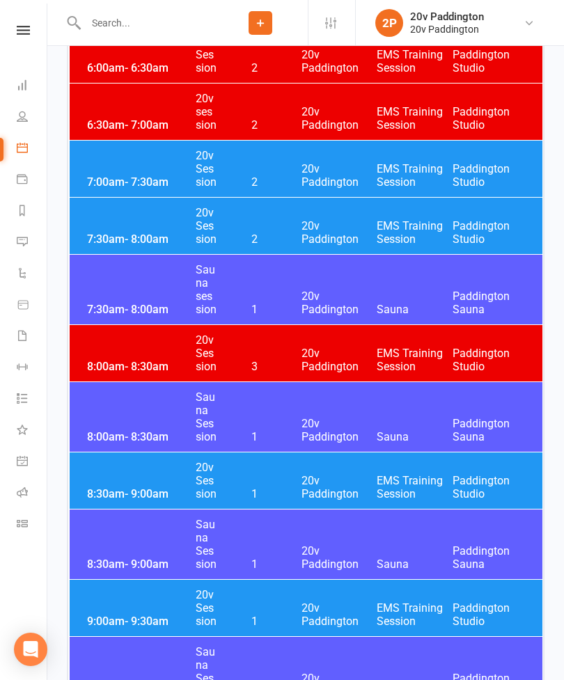
click at [311, 235] on span "20v Paddington" at bounding box center [339, 232] width 76 height 26
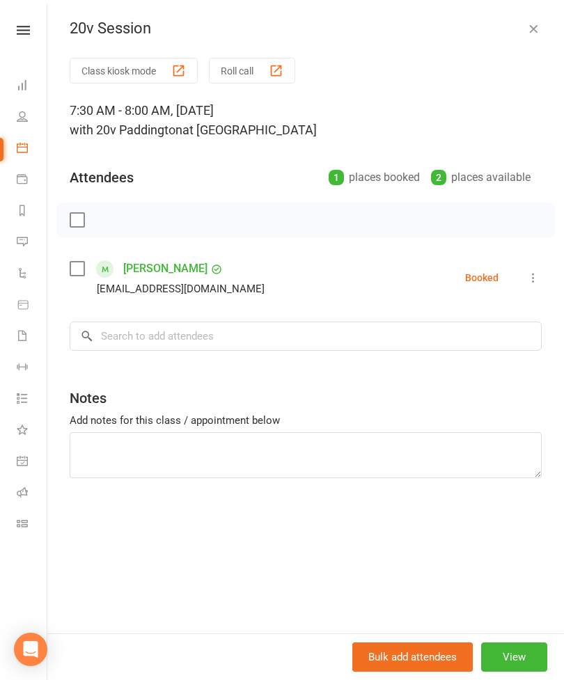
click at [541, 34] on button "button" at bounding box center [533, 28] width 17 height 17
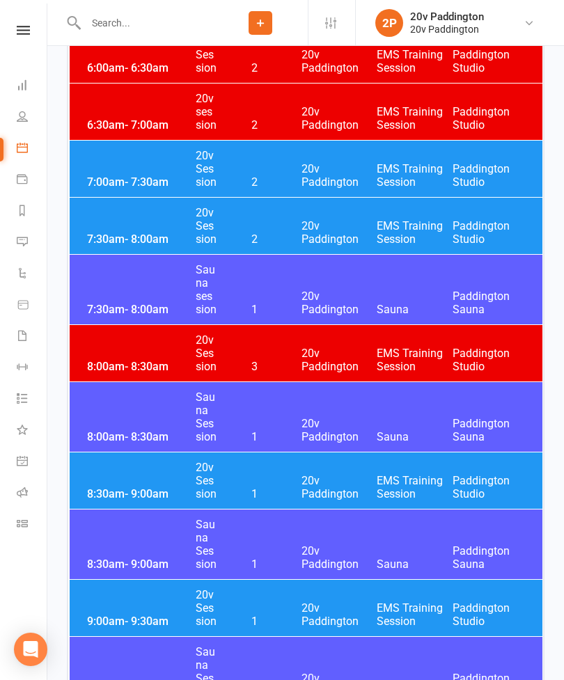
click at [319, 486] on span "20v Paddington" at bounding box center [339, 487] width 76 height 26
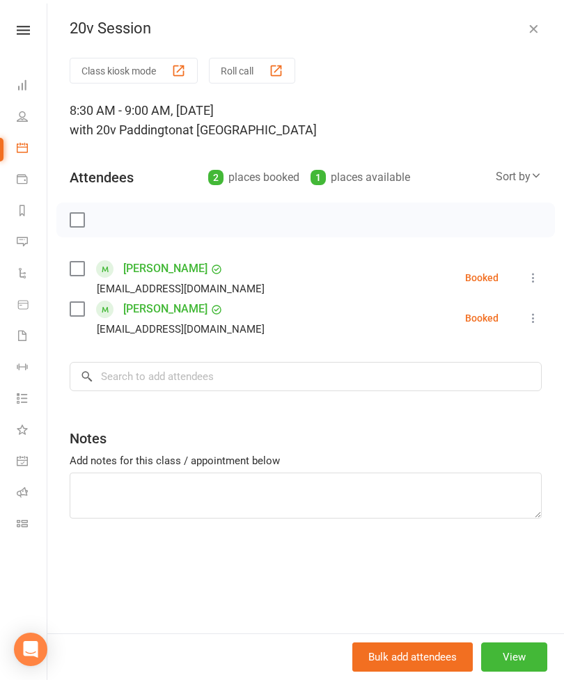
click at [537, 35] on button "button" at bounding box center [533, 28] width 17 height 17
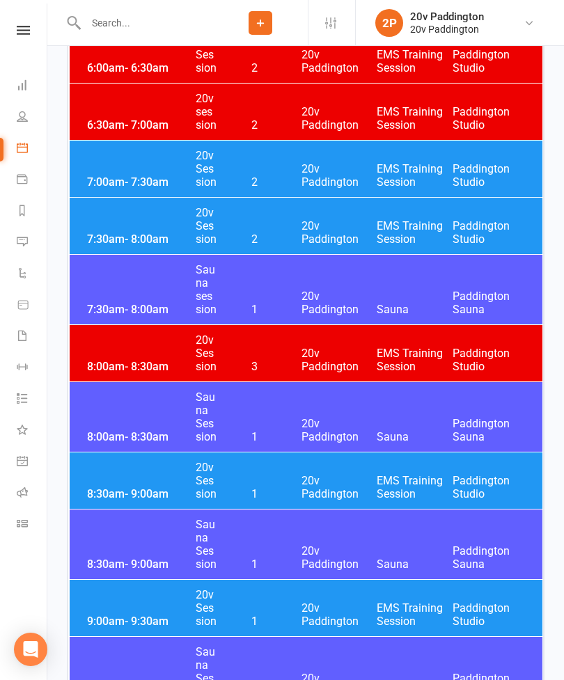
click at [36, 232] on link "Messages 3" at bounding box center [32, 243] width 31 height 31
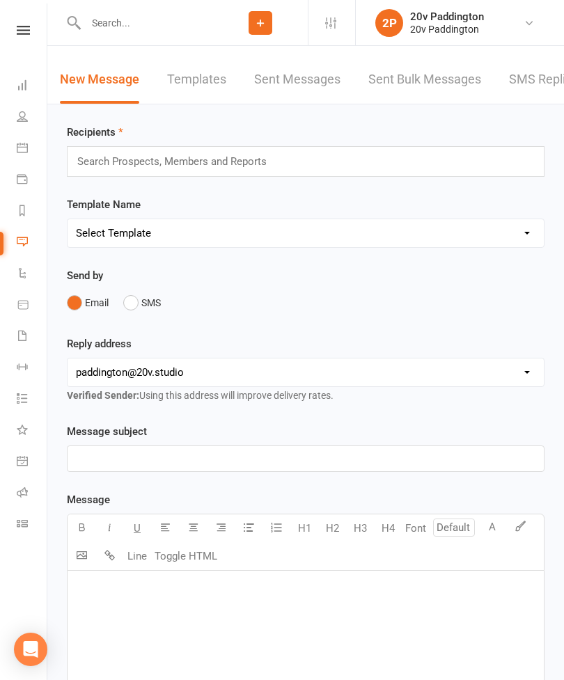
click at [541, 81] on link "SMS Replies 3" at bounding box center [551, 80] width 84 height 48
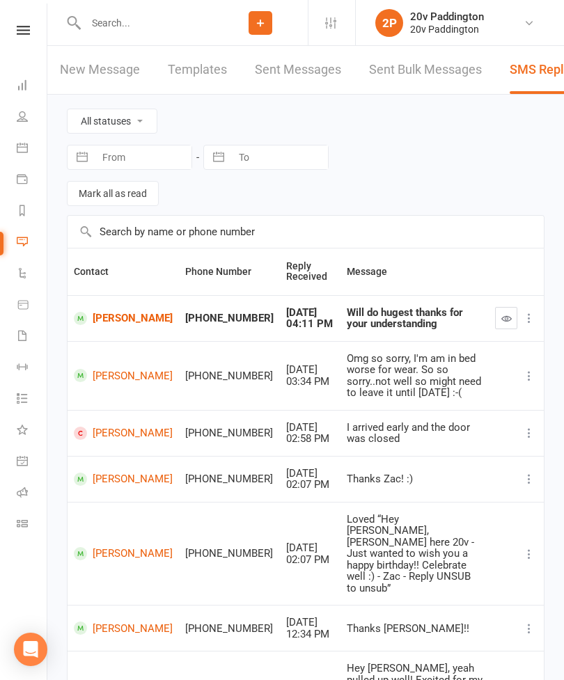
click at [501, 315] on icon "button" at bounding box center [506, 318] width 10 height 10
click at [24, 341] on link "Waivers" at bounding box center [32, 337] width 31 height 31
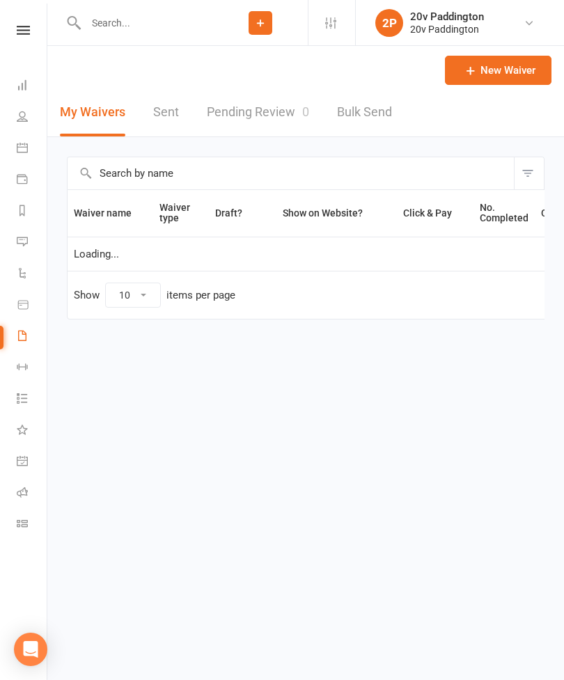
select select "100"
click at [283, 125] on link "Pending Review 0" at bounding box center [258, 112] width 102 height 48
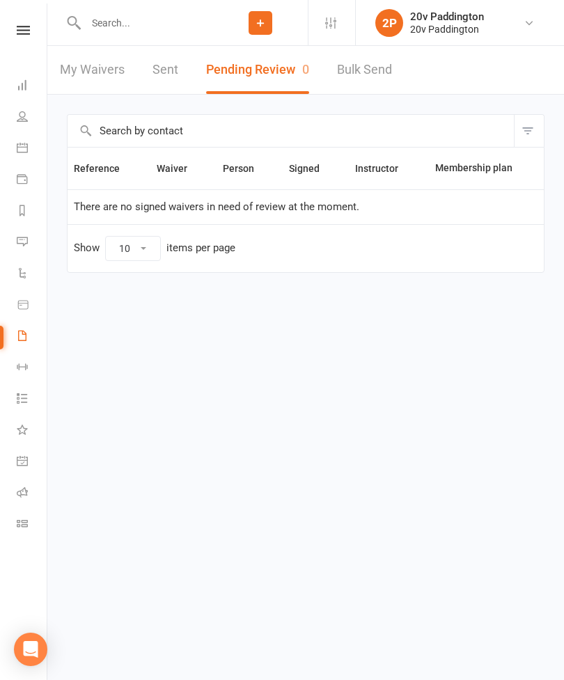
click at [22, 124] on link "People" at bounding box center [32, 117] width 31 height 31
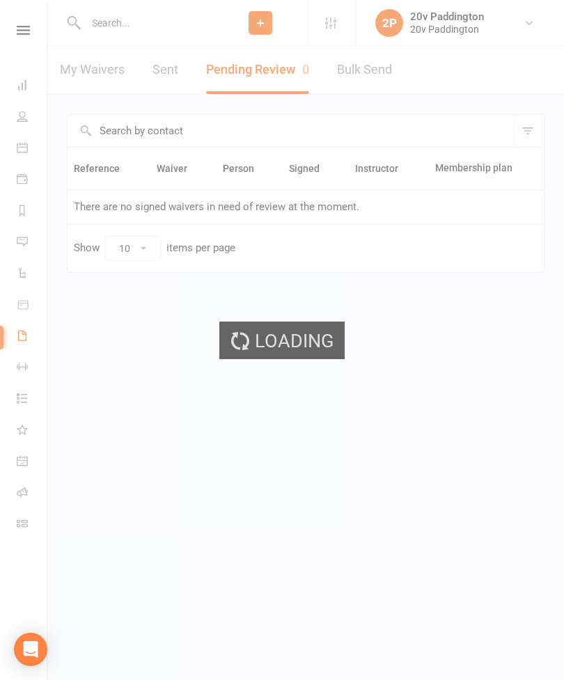
select select "100"
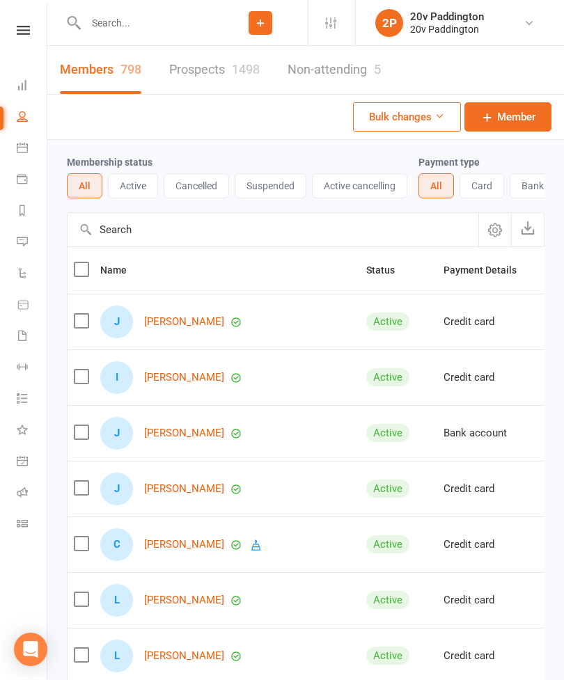
click at [196, 84] on link "Prospects 1498" at bounding box center [214, 70] width 90 height 48
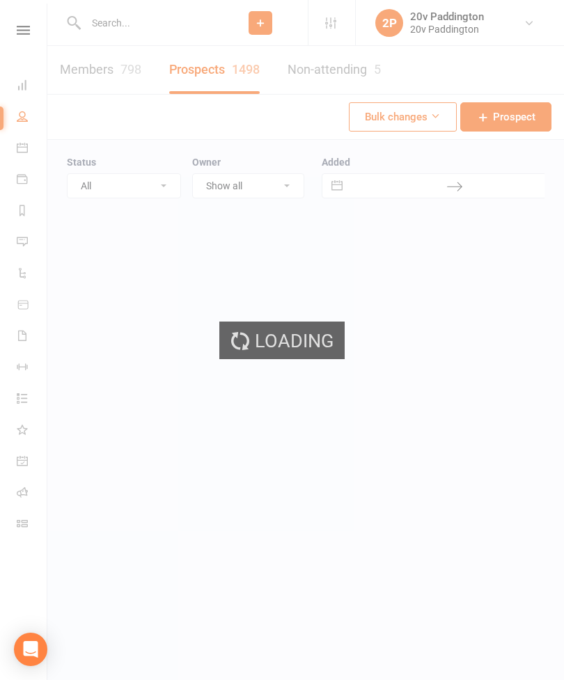
select select "100"
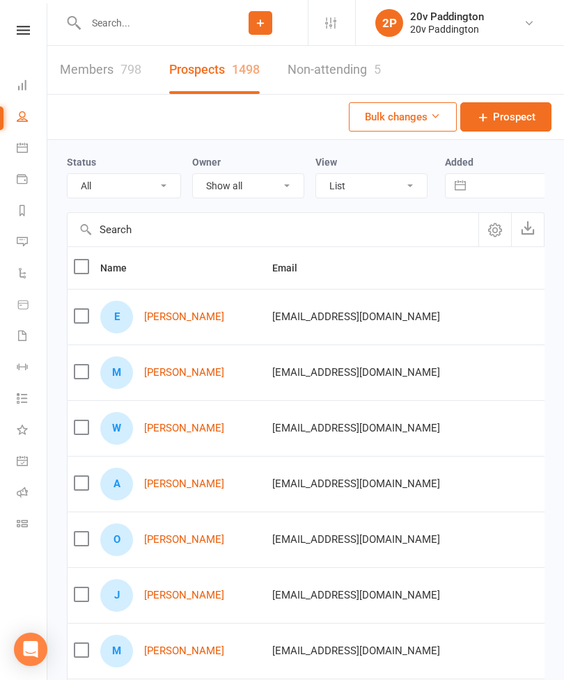
click at [180, 318] on link "Eva Fernández Fernández" at bounding box center [184, 317] width 80 height 12
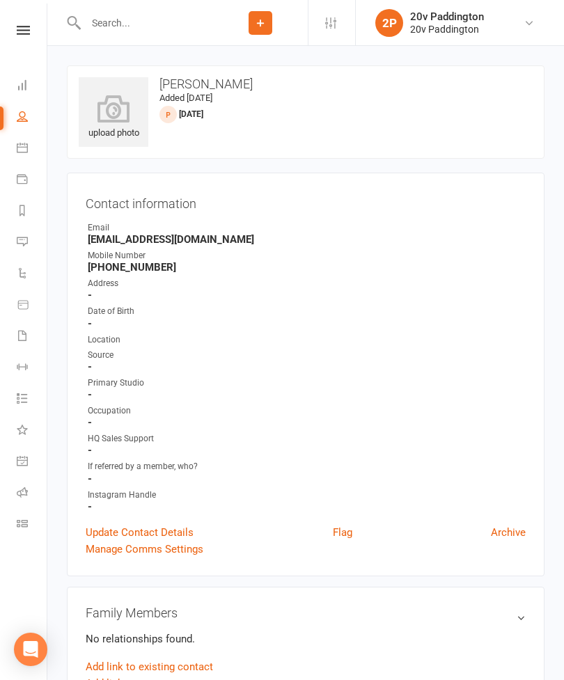
click at [26, 244] on icon at bounding box center [22, 241] width 11 height 11
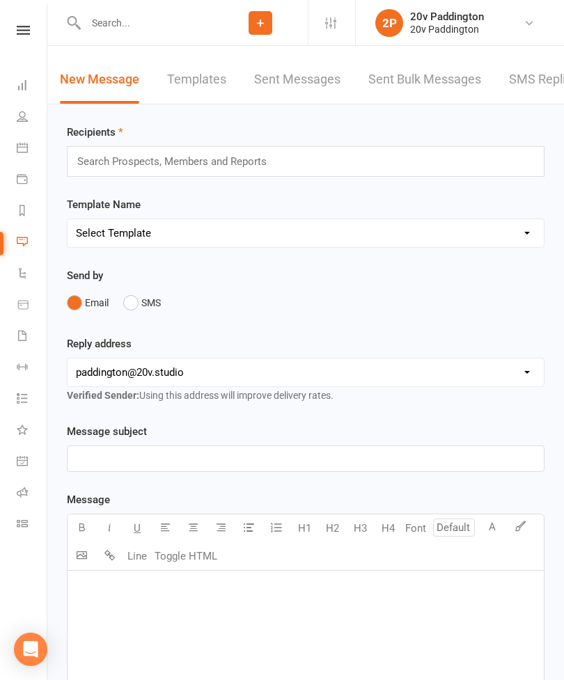
click at [524, 87] on link "SMS Replies 2" at bounding box center [551, 80] width 84 height 48
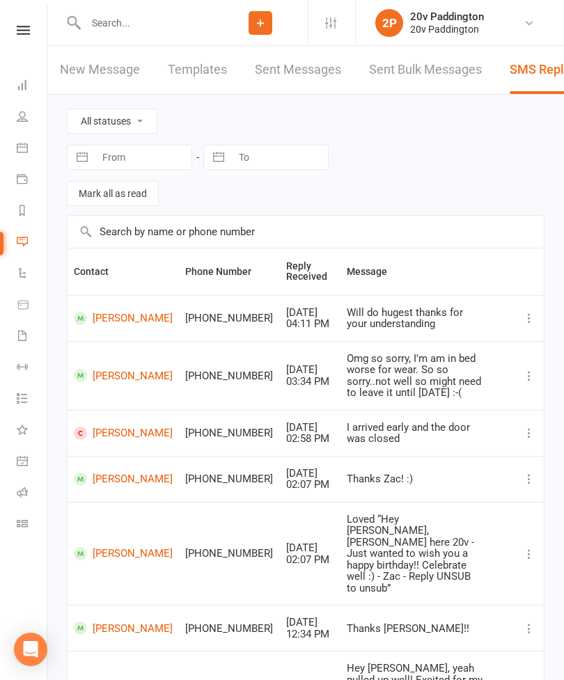
click at [28, 122] on link "People" at bounding box center [32, 117] width 31 height 31
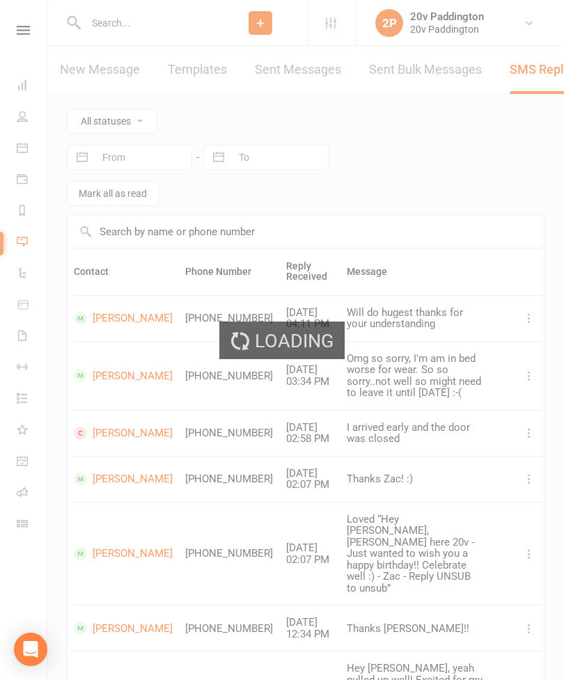
select select "100"
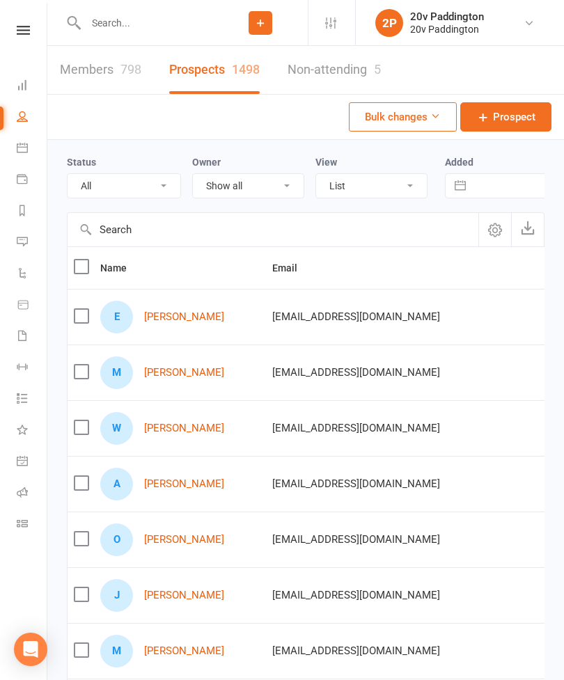
click at [175, 378] on link "Michael Kotsohilis" at bounding box center [184, 373] width 80 height 12
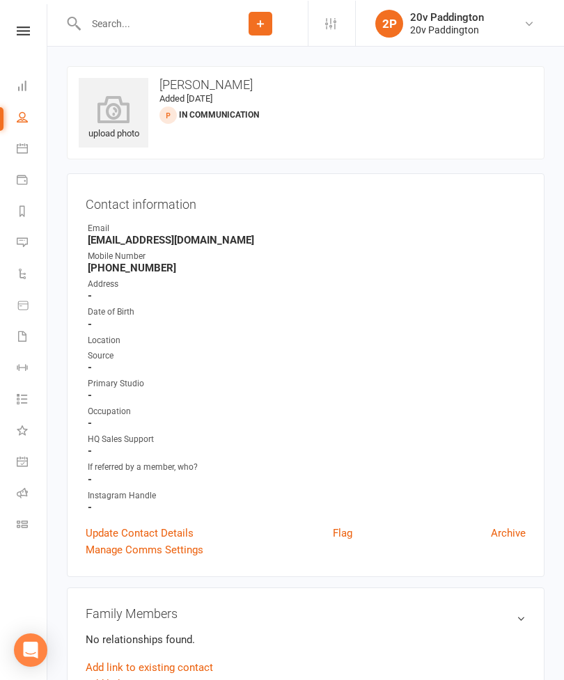
click at [33, 115] on link "People" at bounding box center [32, 117] width 31 height 31
select select "100"
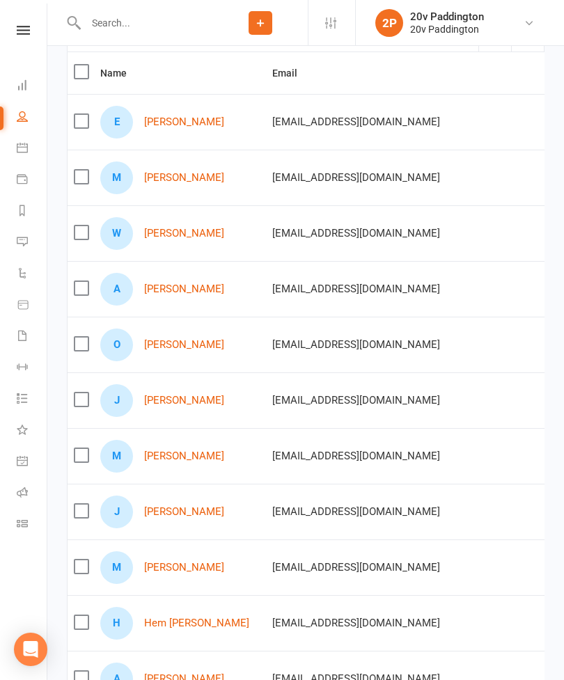
scroll to position [197, 0]
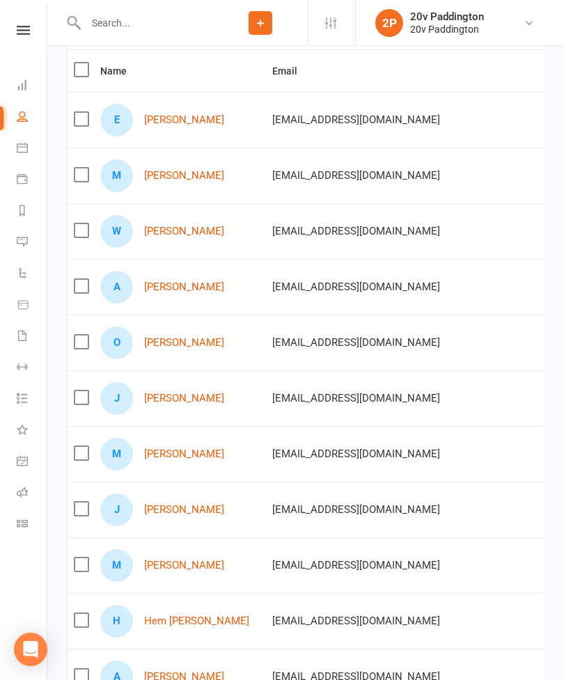
click at [199, 235] on link "Wilz Ahokava" at bounding box center [184, 231] width 80 height 12
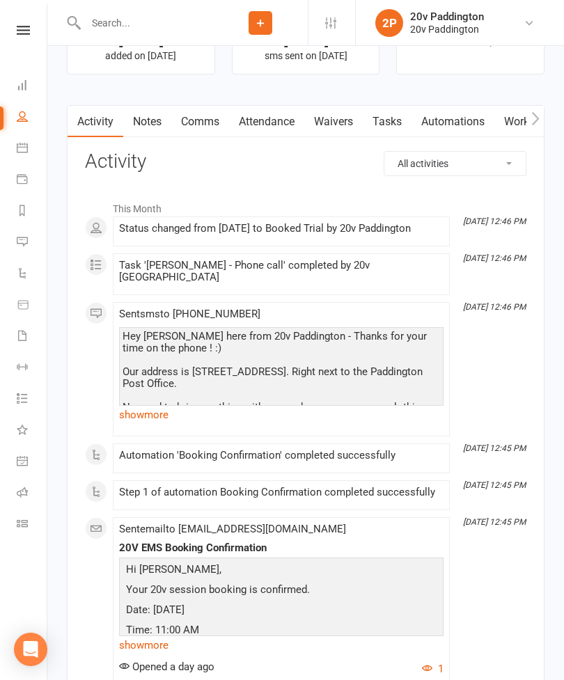
scroll to position [1518, 0]
click at [165, 404] on link "show more" at bounding box center [281, 413] width 324 height 19
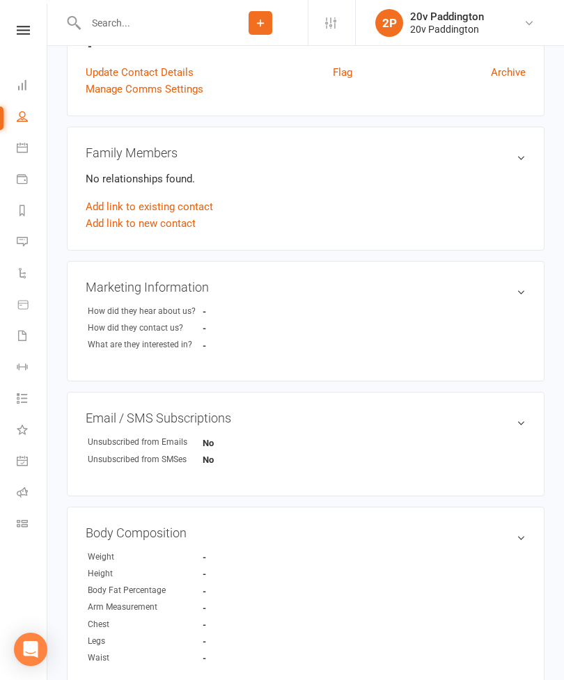
scroll to position [0, 0]
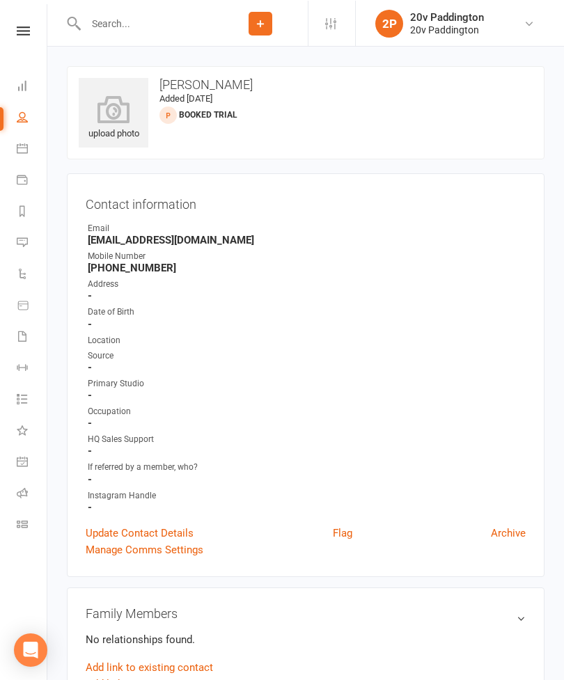
click at [35, 128] on link "People" at bounding box center [32, 117] width 31 height 31
select select "100"
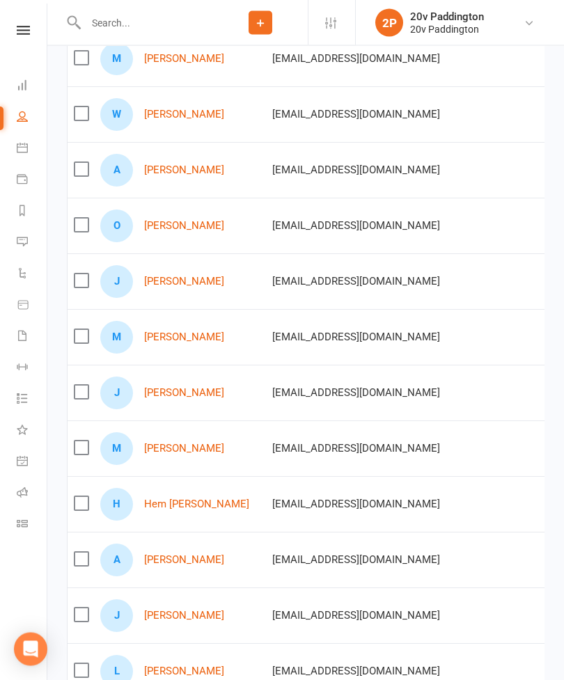
click at [193, 175] on link "Arun Jadhav" at bounding box center [184, 171] width 80 height 12
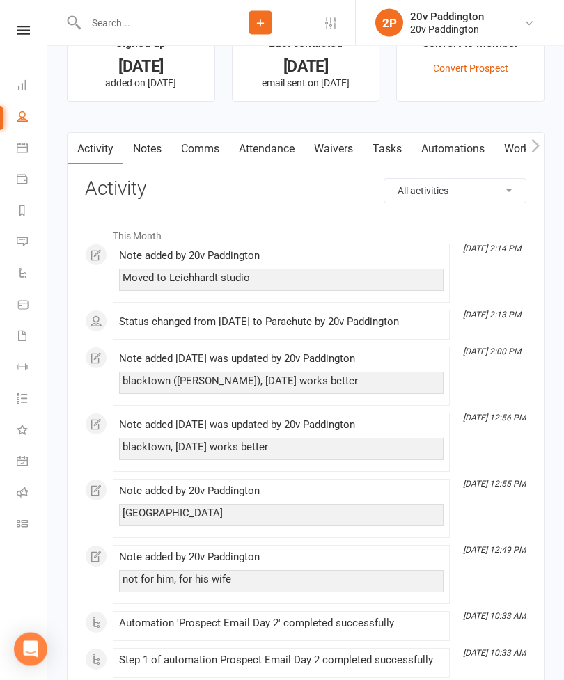
scroll to position [1491, 0]
click at [26, 124] on link "People" at bounding box center [32, 117] width 31 height 31
select select "100"
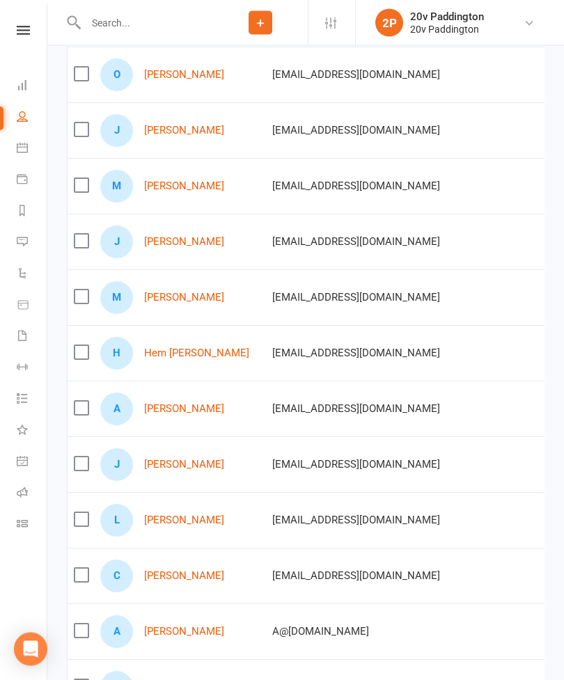
click at [170, 190] on link "Mc James" at bounding box center [184, 187] width 80 height 12
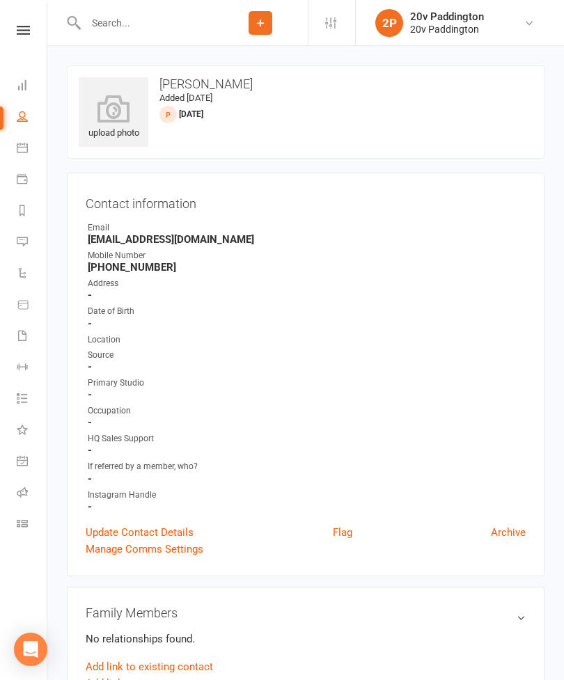
click at [35, 248] on link "Messages 2" at bounding box center [32, 243] width 31 height 31
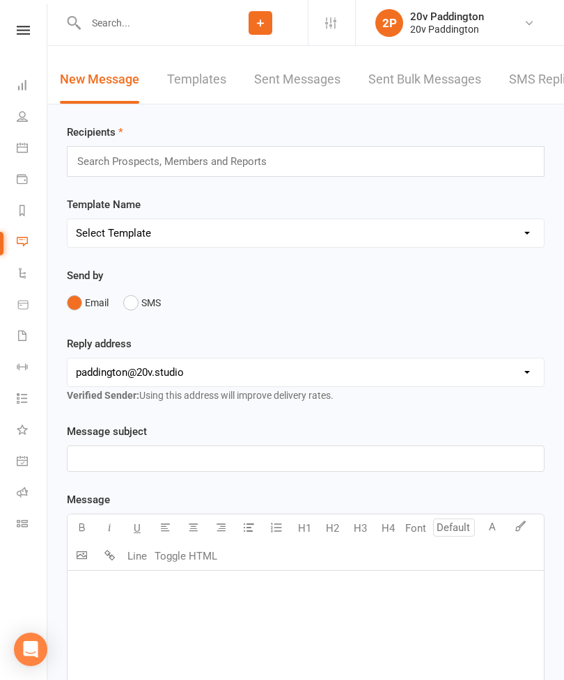
click at [518, 81] on link "SMS Replies 2" at bounding box center [551, 80] width 84 height 48
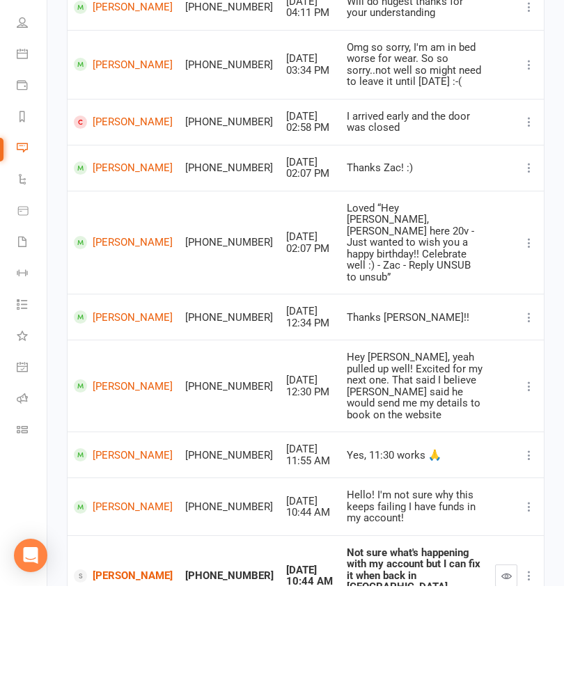
scroll to position [216, 0]
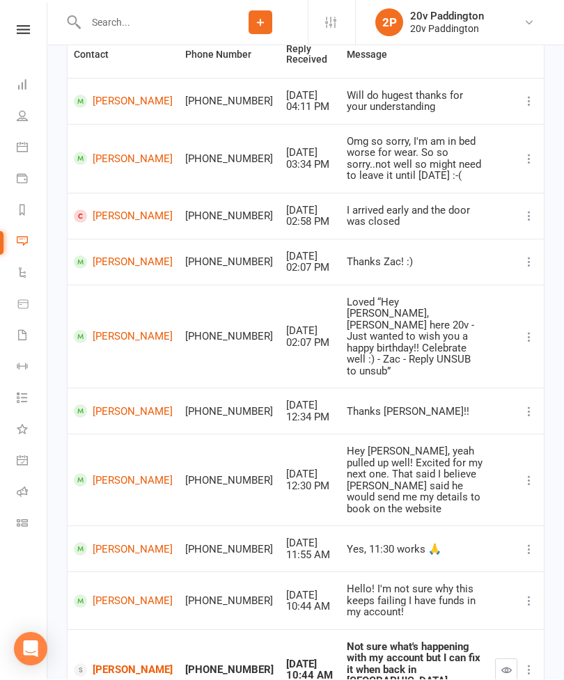
click at [507, 659] on button "button" at bounding box center [506, 670] width 22 height 22
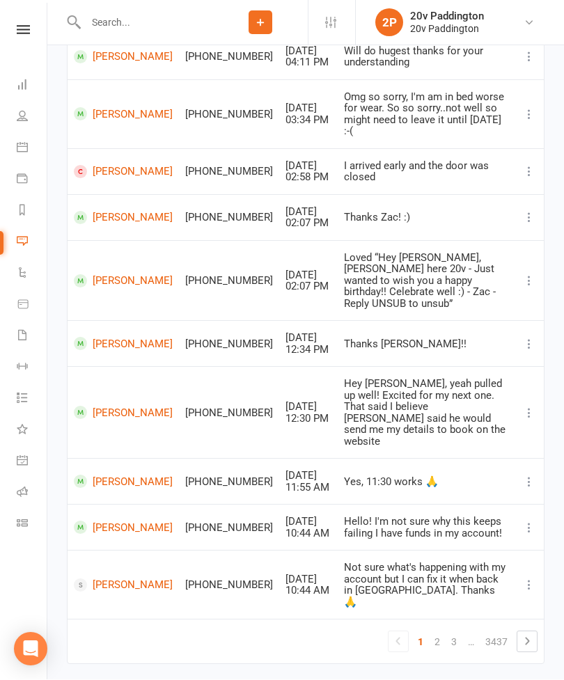
scroll to position [250, 0]
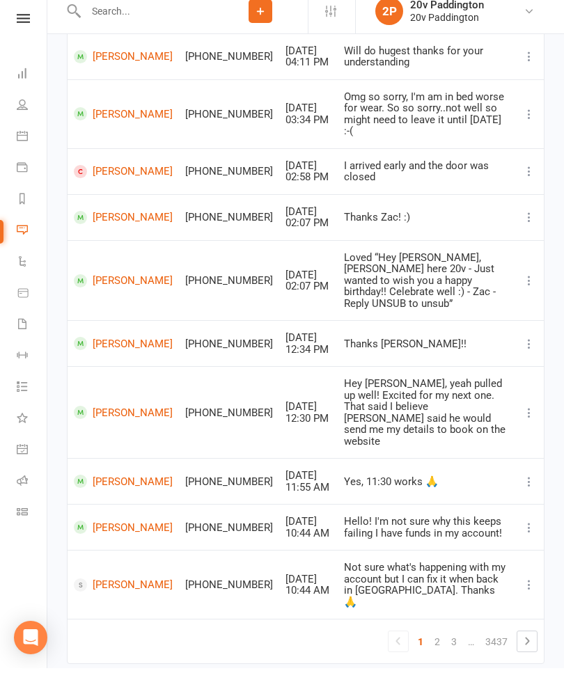
click at [443, 644] on link "2" at bounding box center [437, 653] width 17 height 19
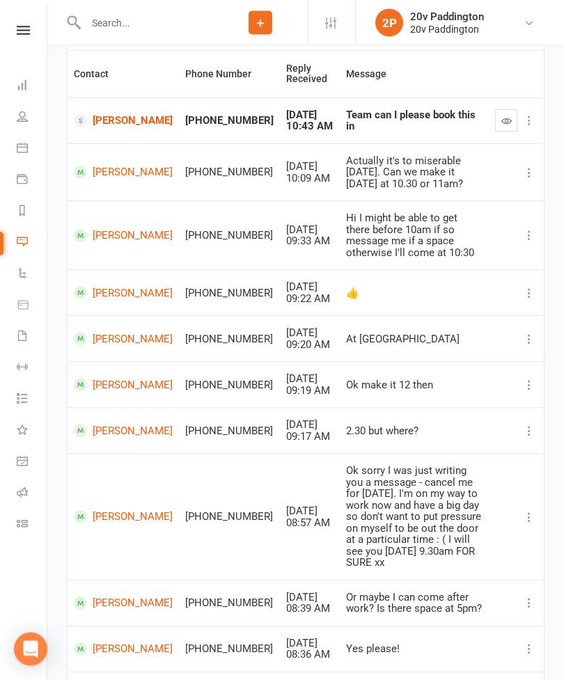
scroll to position [189, 0]
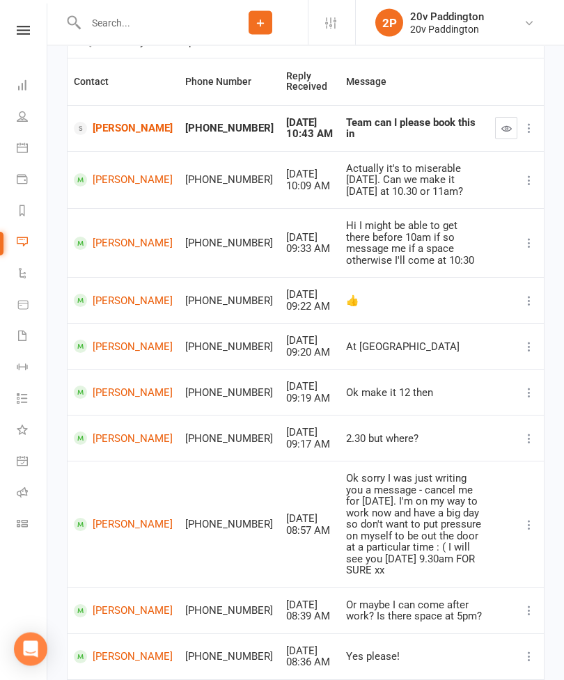
click at [496, 135] on button "button" at bounding box center [506, 129] width 22 height 22
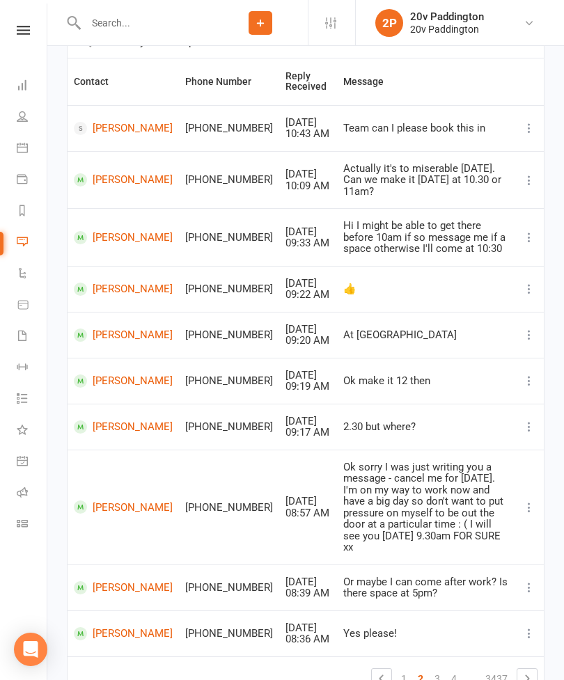
click at [101, 124] on link "[PERSON_NAME]" at bounding box center [123, 128] width 99 height 13
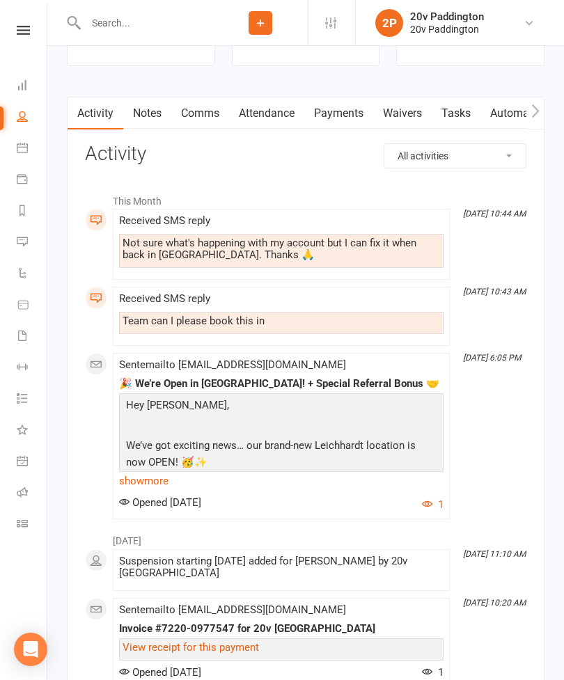
scroll to position [1942, 0]
click at [198, 130] on link "Comms" at bounding box center [200, 114] width 58 height 32
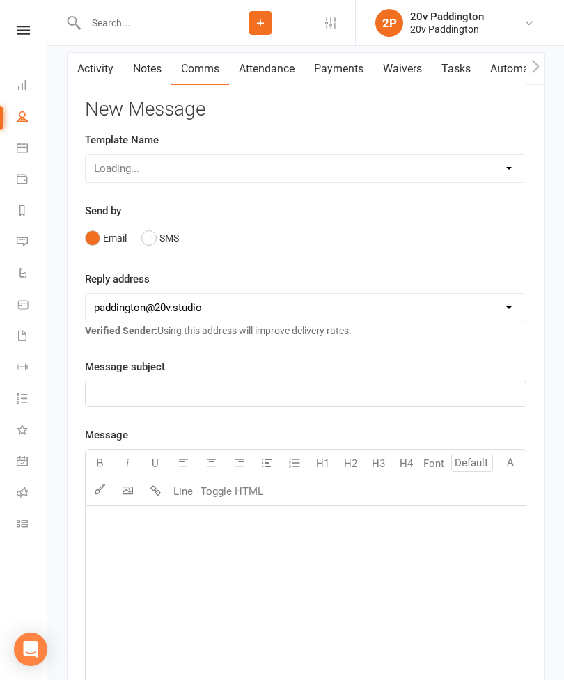
click at [157, 232] on button "SMS" at bounding box center [160, 238] width 38 height 26
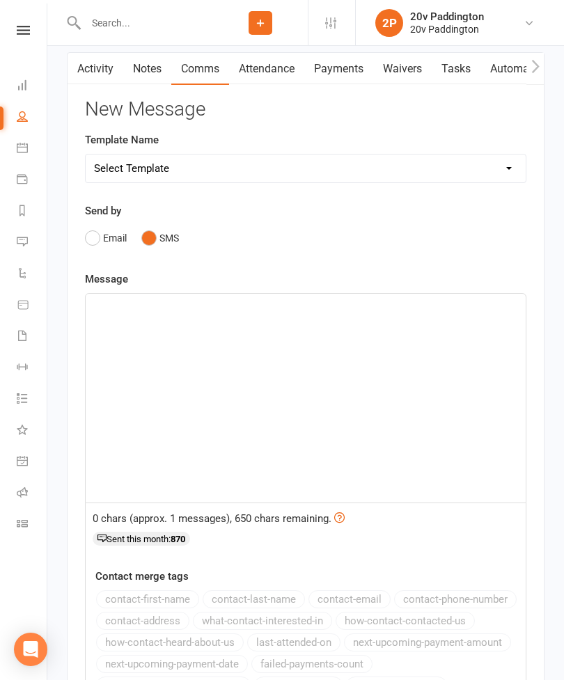
click at [288, 344] on div "﻿" at bounding box center [306, 398] width 440 height 209
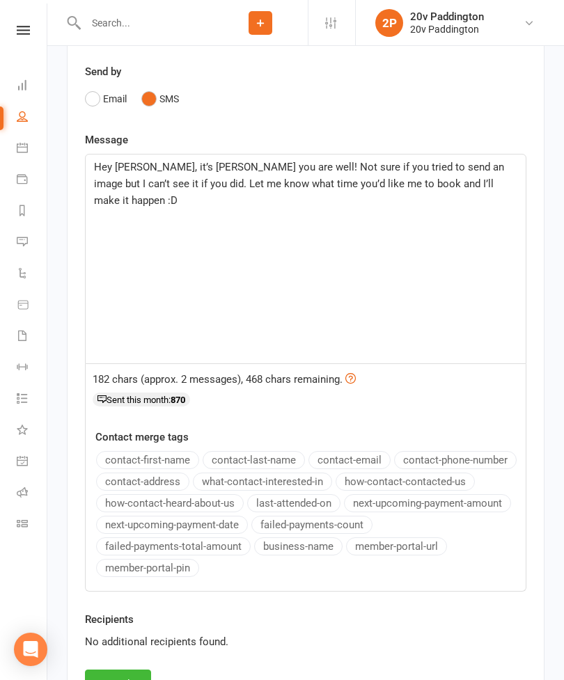
scroll to position [2127, 0]
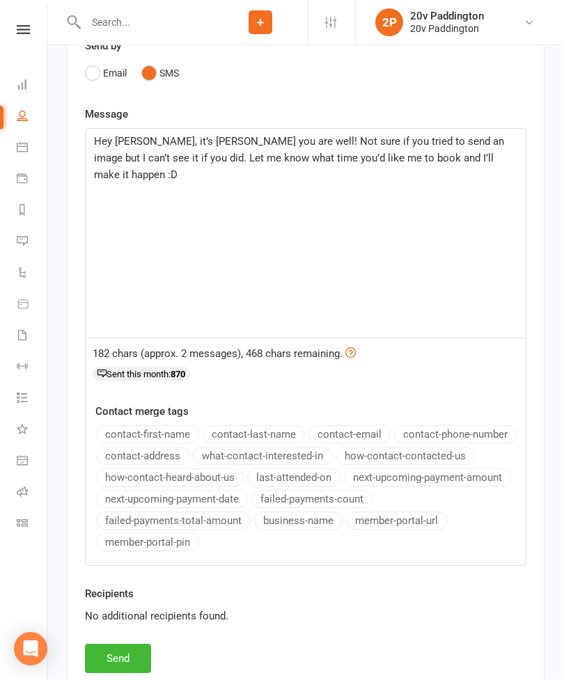
click at [107, 656] on button "Send" at bounding box center [118, 658] width 66 height 29
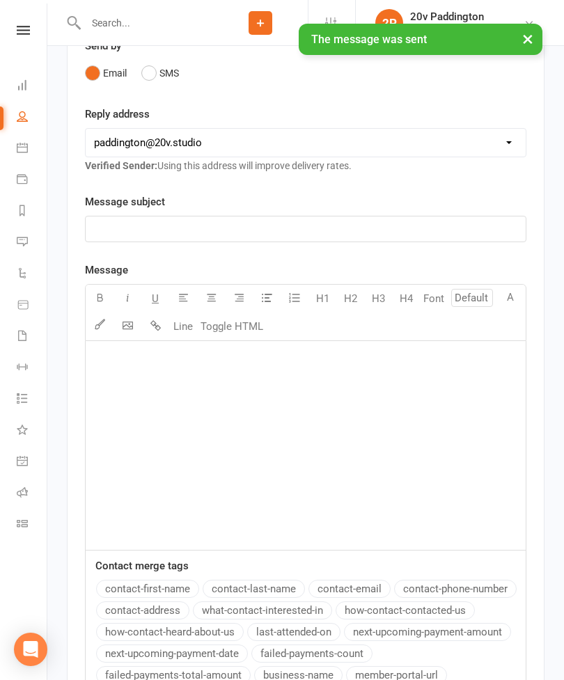
click at [25, 237] on icon at bounding box center [22, 241] width 11 height 11
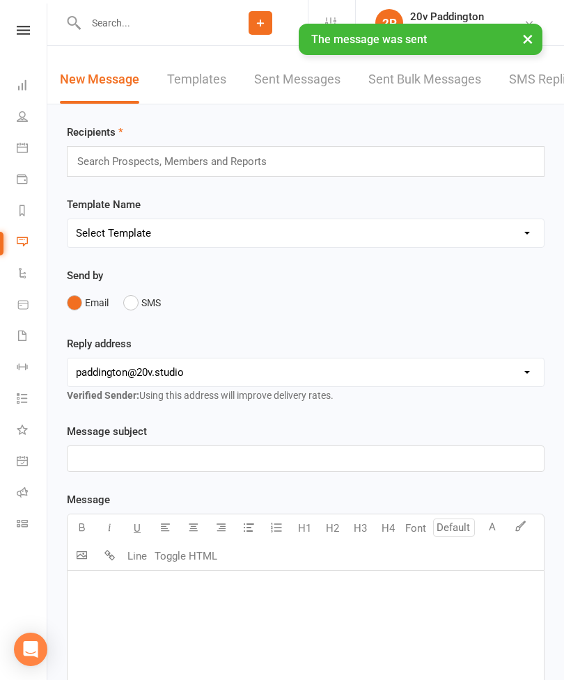
click at [547, 101] on link "SMS Replies" at bounding box center [544, 80] width 70 height 48
